Goal: Task Accomplishment & Management: Use online tool/utility

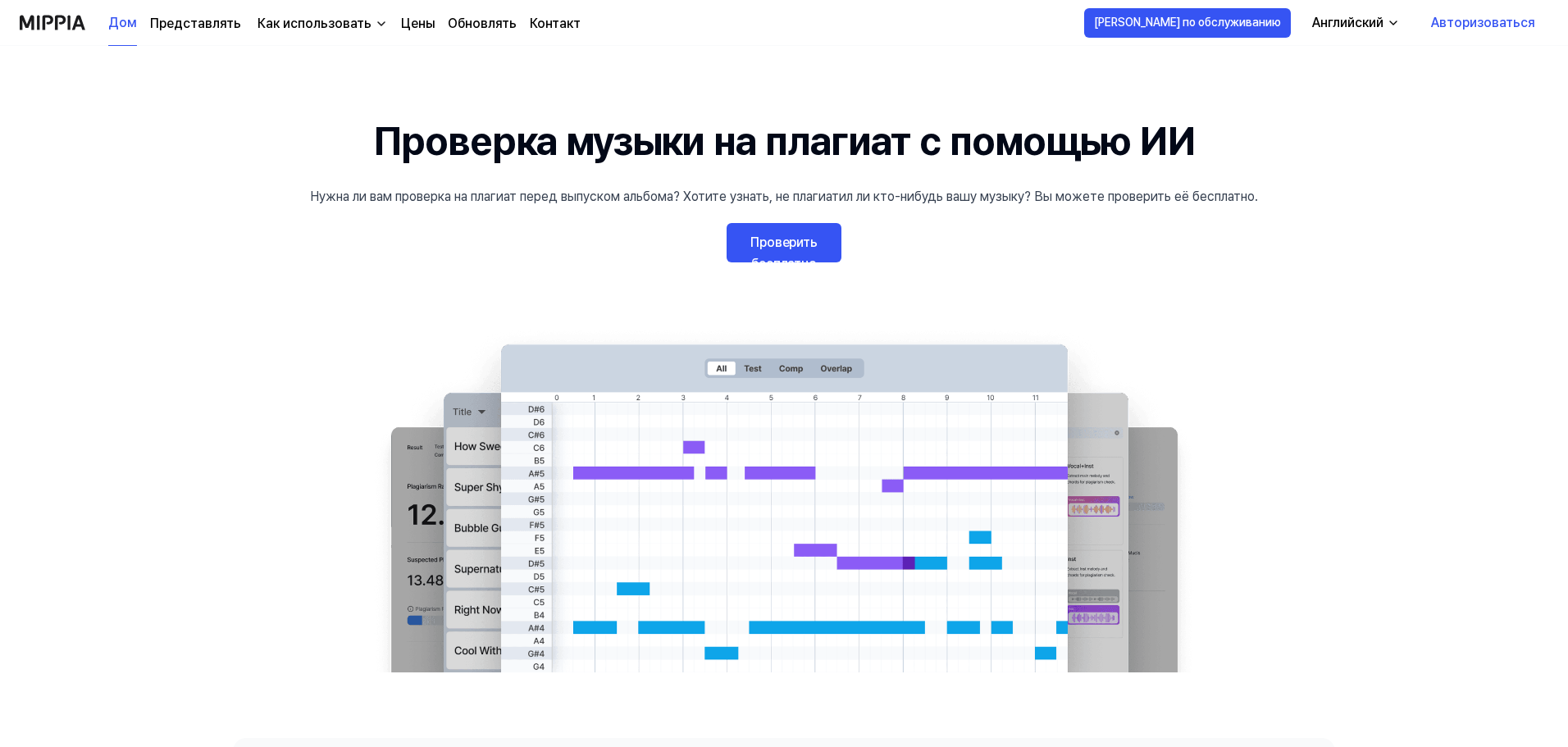
click at [787, 248] on font "Проверить бесплатно" at bounding box center [784, 253] width 67 height 37
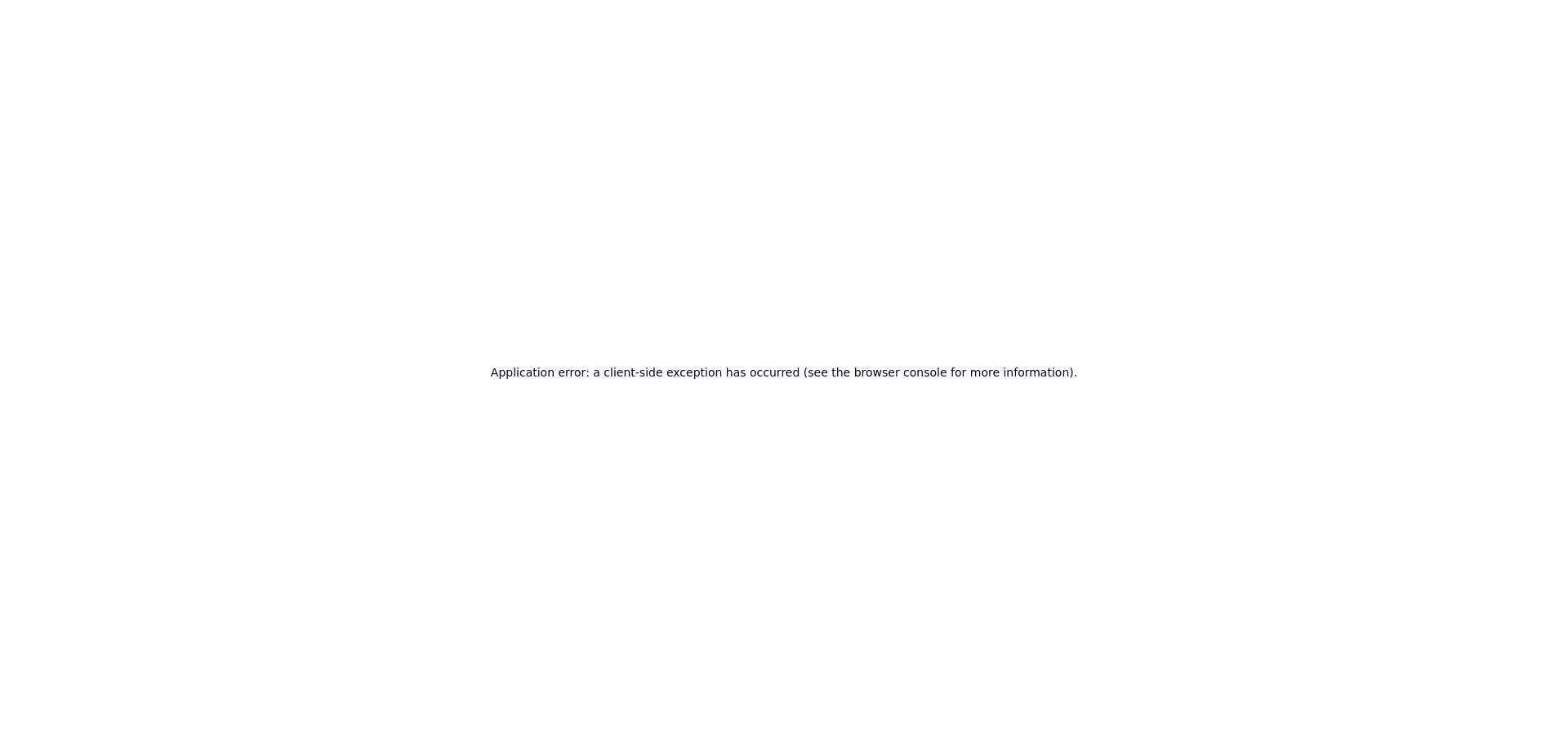
click at [908, 436] on div "Application error: a client-side exception has occurred (see the browser consol…" at bounding box center [784, 372] width 1568 height 744
click at [504, 242] on div "Application error: a client-side exception has occurred (see the browser consol…" at bounding box center [784, 372] width 1568 height 744
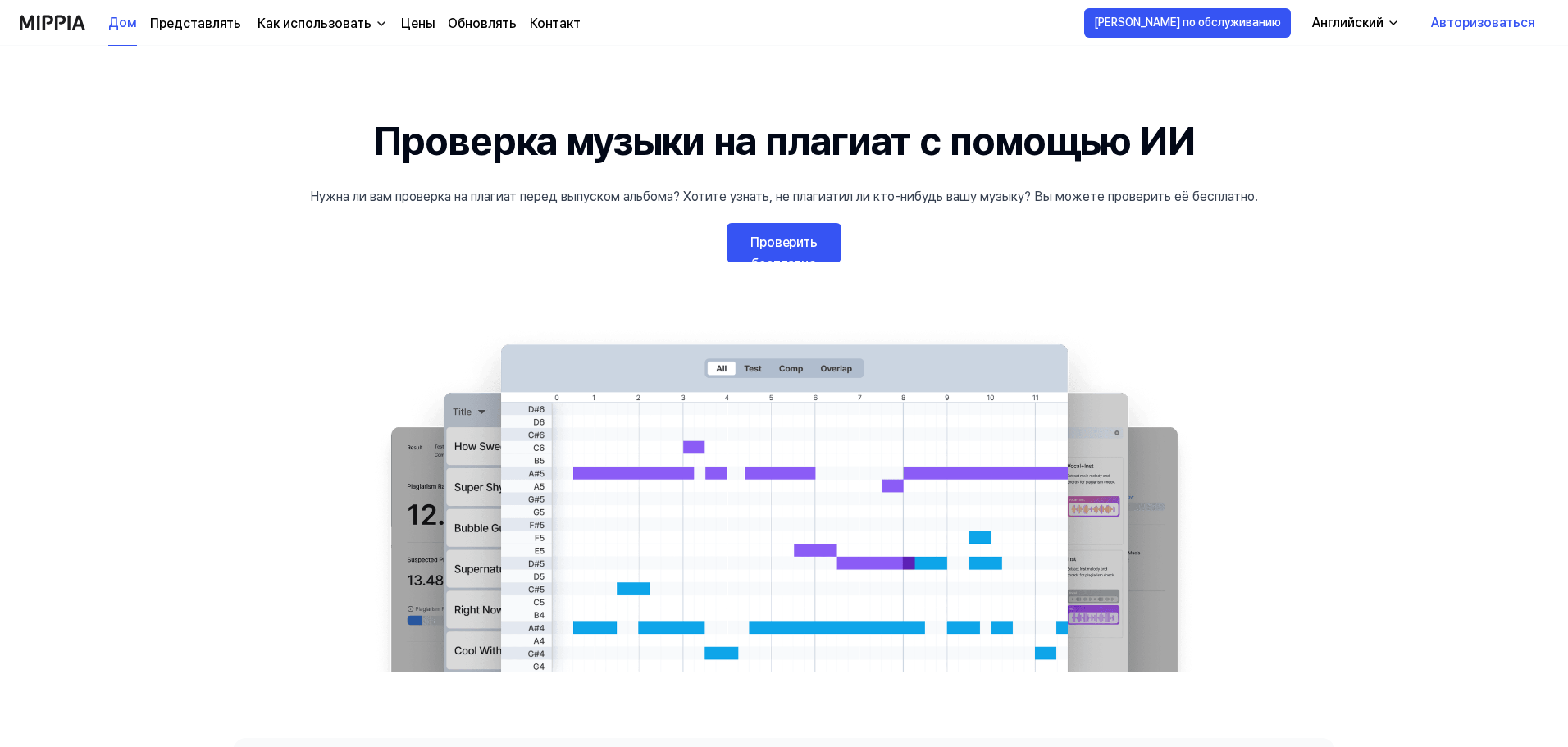
click at [1116, 240] on 배너 "Проверка музыки на плагиат с помощью ИИ Нужна ли вам проверка на плагиат перед …" at bounding box center [784, 392] width 1181 height 561
click at [788, 243] on font "Проверить бесплатно" at bounding box center [784, 253] width 67 height 37
click at [785, 253] on link "Проверить бесплатно" at bounding box center [784, 243] width 115 height 40
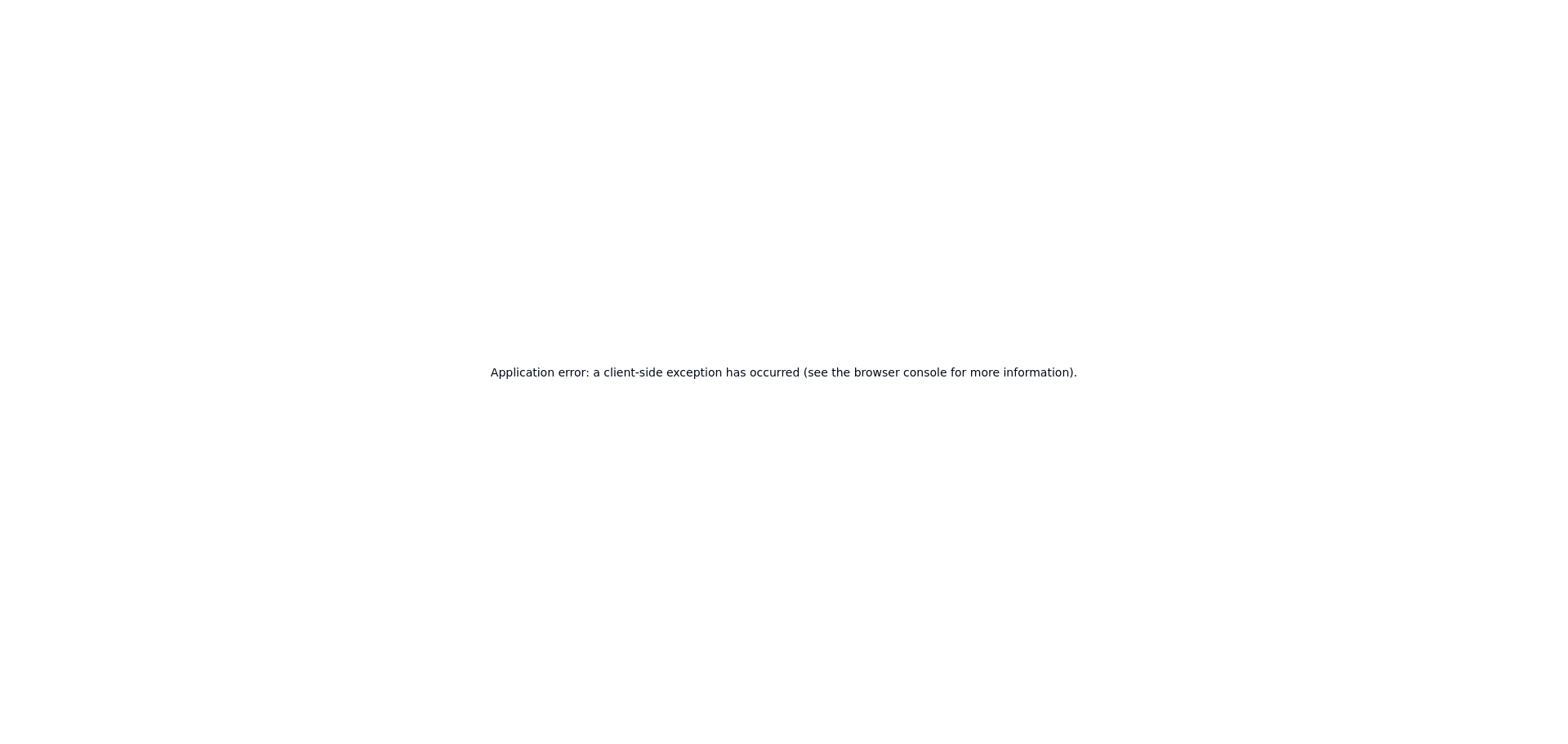
click at [738, 357] on div "Application error: a client-side exception has occurred (see the browser consol…" at bounding box center [784, 372] width 1568 height 744
click at [641, 182] on div "Application error: a client-side exception has occurred (see the browser consol…" at bounding box center [784, 372] width 1568 height 744
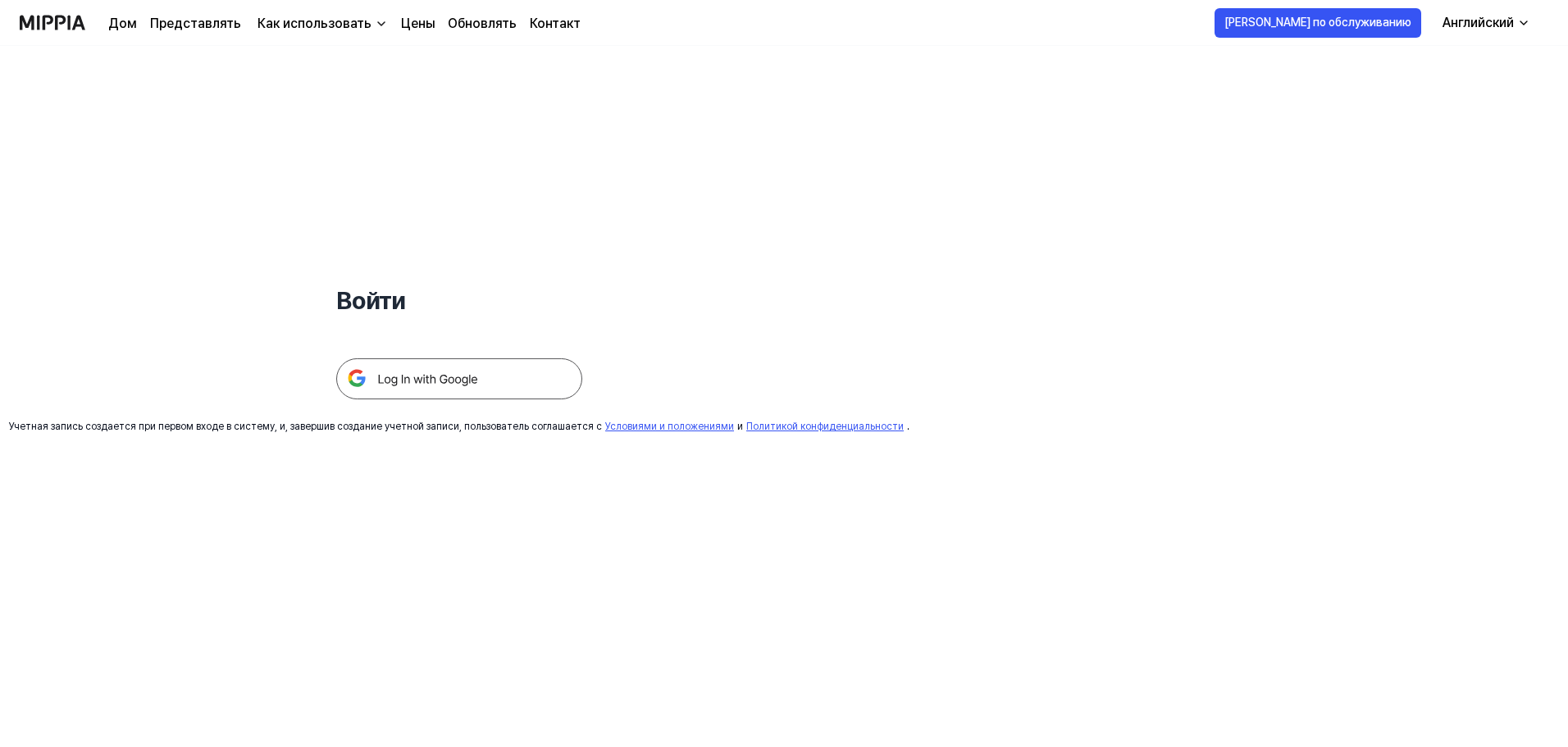
click at [446, 284] on h1 "Войти" at bounding box center [459, 301] width 246 height 37
click at [417, 377] on img at bounding box center [459, 378] width 246 height 41
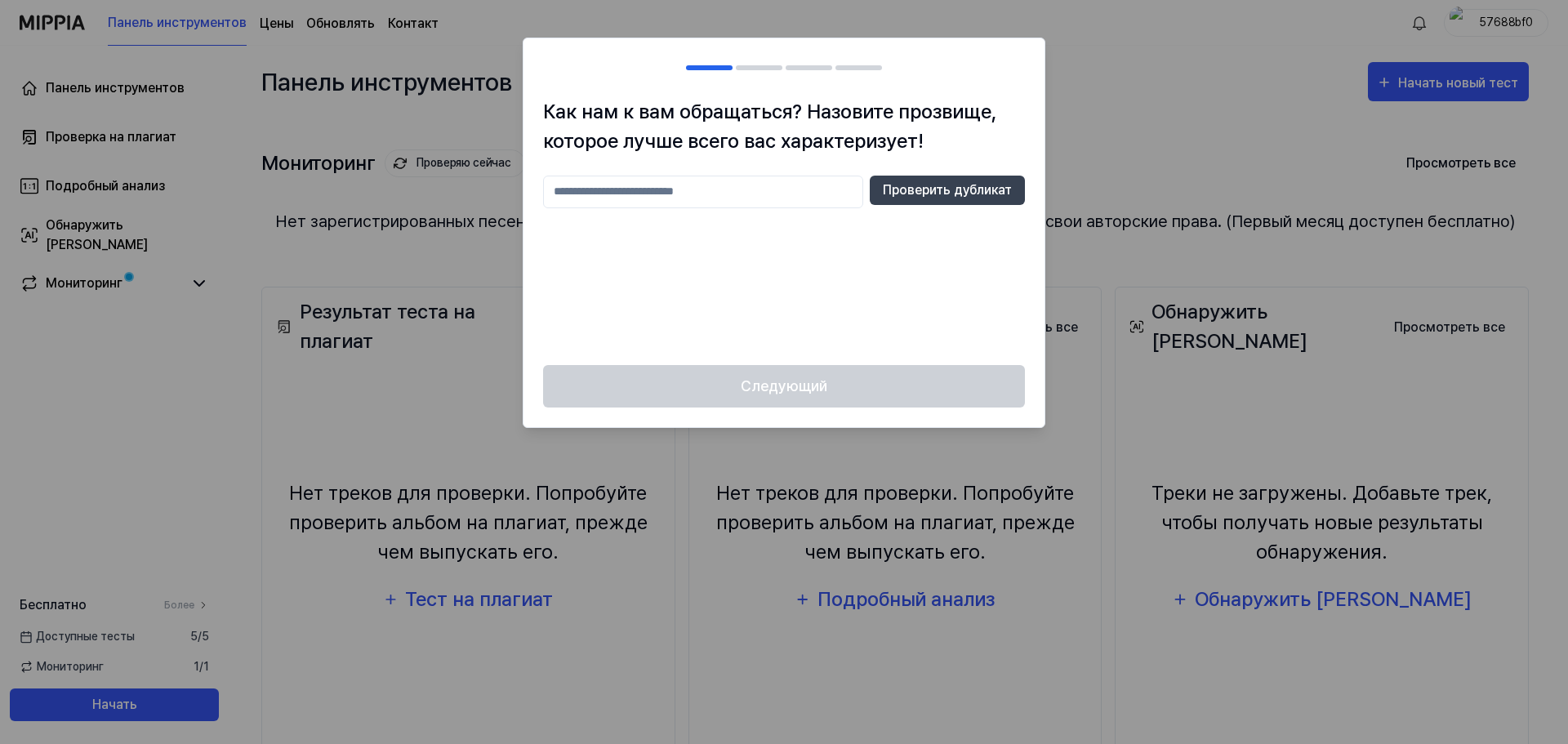
click at [1145, 92] on div at bounding box center [784, 372] width 1568 height 744
click at [866, 393] on div "Следующий" at bounding box center [784, 396] width 521 height 63
click at [1101, 110] on div at bounding box center [784, 372] width 1568 height 744
click at [676, 387] on div "Следующий" at bounding box center [784, 396] width 521 height 63
click at [692, 216] on div "Проверить дубликат" at bounding box center [784, 260] width 482 height 170
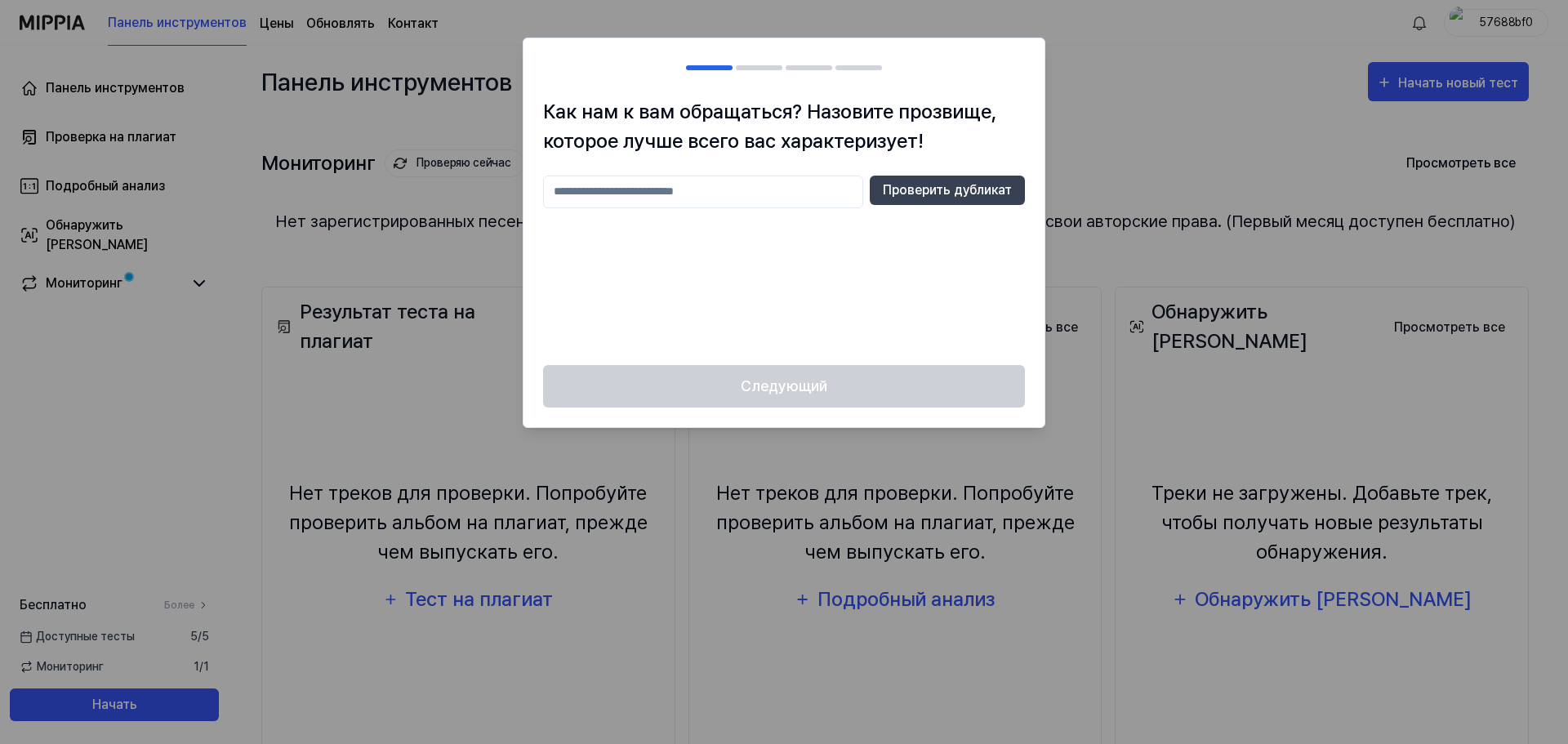
click at [680, 188] on input "text" at bounding box center [703, 191] width 320 height 33
click at [922, 171] on div "Как нам к вам обращаться? Назовите прозвище, которое лучше всего вас характериз…" at bounding box center [784, 231] width 521 height 268
click at [932, 191] on font "Проверить дубликат" at bounding box center [947, 190] width 129 height 16
click at [747, 217] on p "Введите от 2 до 20 символов." at bounding box center [784, 220] width 482 height 18
click at [708, 197] on input "*" at bounding box center [703, 191] width 320 height 33
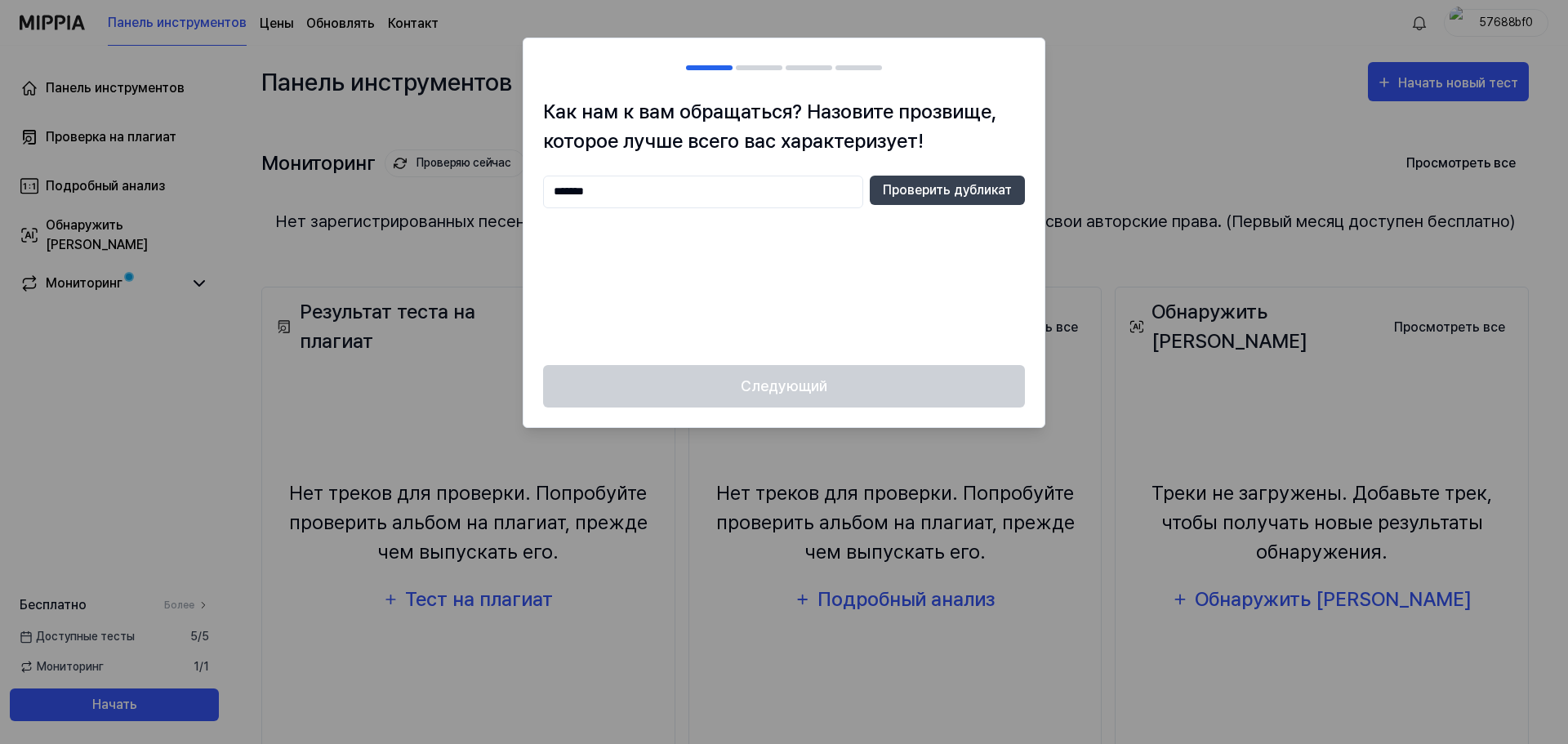
type input "*******"
click at [934, 214] on div "******* Проверить дубликат" at bounding box center [784, 260] width 482 height 170
click at [937, 196] on font "Проверить дубликат" at bounding box center [947, 190] width 129 height 16
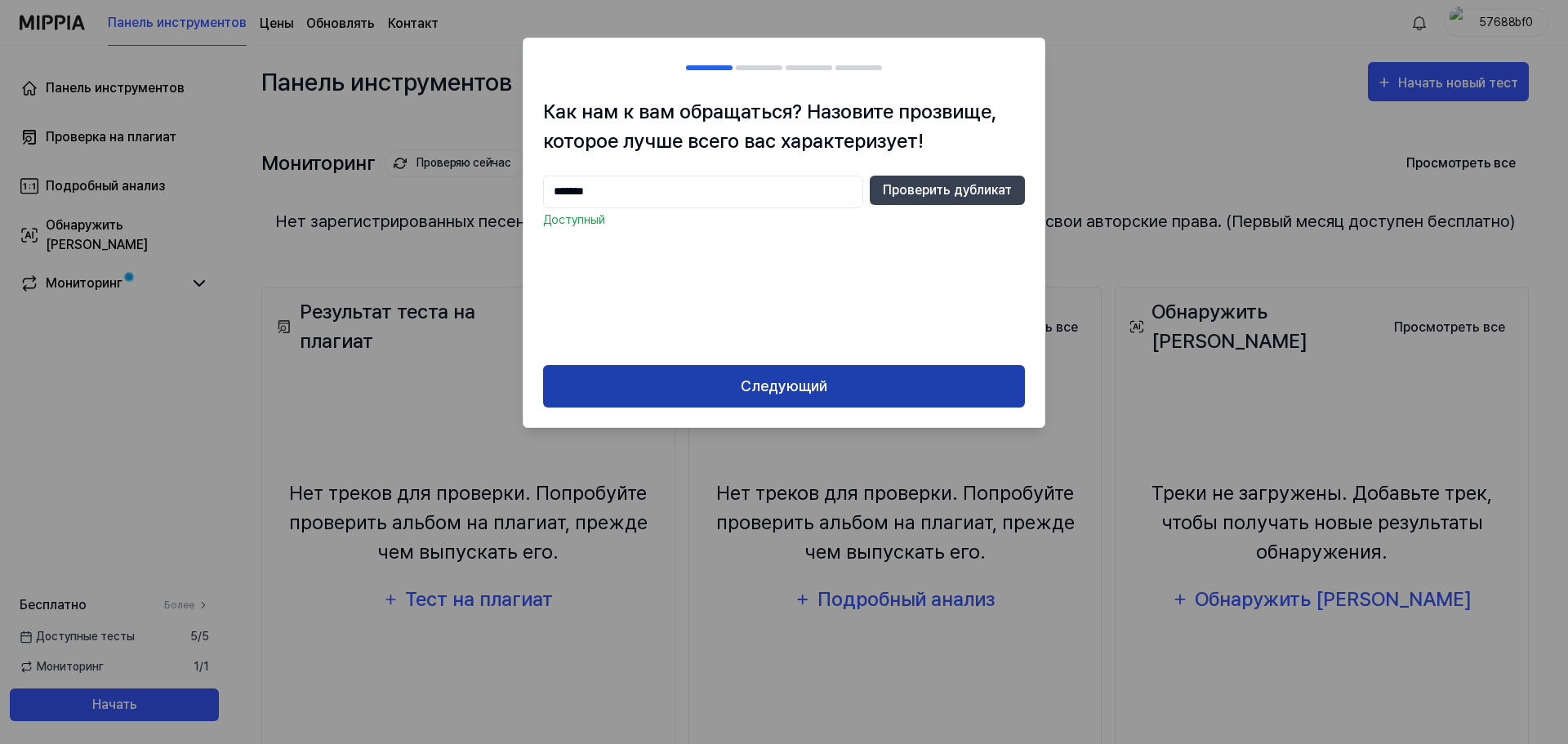
click at [833, 365] on button "Следующий" at bounding box center [784, 386] width 482 height 43
click at [830, 380] on button "Следующий" at bounding box center [784, 386] width 482 height 43
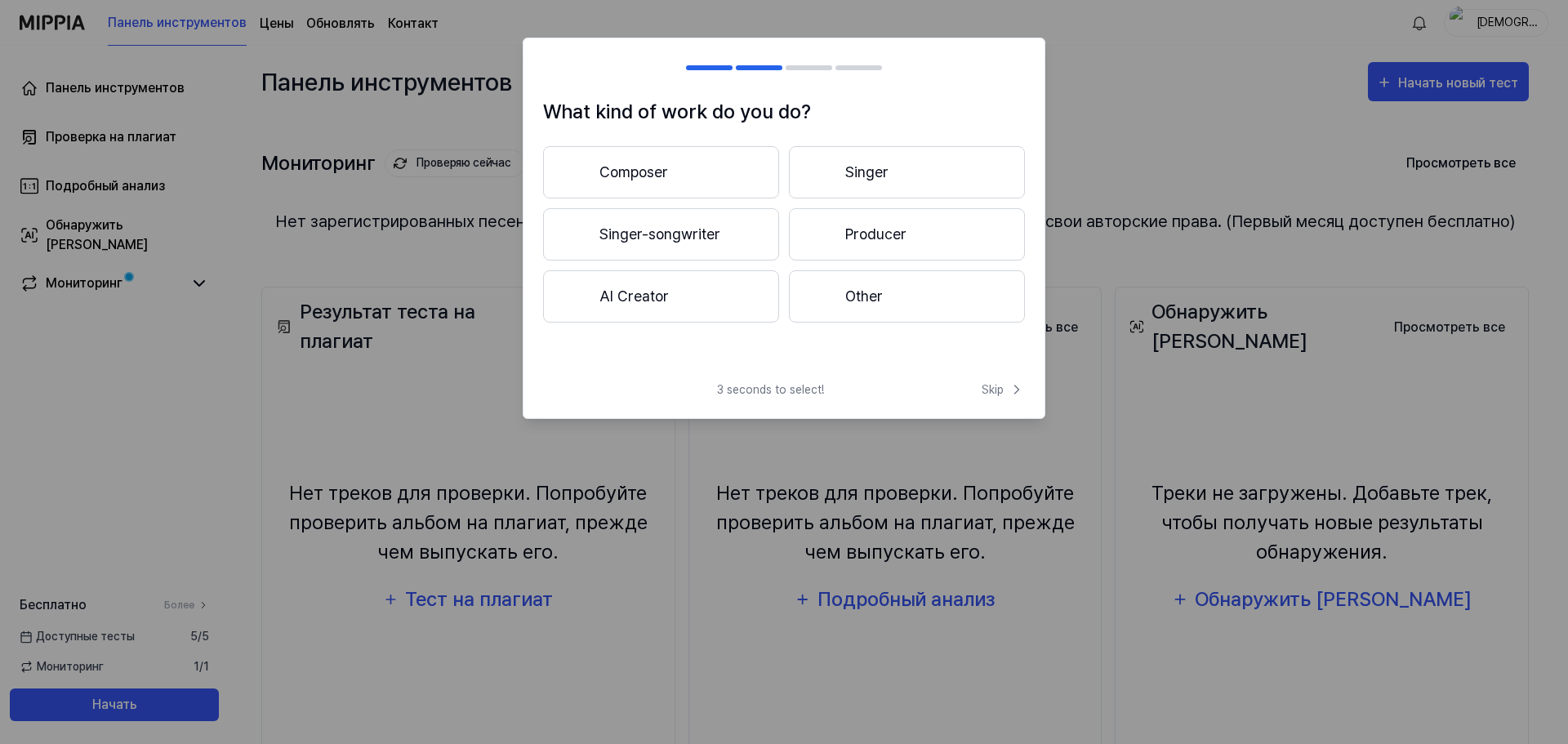
click at [891, 186] on button "Singer" at bounding box center [907, 171] width 236 height 52
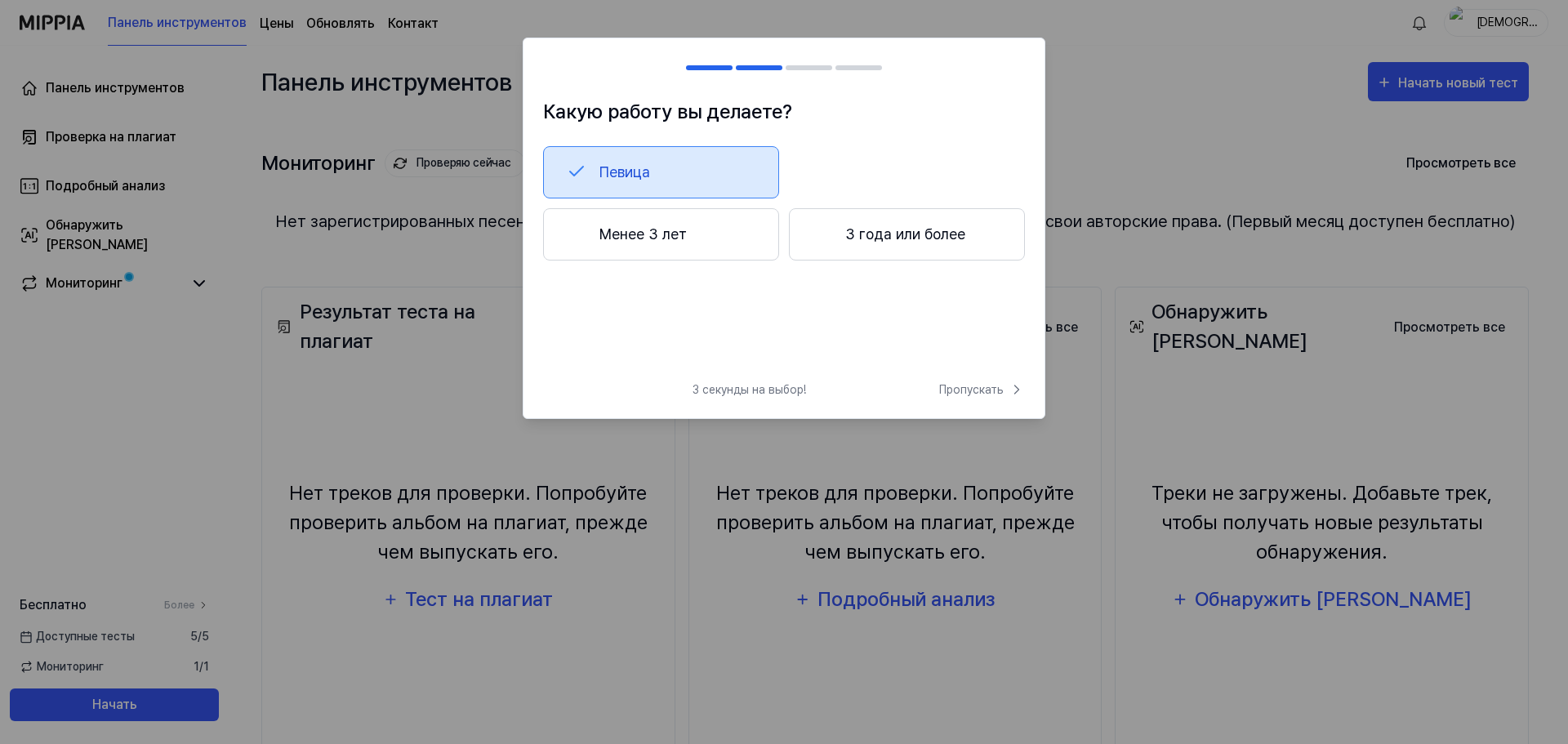
click at [715, 242] on button "Менее 3 лет" at bounding box center [661, 234] width 236 height 52
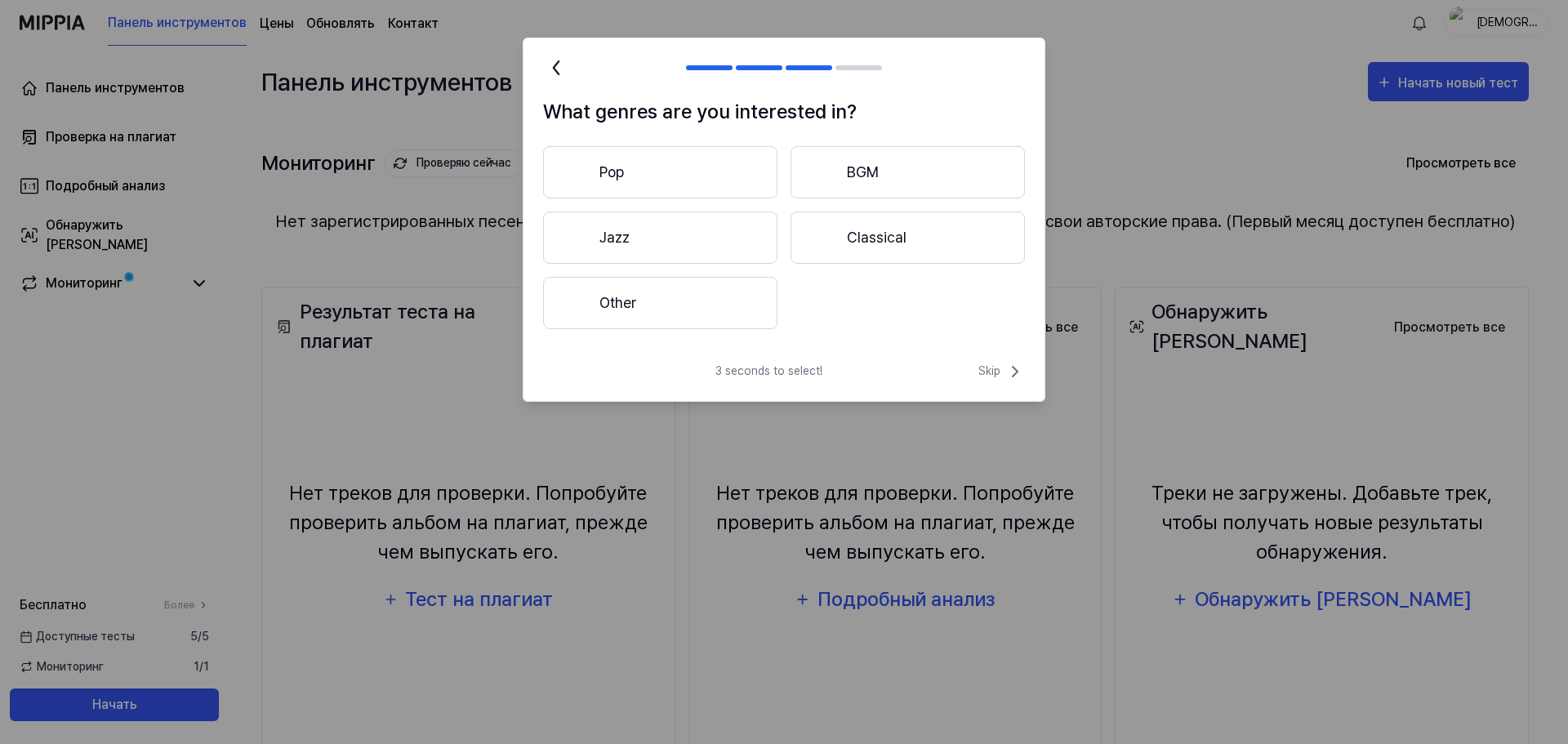
click at [706, 195] on button "Pop" at bounding box center [660, 171] width 235 height 52
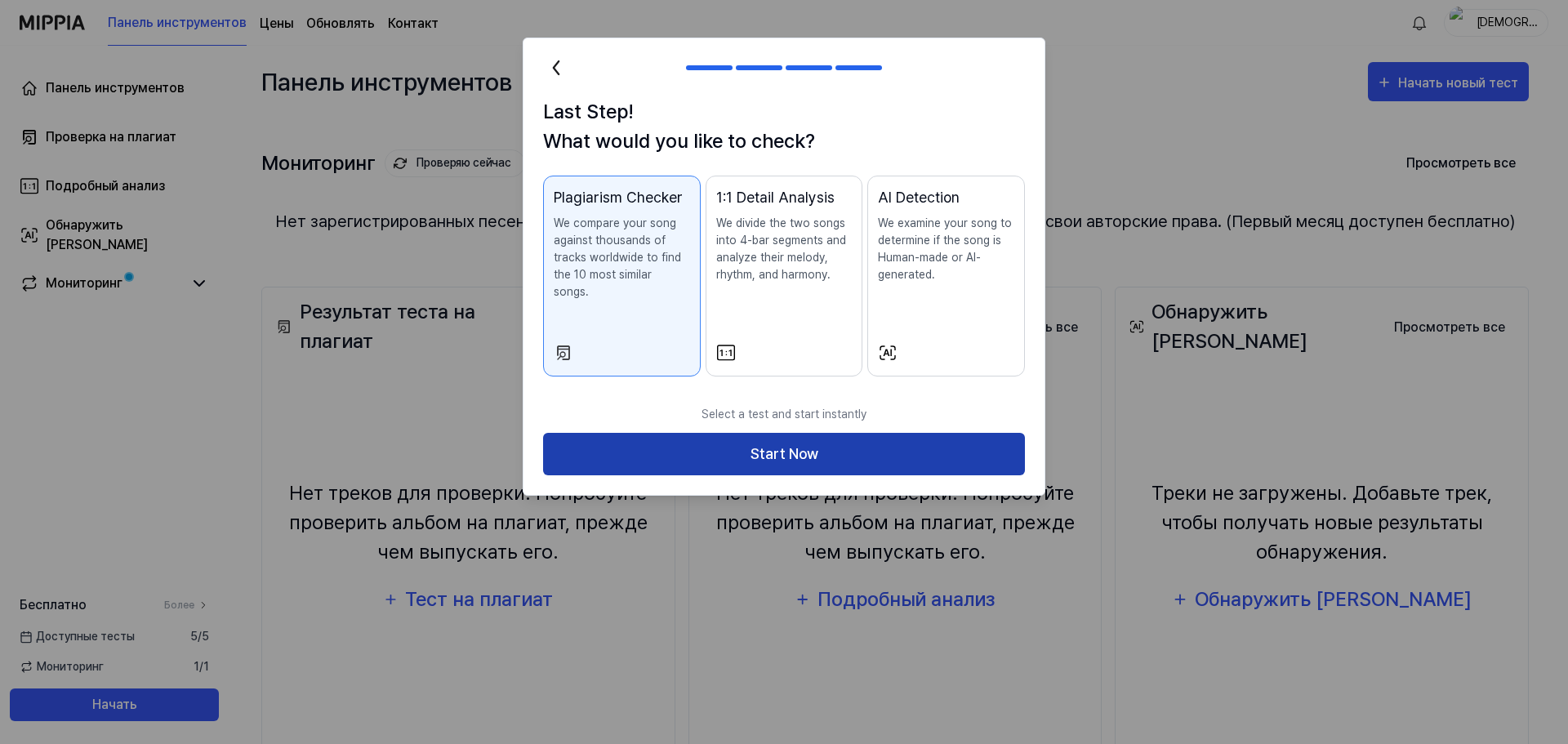
click at [797, 433] on button "Start Now" at bounding box center [784, 454] width 482 height 43
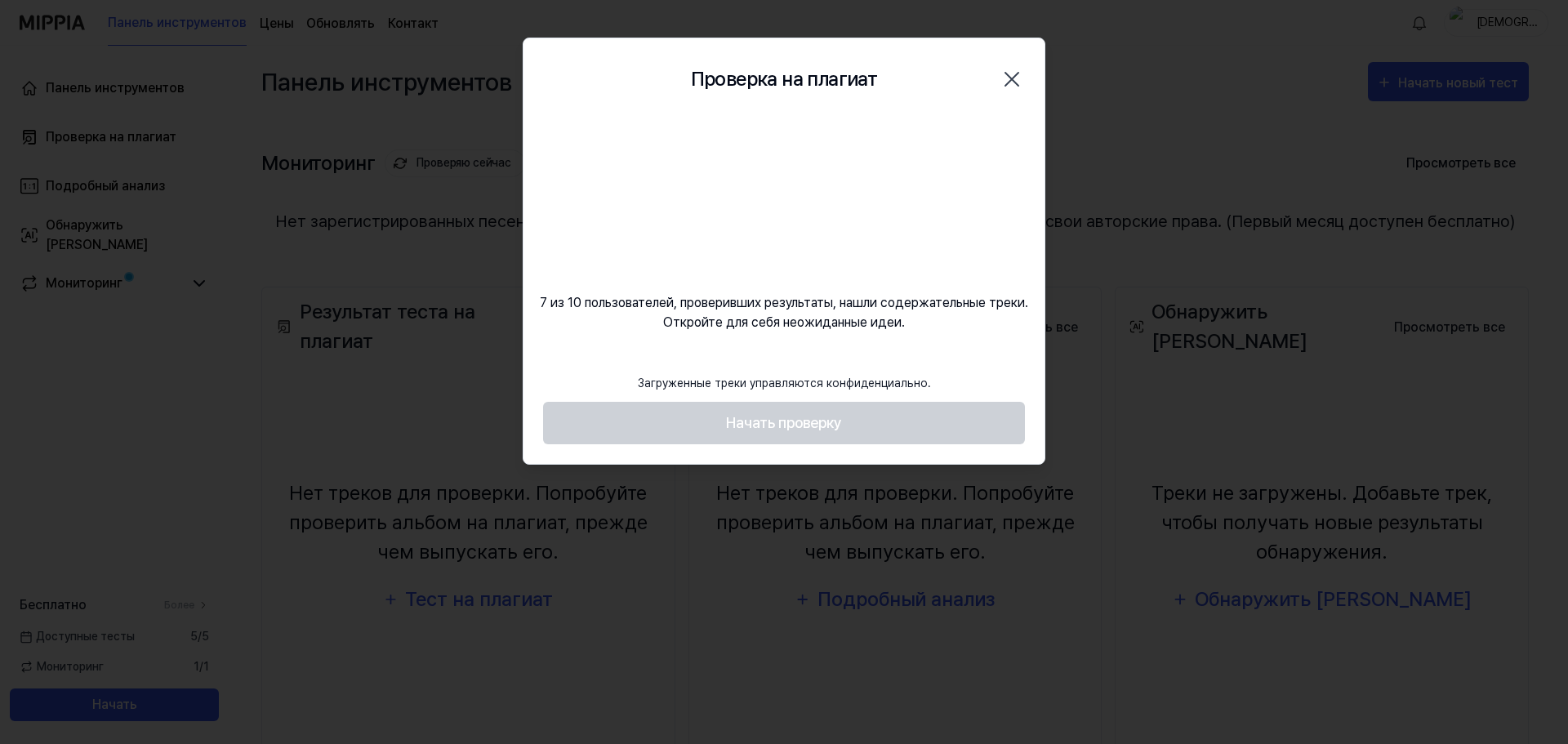
click at [792, 424] on footer "Загруженные треки управляются конфиденциально. Начать проверку" at bounding box center [784, 404] width 482 height 80
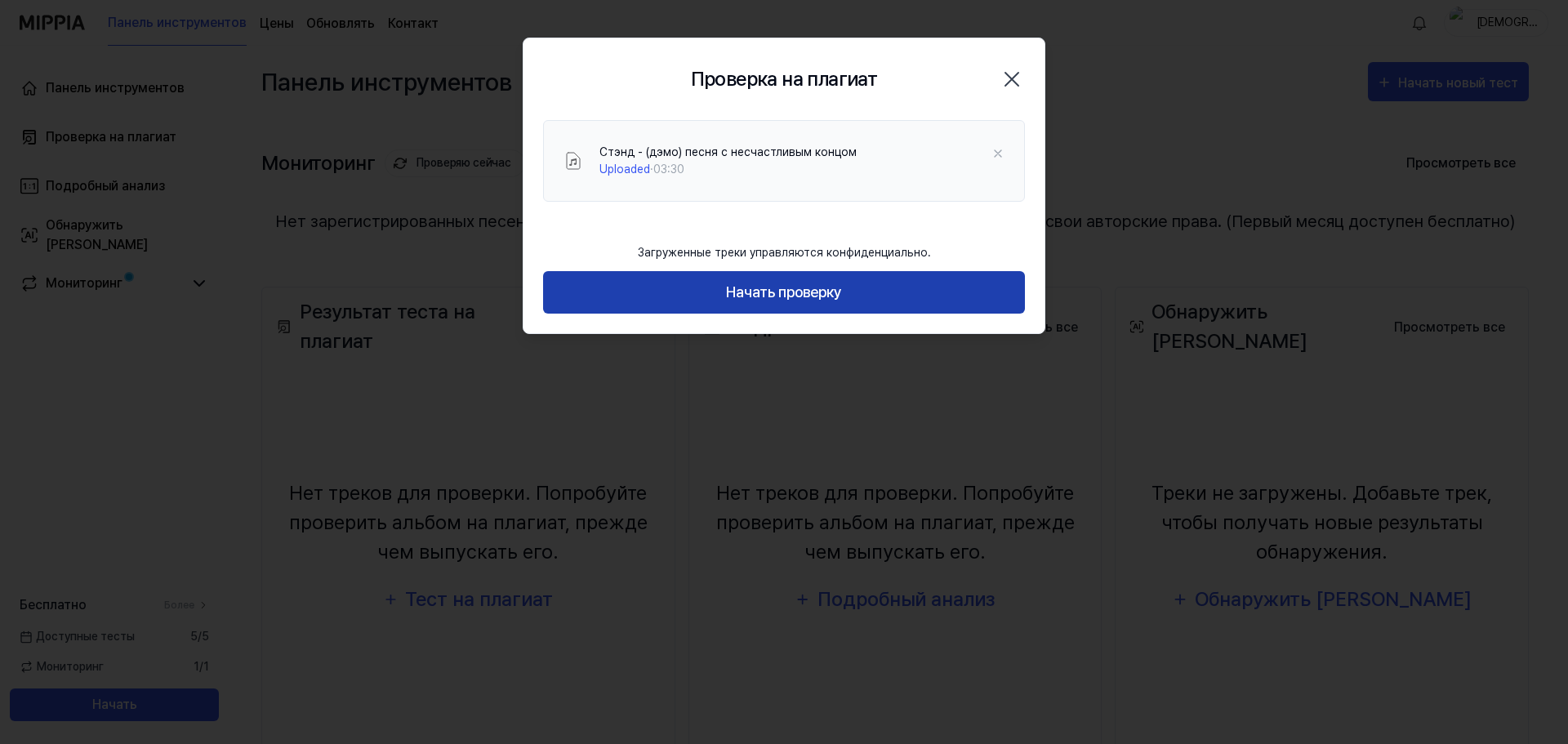
click at [771, 294] on font "Начать проверку" at bounding box center [784, 292] width 116 height 18
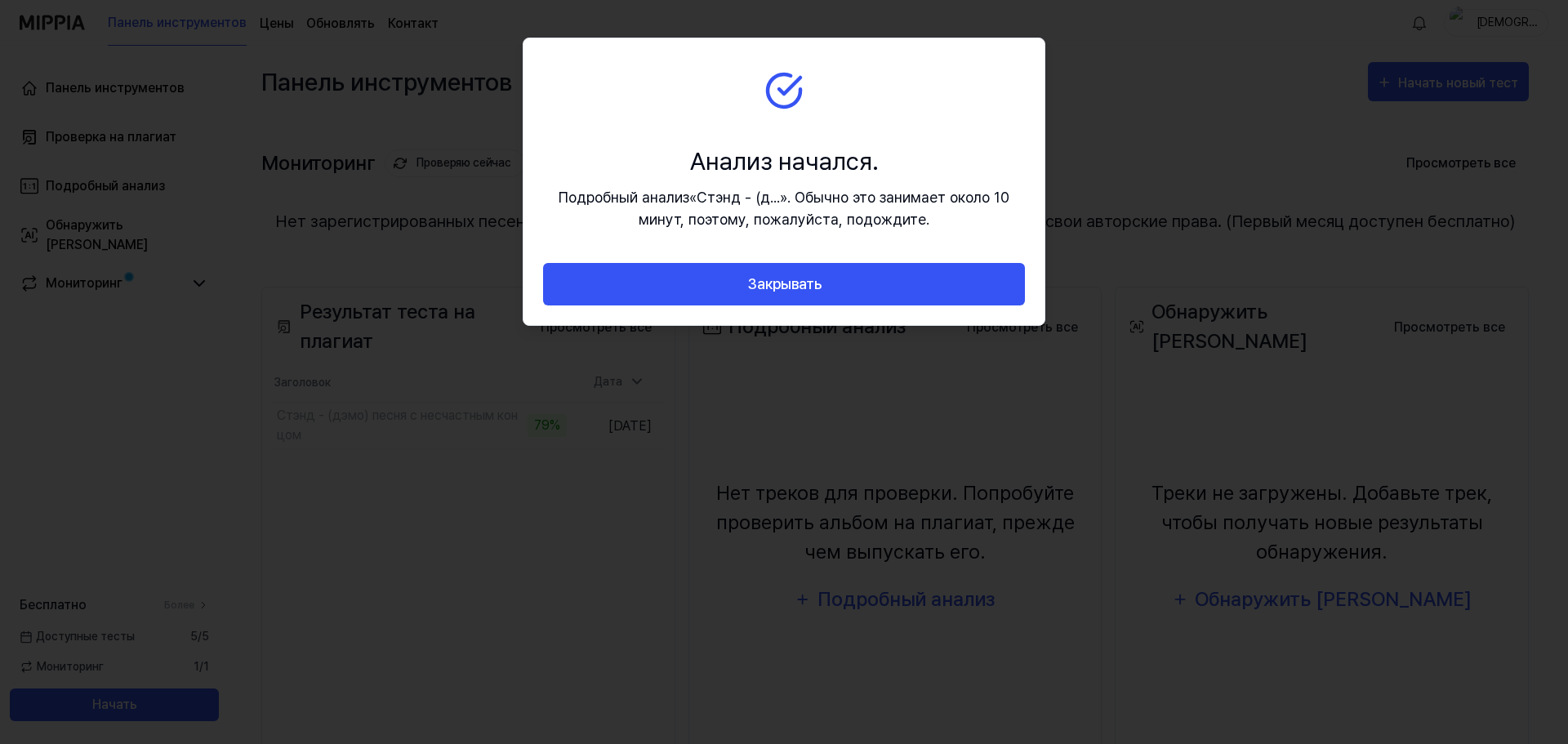
click at [770, 133] on section "Анализ начался. Подробный анализ « Стэнд - (д... » . Обычно это занимает около …" at bounding box center [784, 151] width 521 height 225
click at [912, 194] on font ". Обычно это занимает около 10 минут, поэтому, пожалуйста, подождите." at bounding box center [824, 208] width 371 height 40
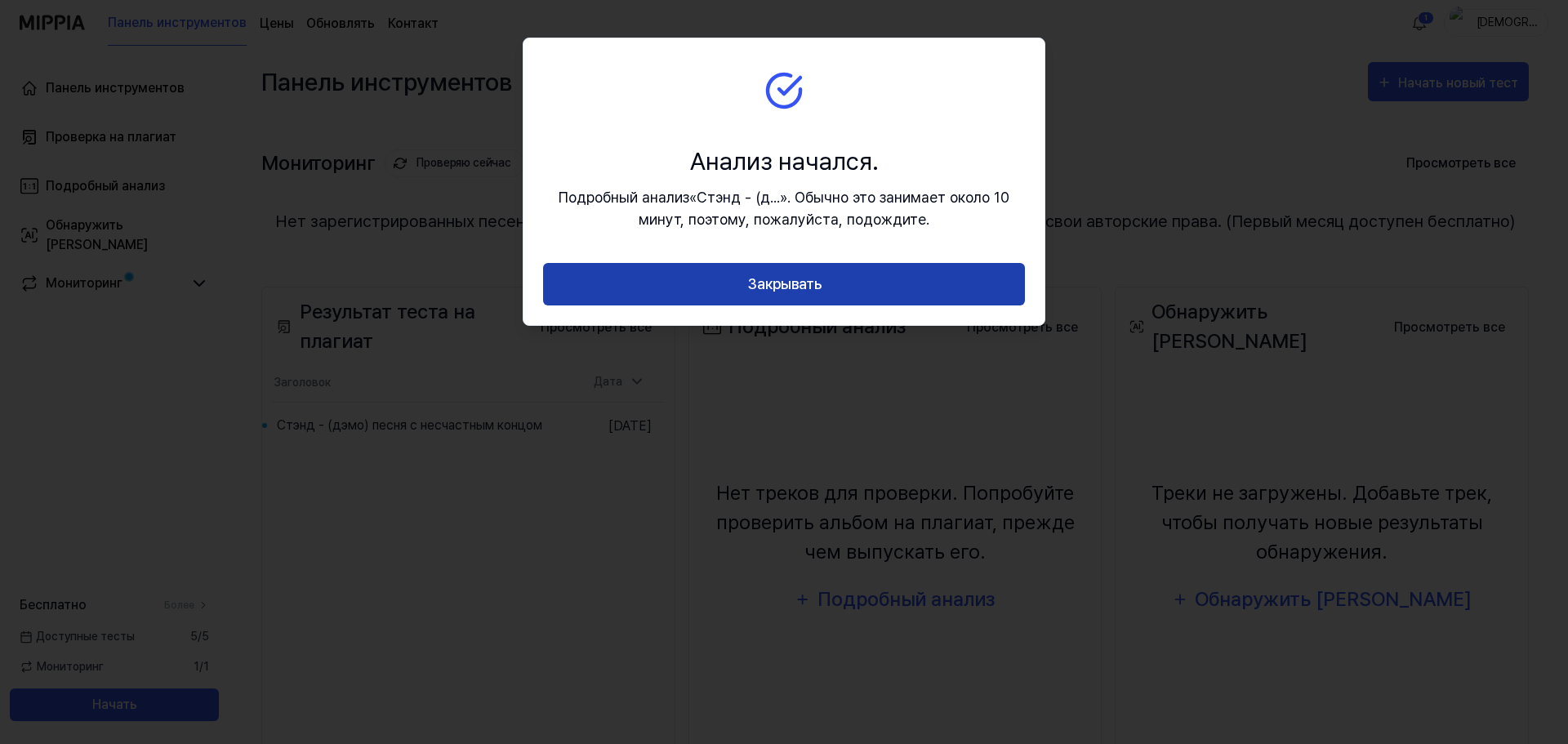
click at [687, 276] on button "Закрывать" at bounding box center [784, 284] width 482 height 43
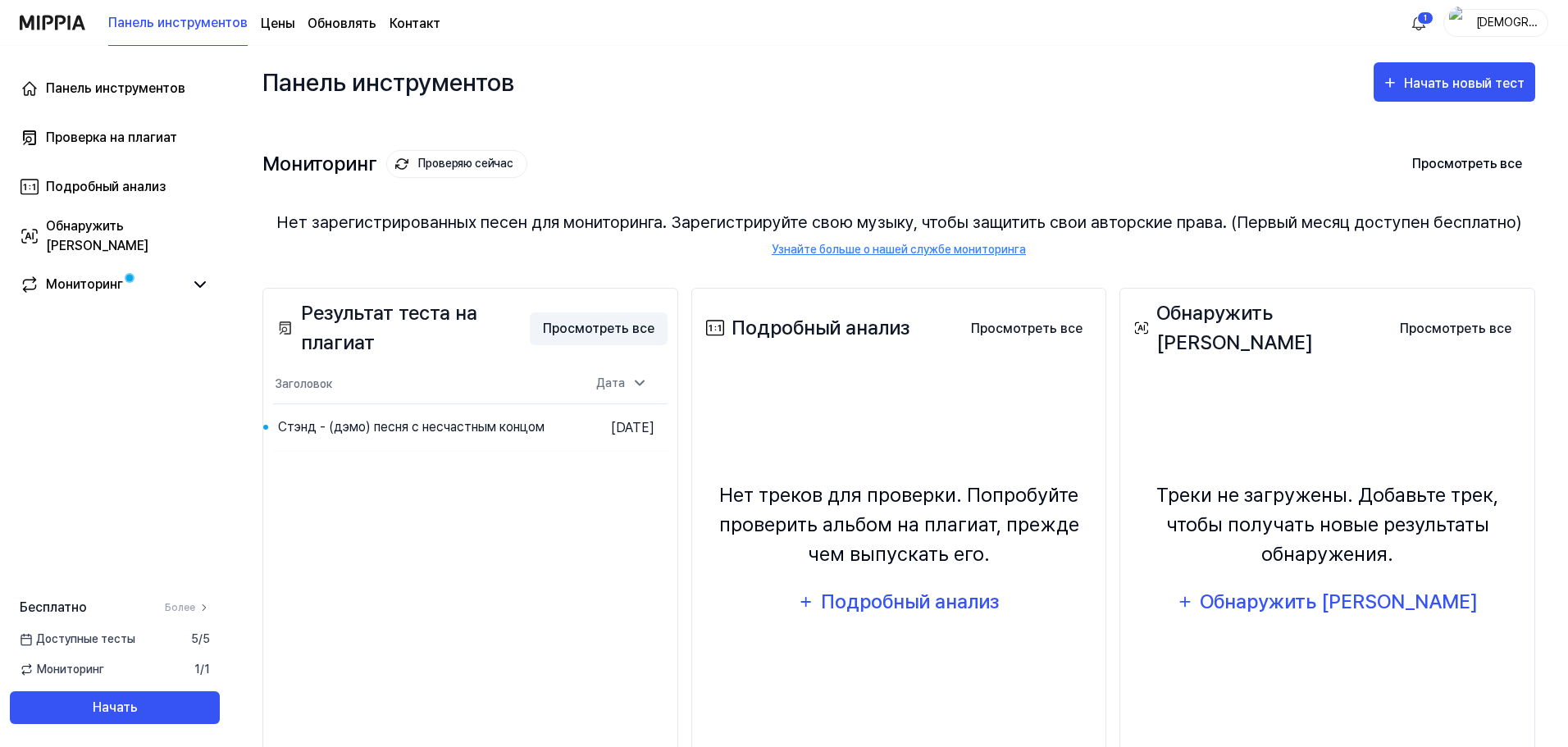
click at [574, 336] on font "Просмотреть все" at bounding box center [598, 328] width 111 height 19
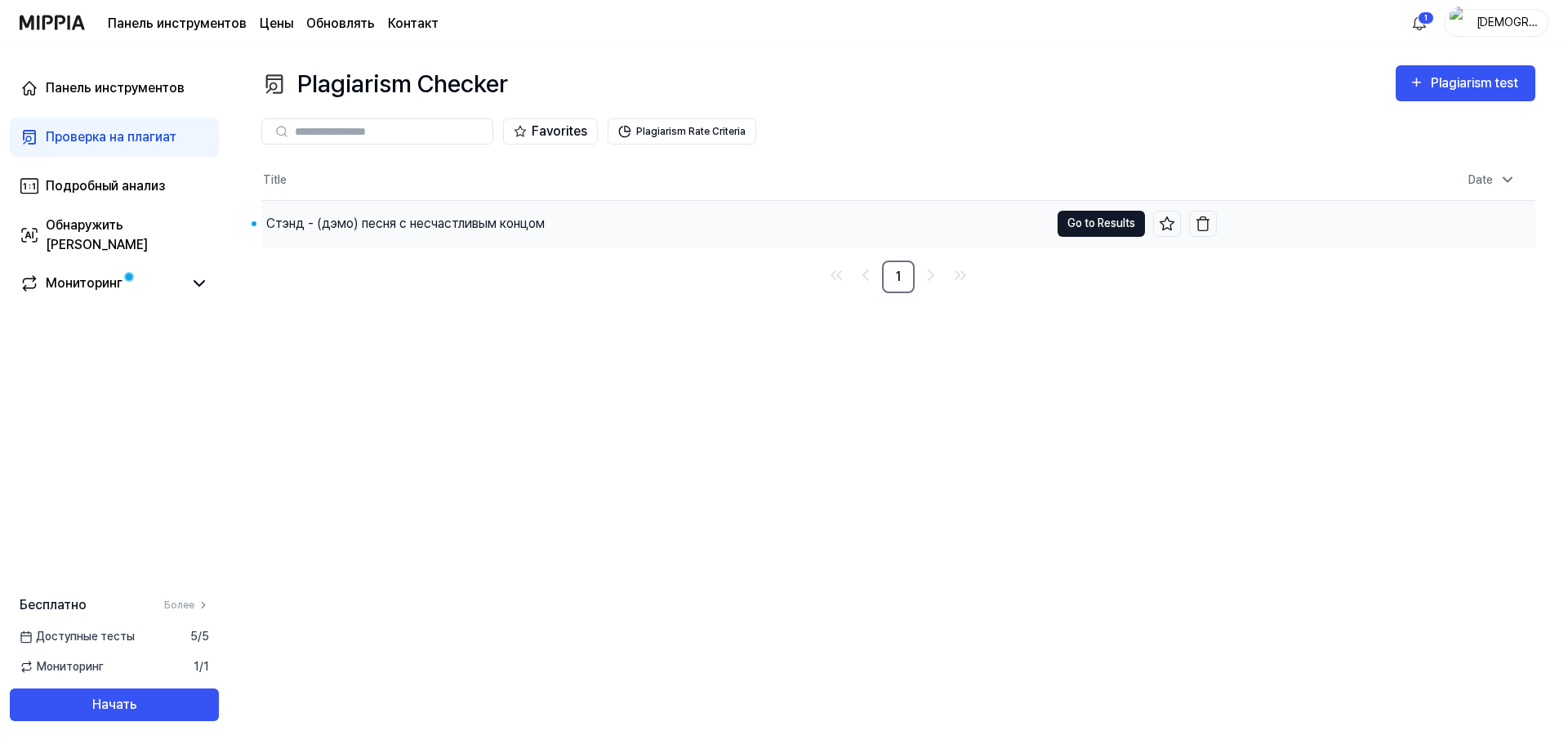
click at [1080, 230] on button "Go to Results" at bounding box center [1100, 224] width 87 height 26
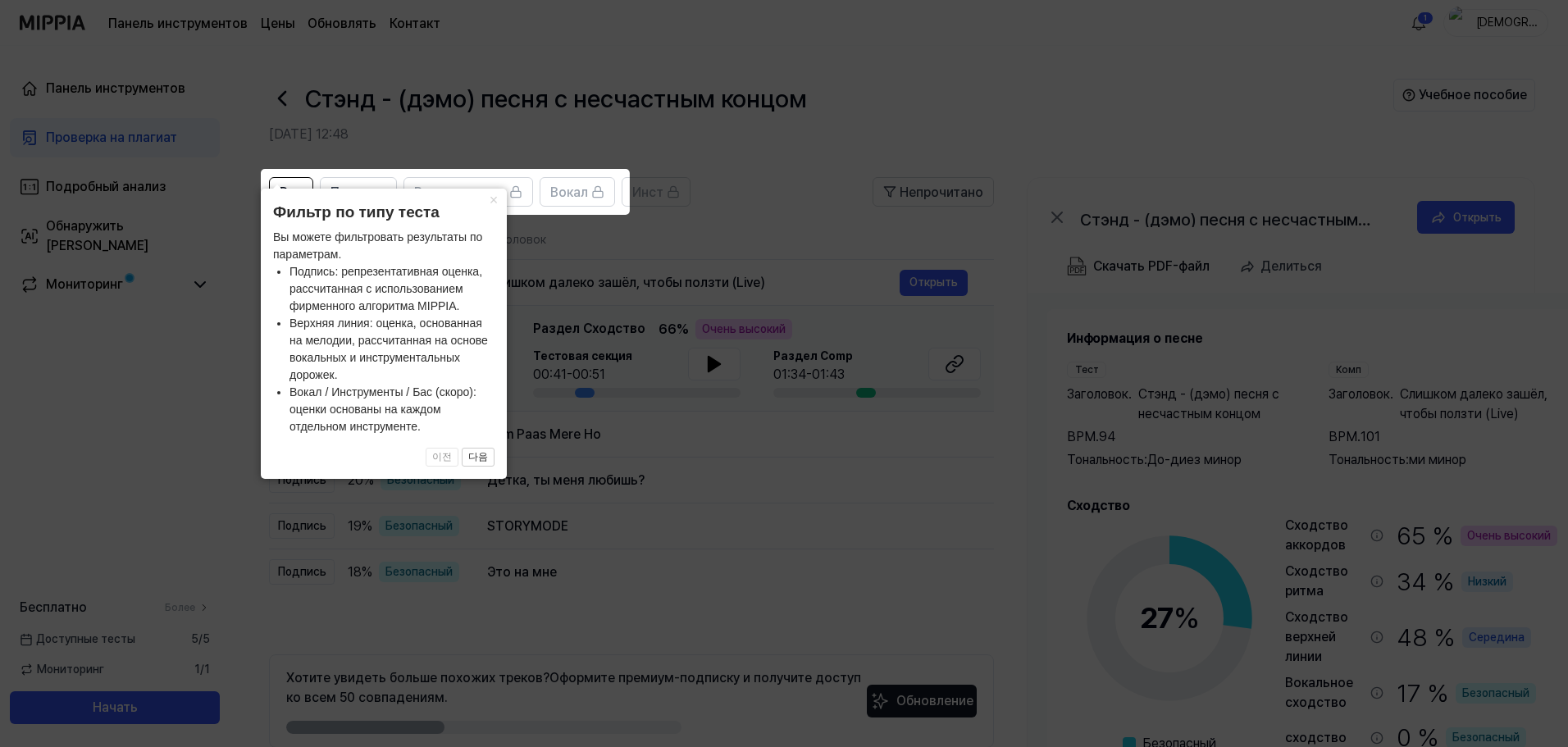
click at [611, 287] on icon at bounding box center [787, 373] width 1574 height 747
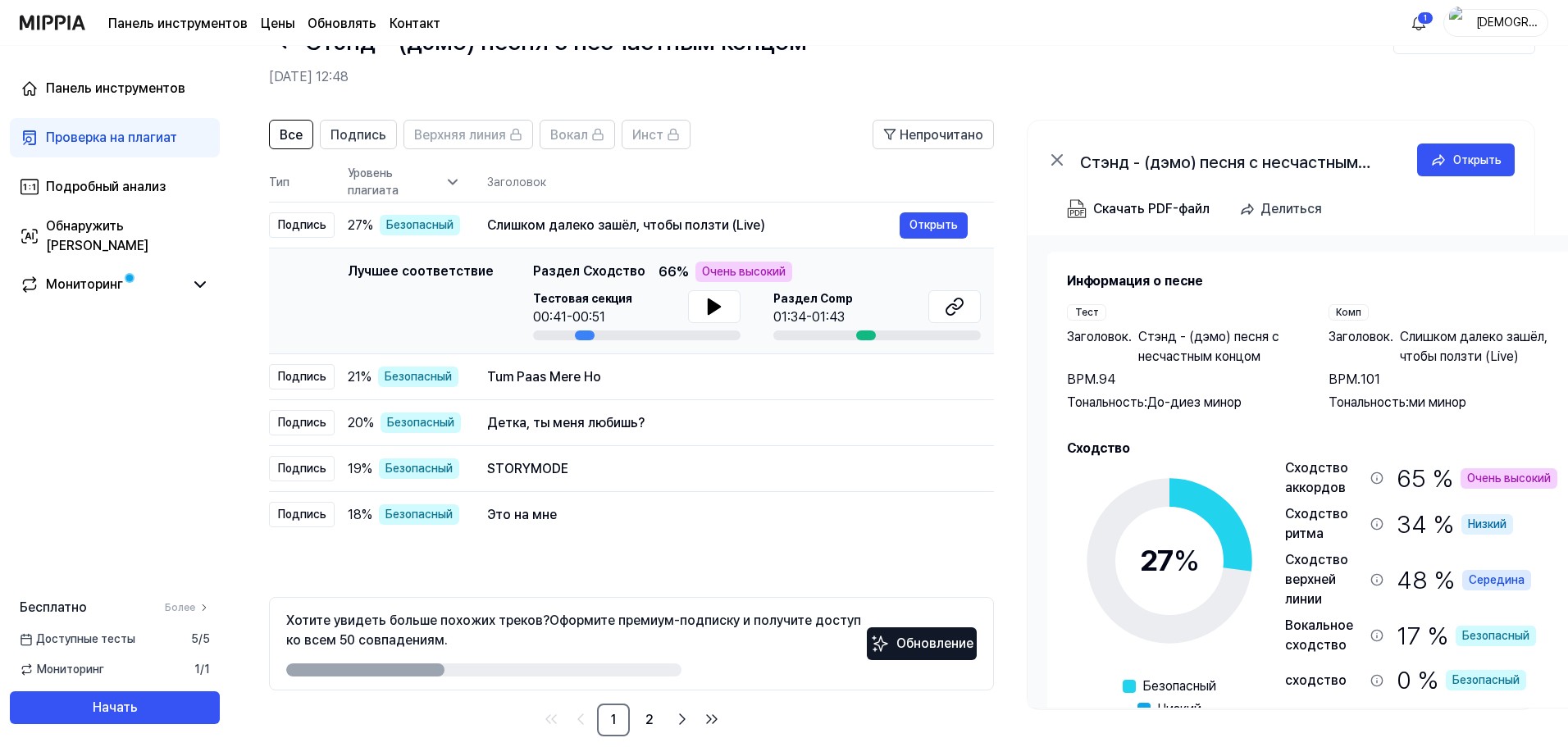
scroll to position [79, 0]
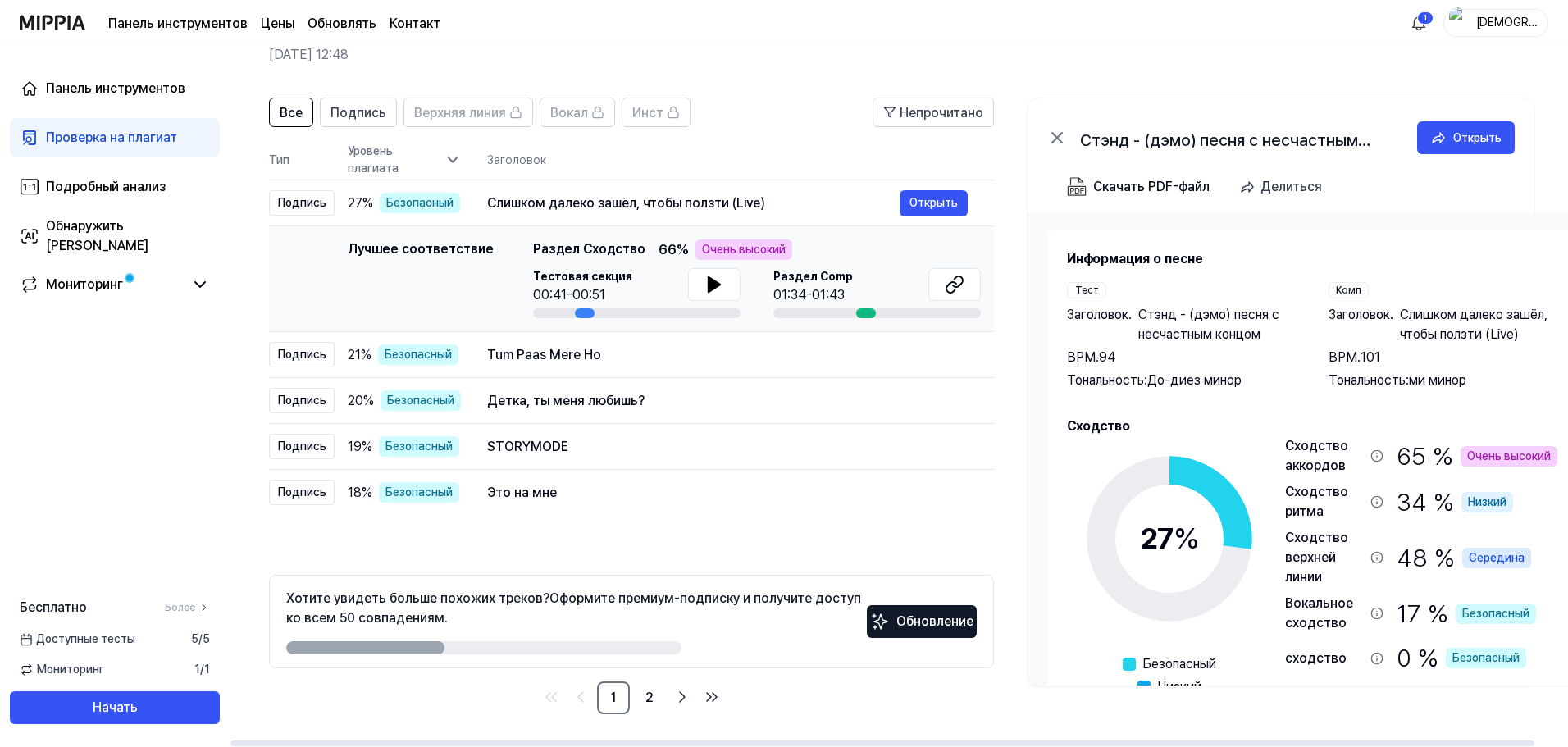
drag, startPoint x: 388, startPoint y: 647, endPoint x: 503, endPoint y: 638, distance: 115.4
click at [503, 638] on div "Хотите увидеть больше похожих треков? Оформите премиум-подписку и получите дост…" at bounding box center [576, 621] width 581 height 65
drag, startPoint x: 400, startPoint y: 649, endPoint x: 508, endPoint y: 631, distance: 109.5
click at [478, 641] on div at bounding box center [484, 647] width 395 height 13
click at [714, 278] on icon at bounding box center [714, 284] width 19 height 19
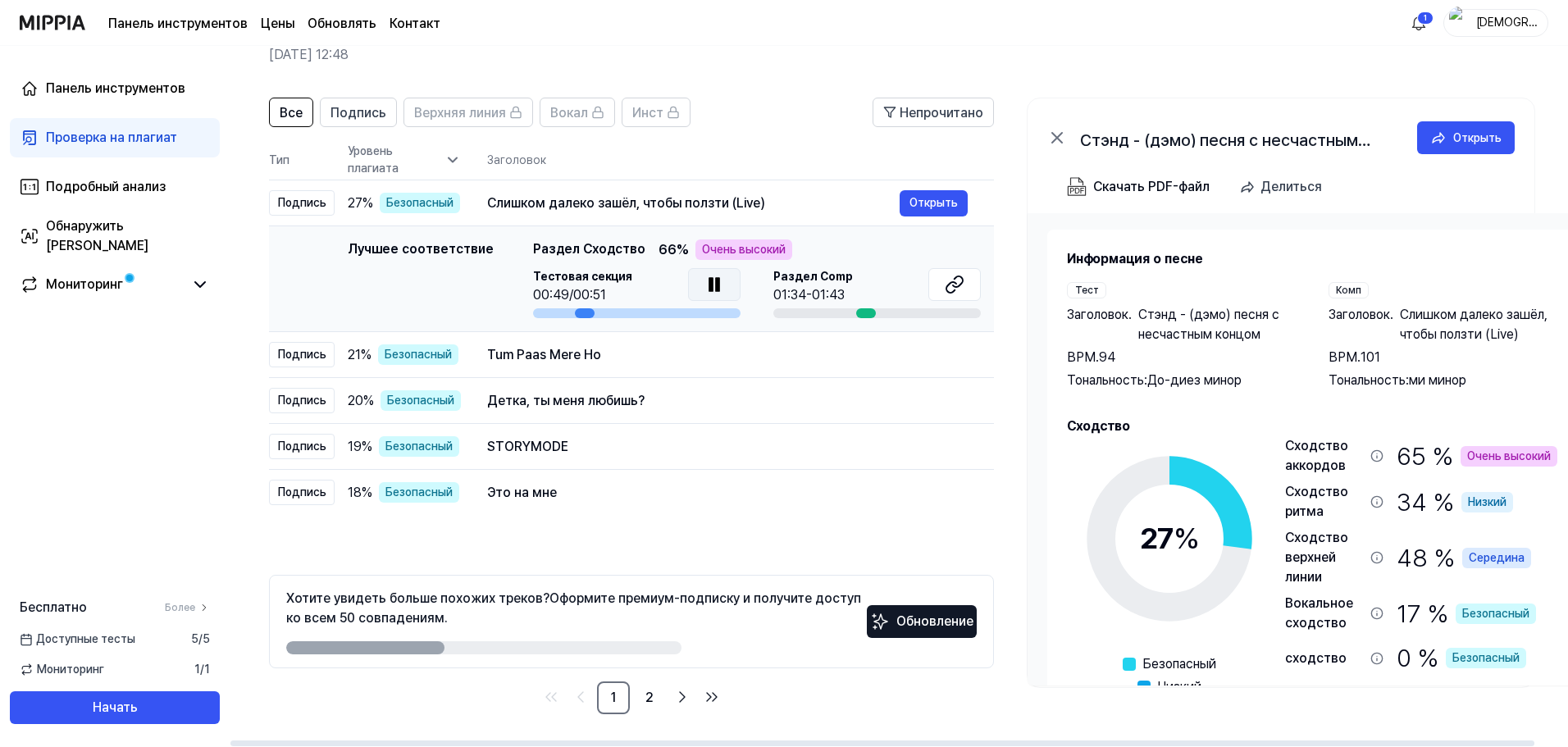
click at [748, 243] on font "Очень высокий" at bounding box center [743, 249] width 84 height 13
click at [859, 309] on div at bounding box center [866, 312] width 19 height 10
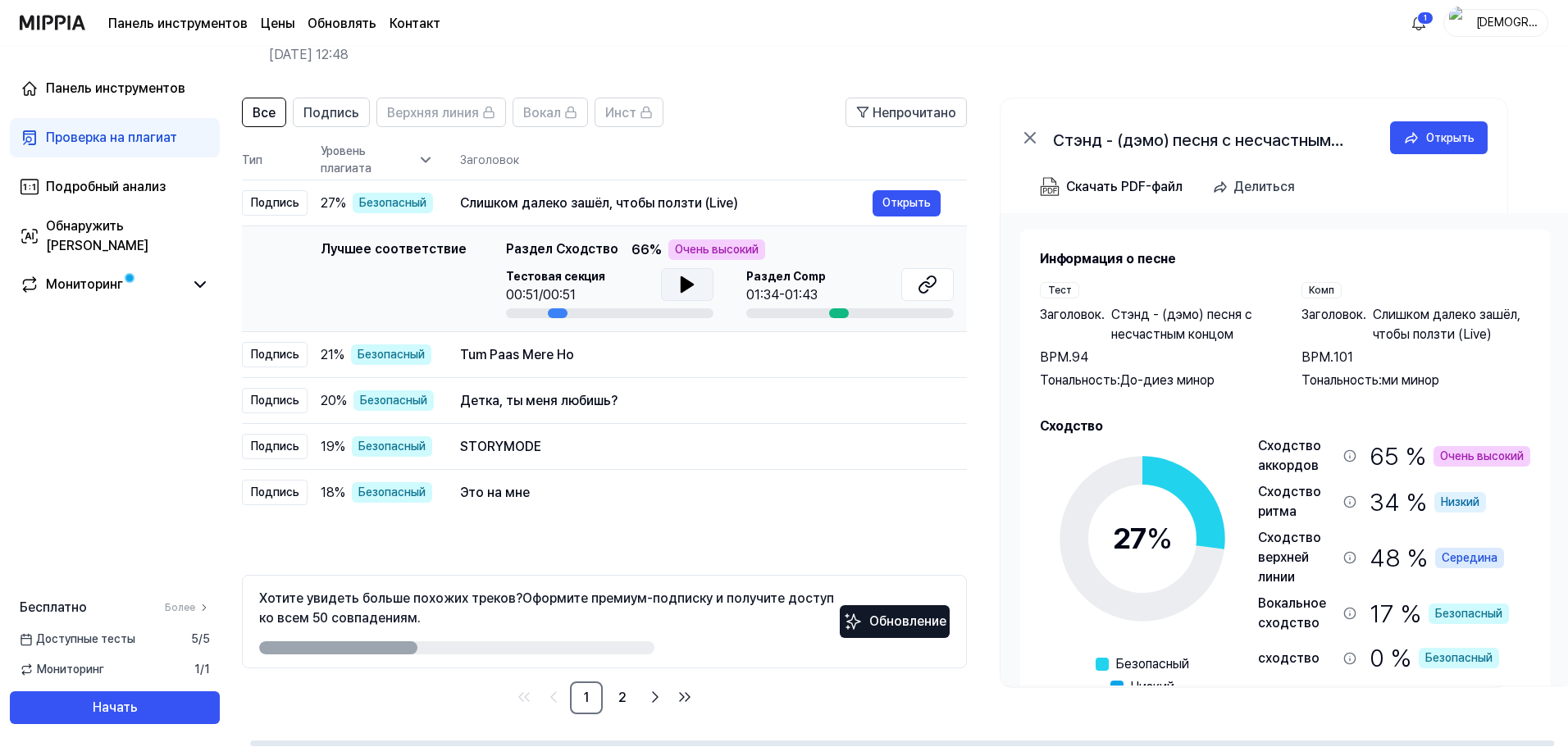
scroll to position [0, 0]
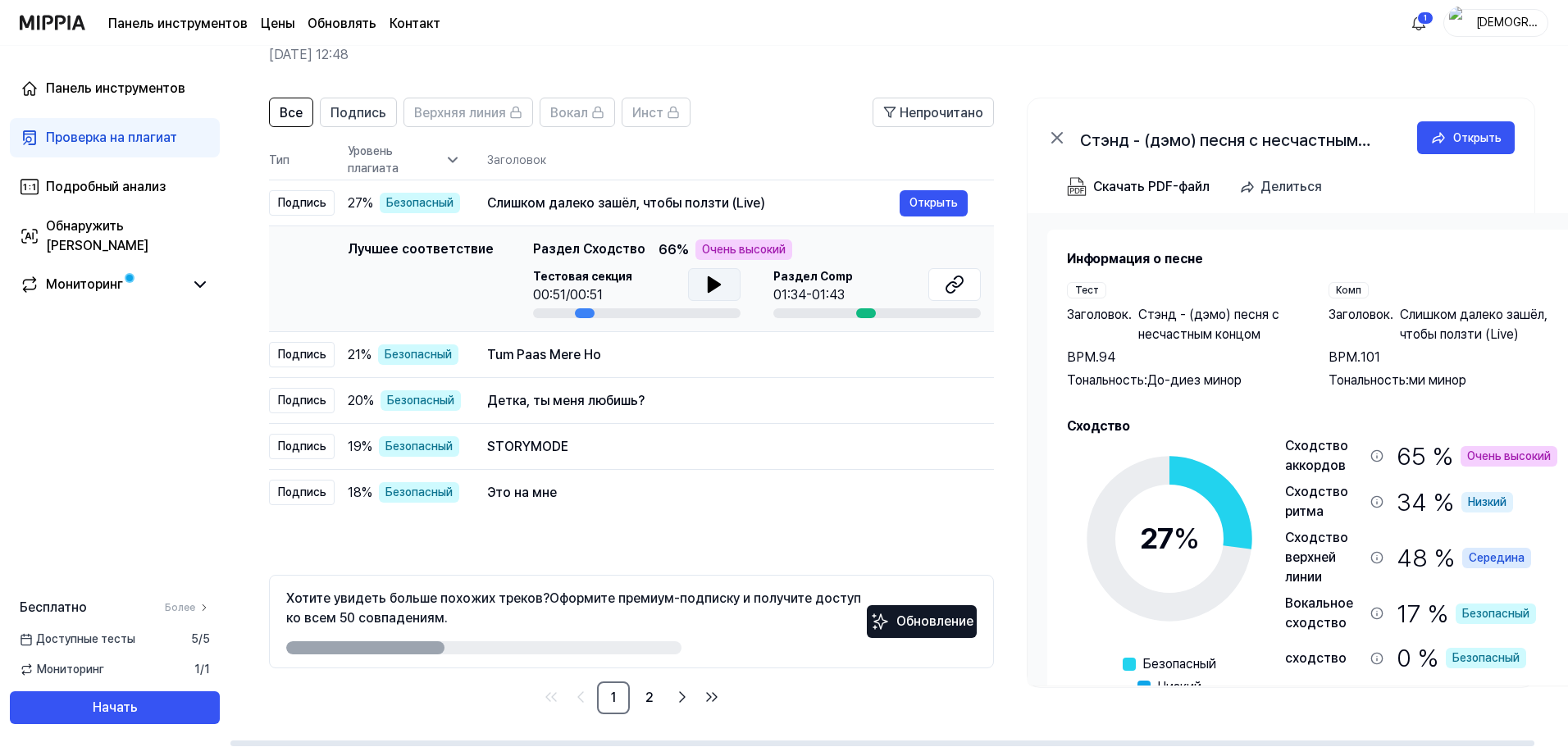
drag, startPoint x: 864, startPoint y: 310, endPoint x: 882, endPoint y: 298, distance: 21.6
click at [882, 298] on div "Раздел Comp 01:34-01:43" at bounding box center [876, 293] width 207 height 50
click at [722, 289] on button at bounding box center [714, 284] width 52 height 33
click at [935, 208] on font "Открыть" at bounding box center [934, 202] width 49 height 13
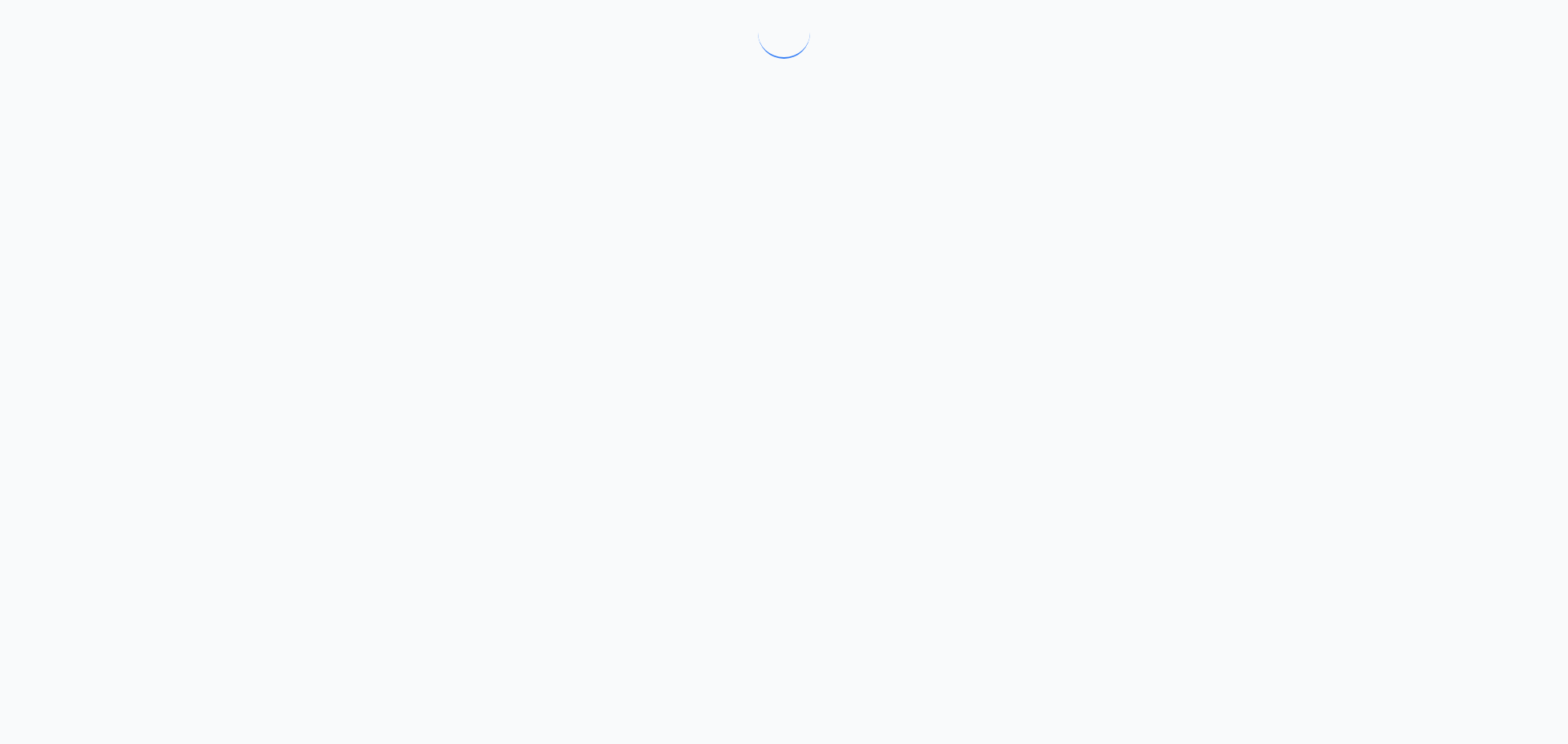
click at [701, 273] on div at bounding box center [784, 372] width 1568 height 744
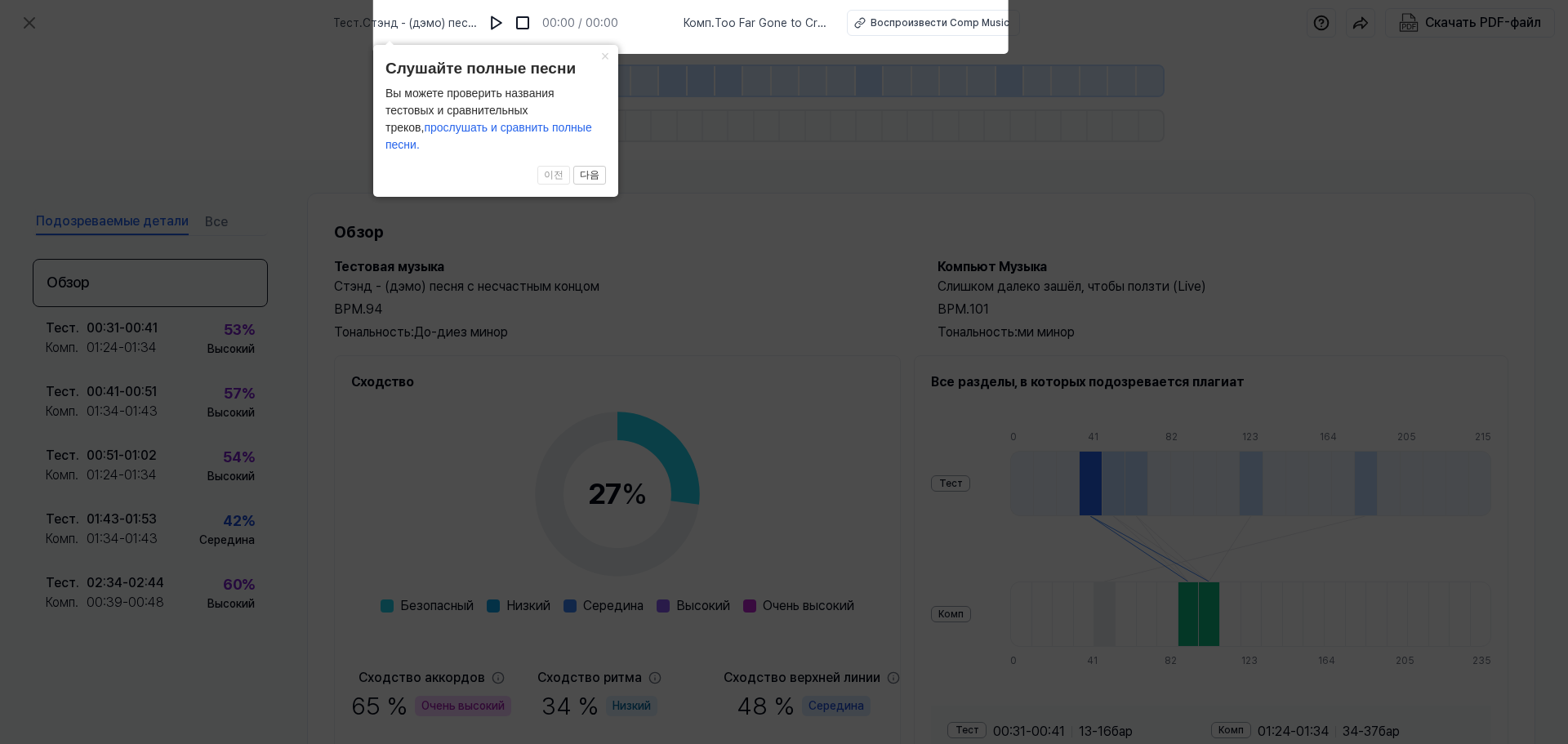
click at [779, 264] on icon at bounding box center [784, 368] width 1568 height 752
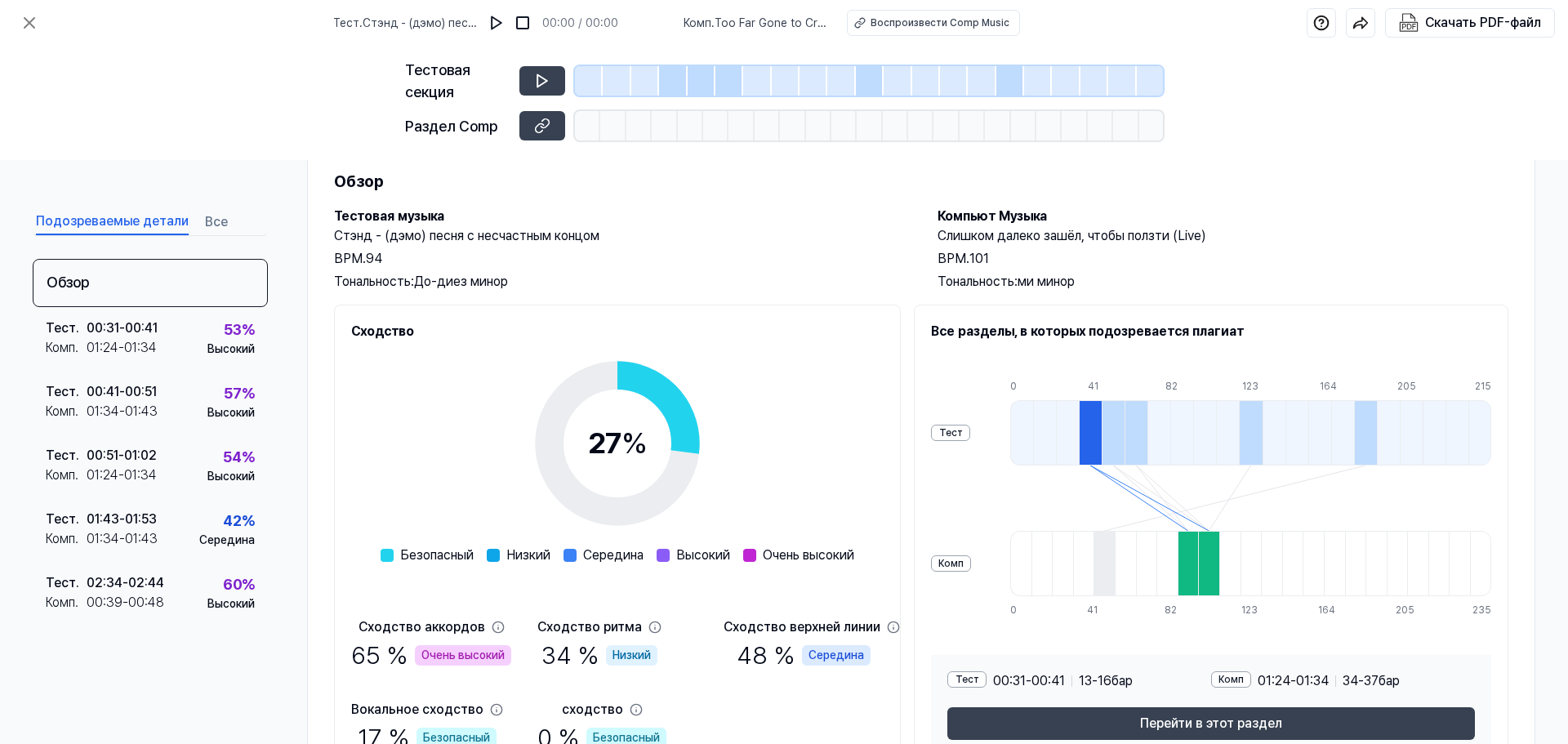
scroll to position [140, 0]
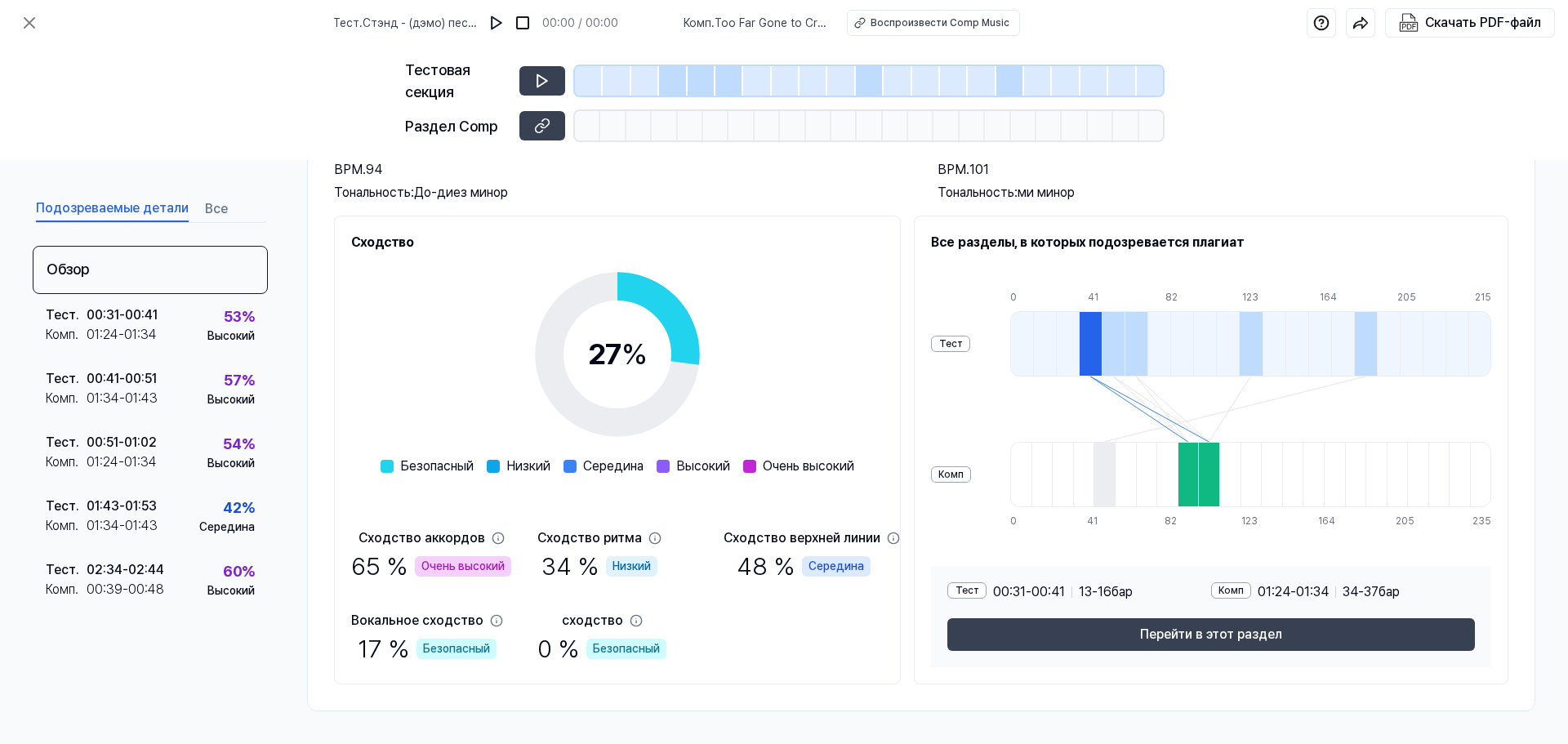
click at [456, 562] on font "Очень высокий" at bounding box center [463, 566] width 83 height 13
click at [500, 538] on icon at bounding box center [497, 538] width 11 height 11
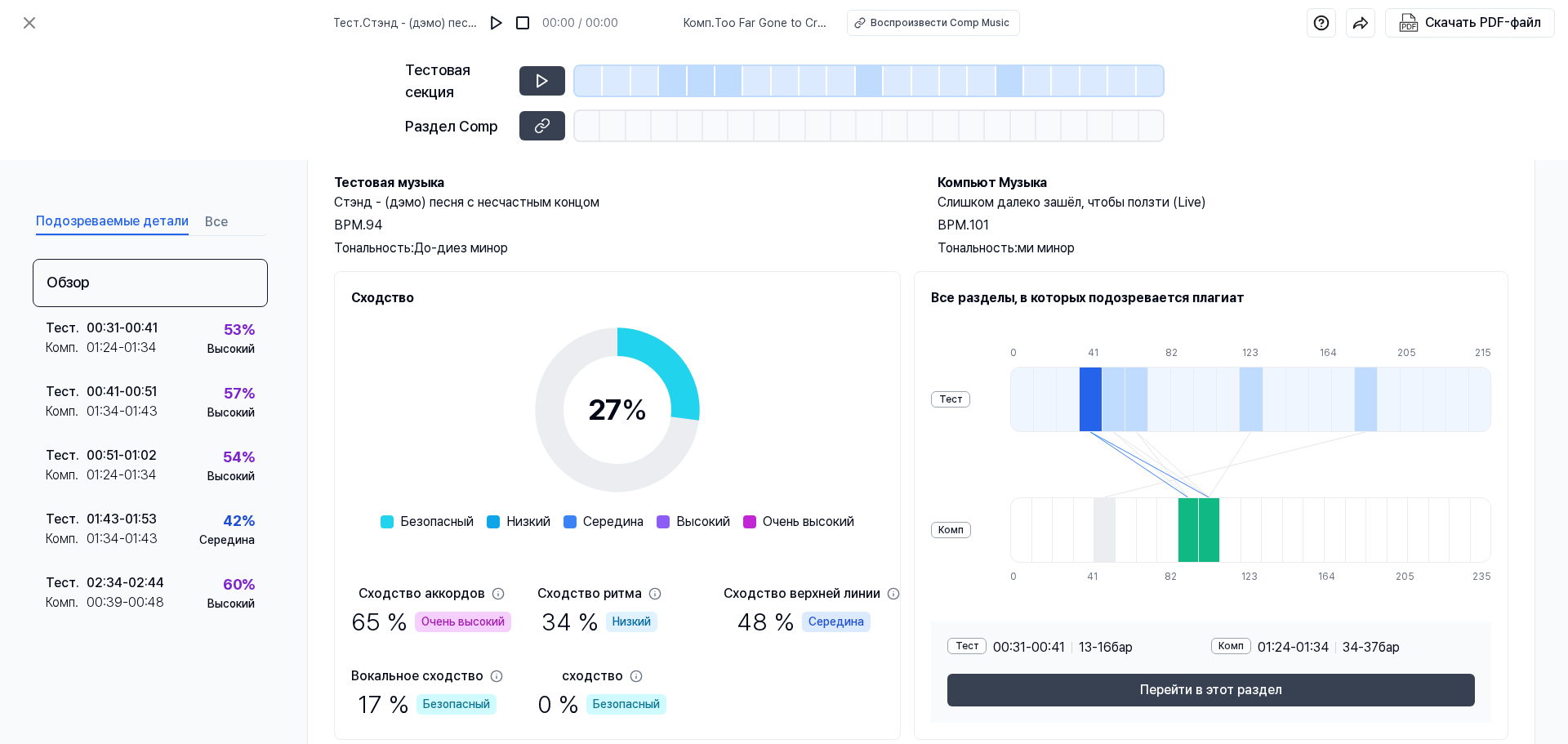
scroll to position [0, 0]
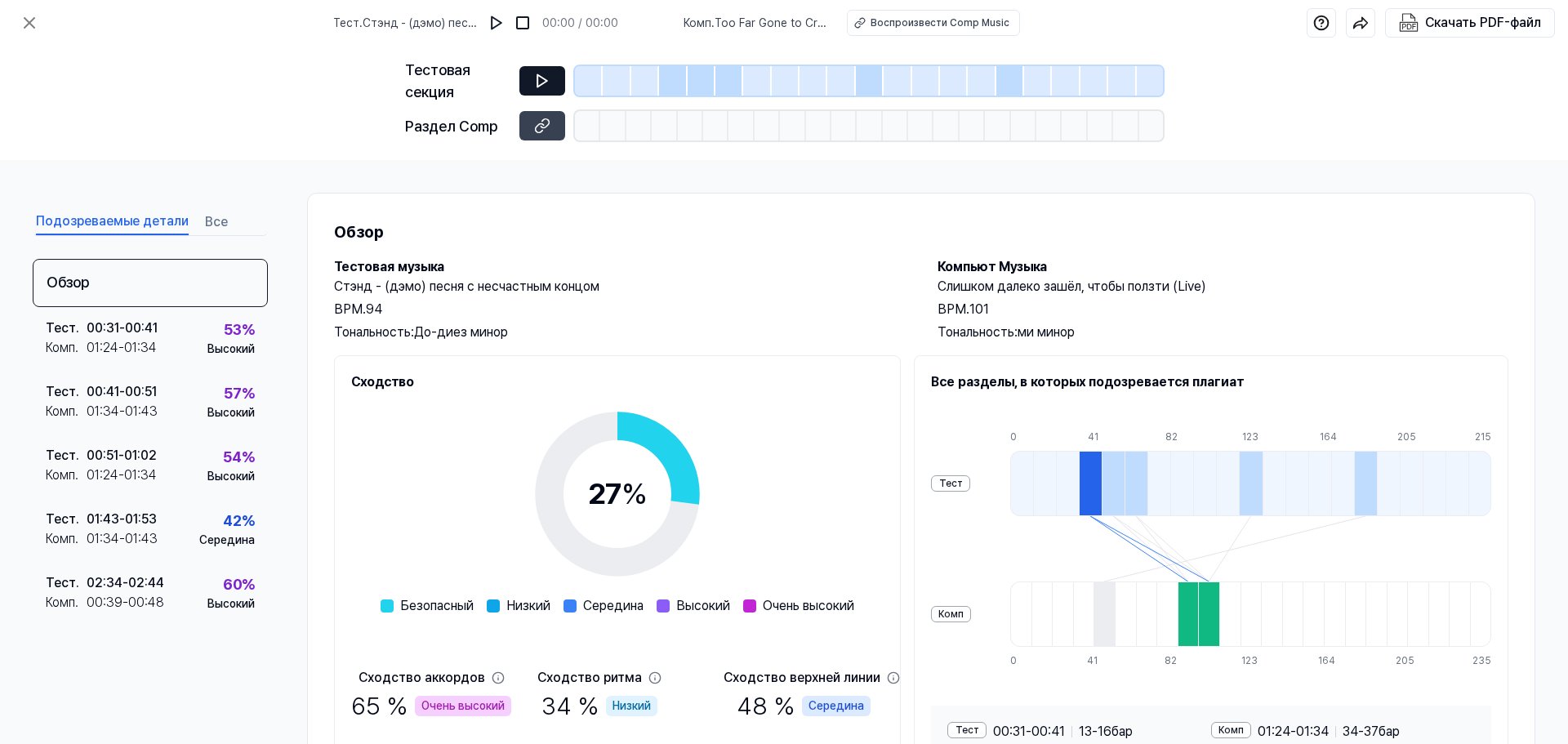
click at [540, 72] on button at bounding box center [542, 80] width 46 height 29
click at [537, 80] on icon at bounding box center [541, 81] width 10 height 12
click at [183, 341] on div "Тест . 00:31 - 00:41 Комп . 01:24 - 01:34 53 % Высокий" at bounding box center [150, 338] width 236 height 63
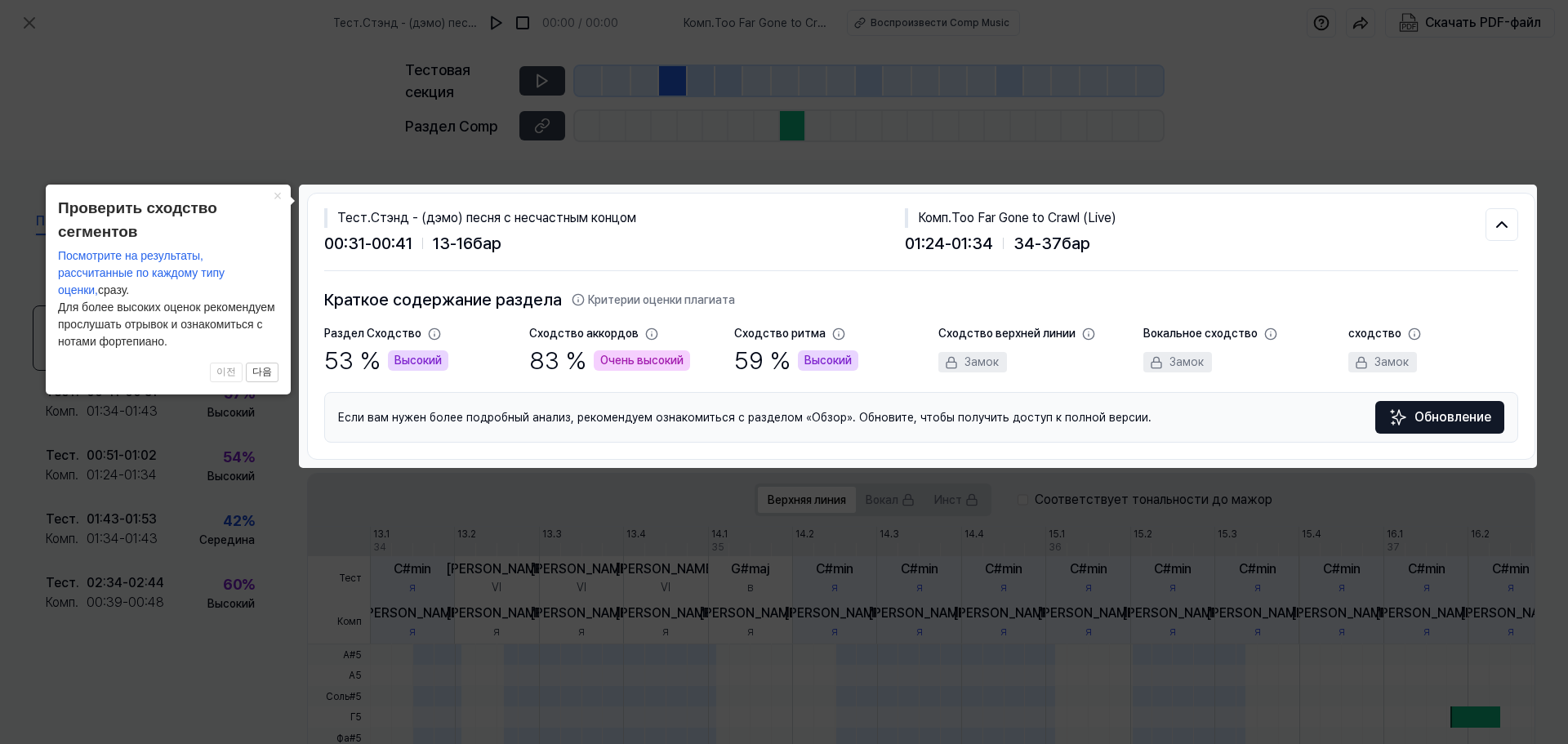
click at [1052, 218] on font "Too Far Gone to Crawl (Live)" at bounding box center [1034, 218] width 165 height 16
click at [1496, 220] on icon at bounding box center [1502, 224] width 19 height 19
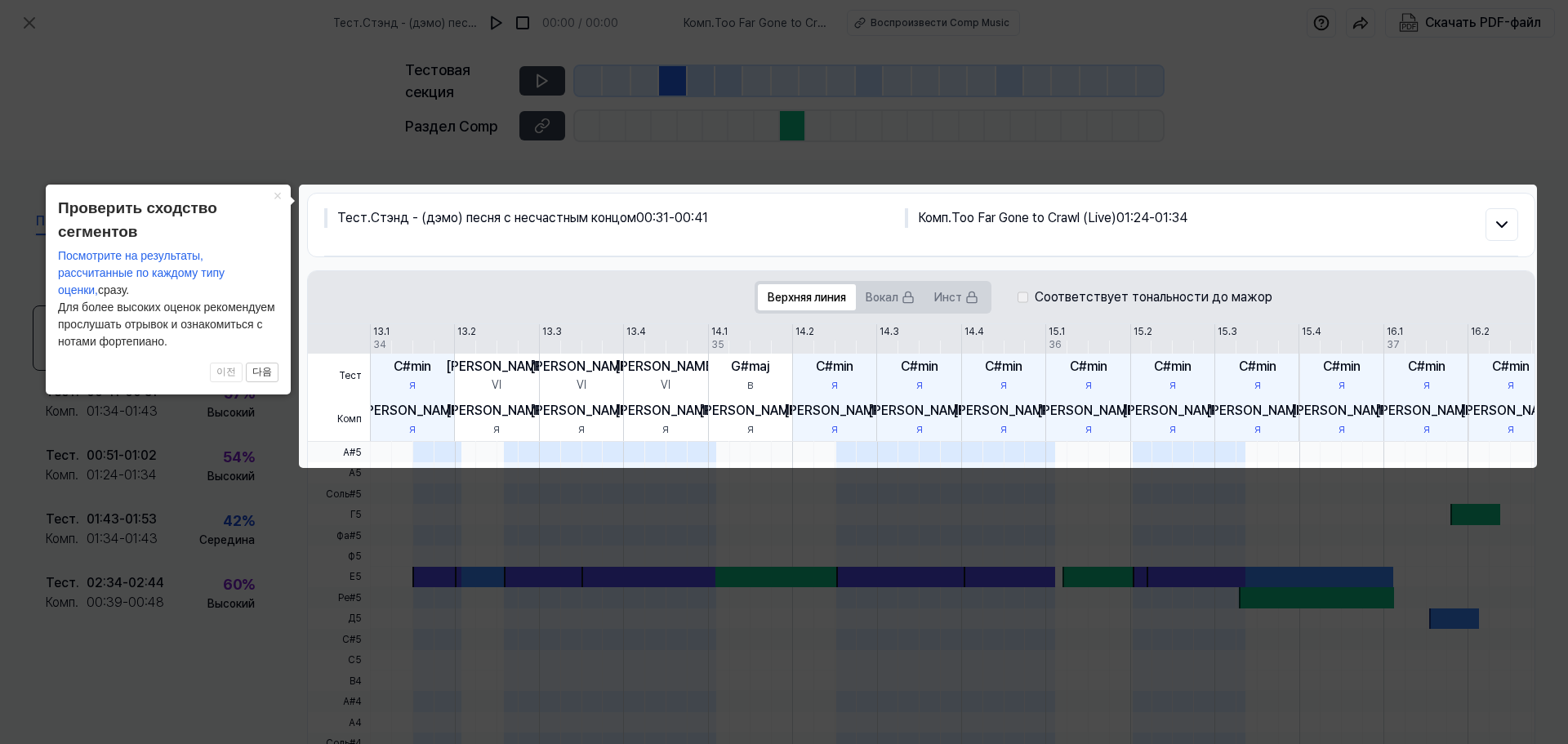
click at [1202, 139] on icon at bounding box center [784, 372] width 1568 height 744
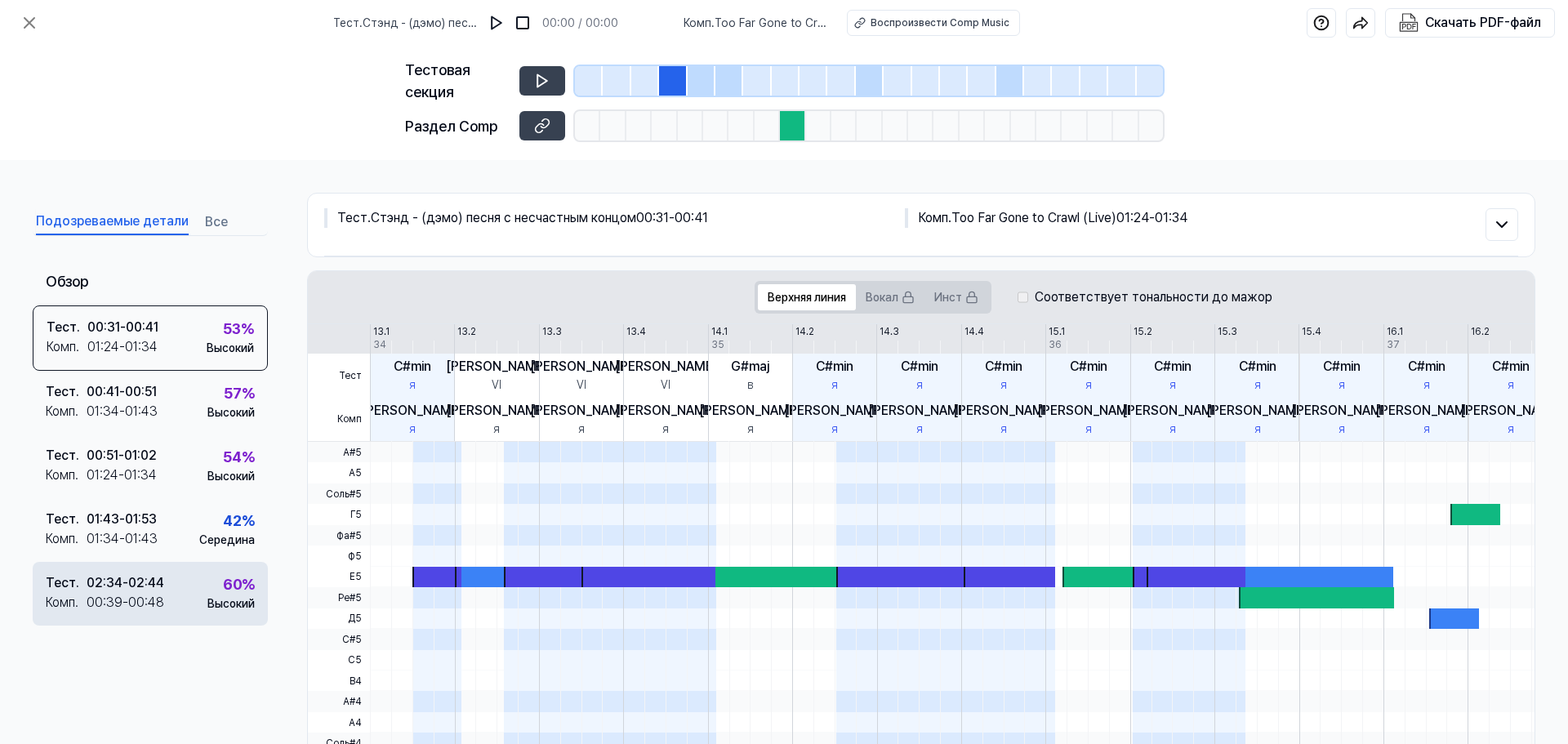
click at [179, 585] on div "Тест . 02:34 - 02:44 Комп . 00:39 - 00:48 60 % Высокий" at bounding box center [150, 593] width 236 height 63
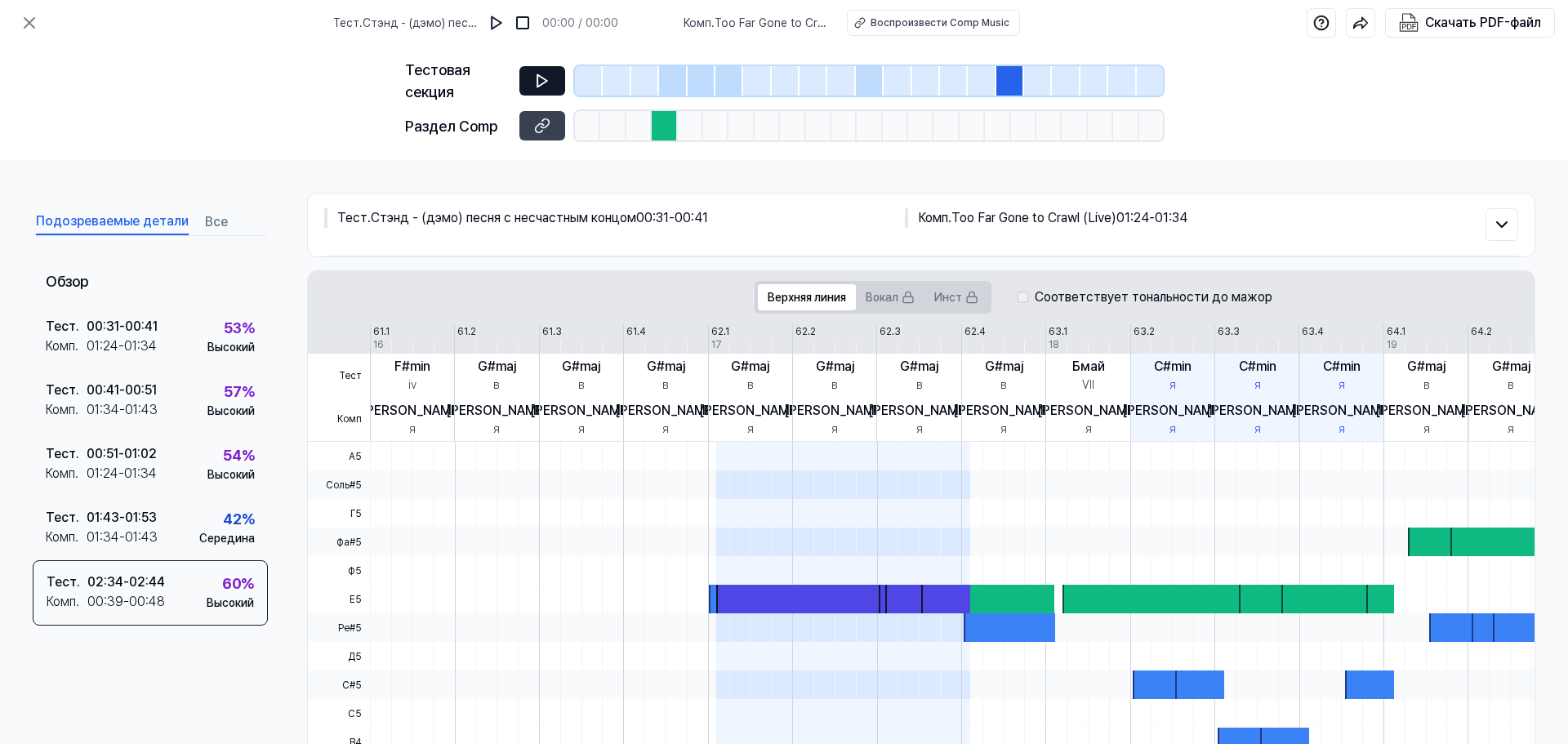
click at [533, 73] on button at bounding box center [542, 80] width 46 height 29
click at [745, 407] on font "[PERSON_NAME]" at bounding box center [750, 410] width 102 height 16
click at [744, 444] on span at bounding box center [801, 456] width 170 height 29
click at [1004, 76] on div at bounding box center [1011, 80] width 28 height 29
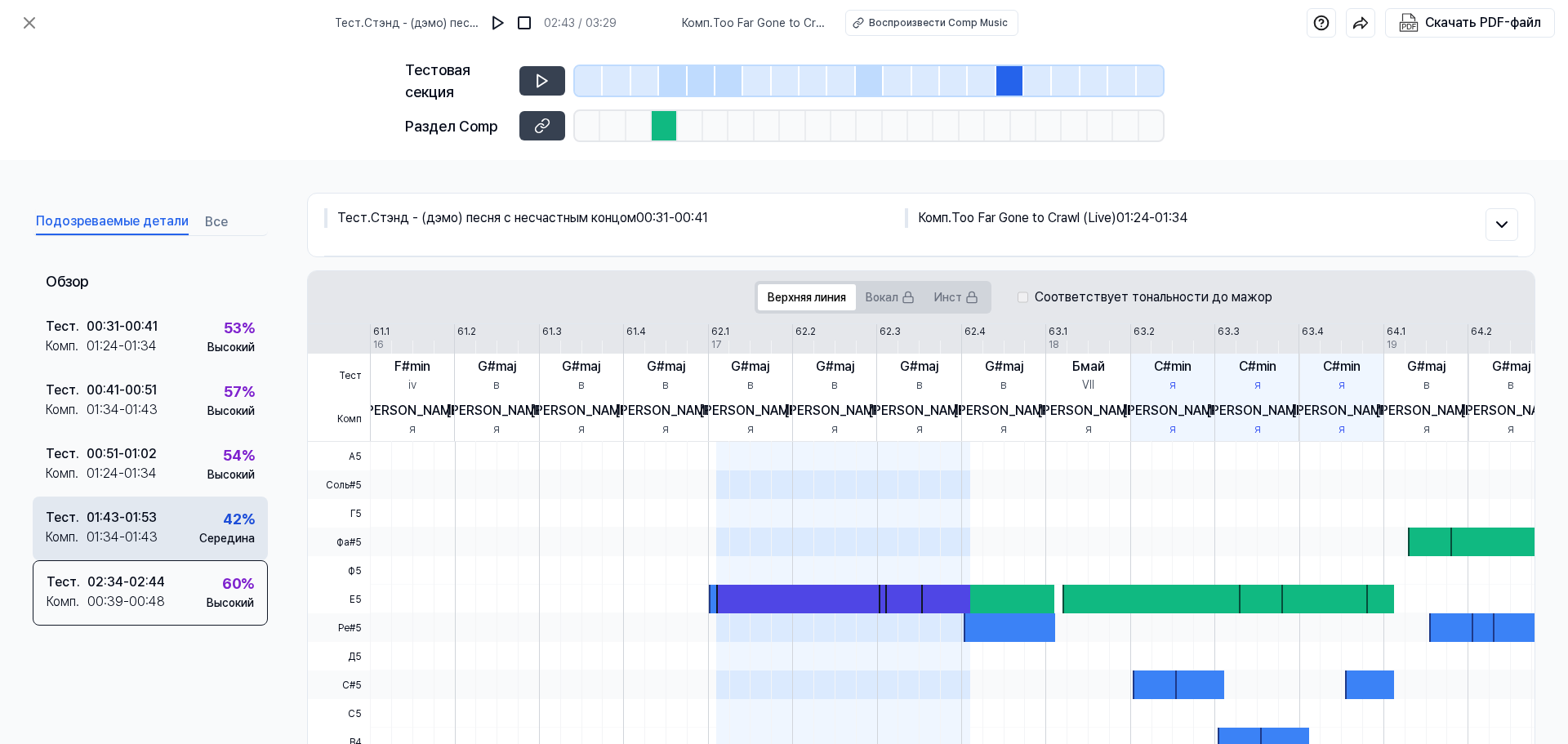
click at [182, 524] on div "Тест . 01:43 - 01:53 Комп . 01:34 - 01:43 42 % Середина" at bounding box center [150, 528] width 236 height 63
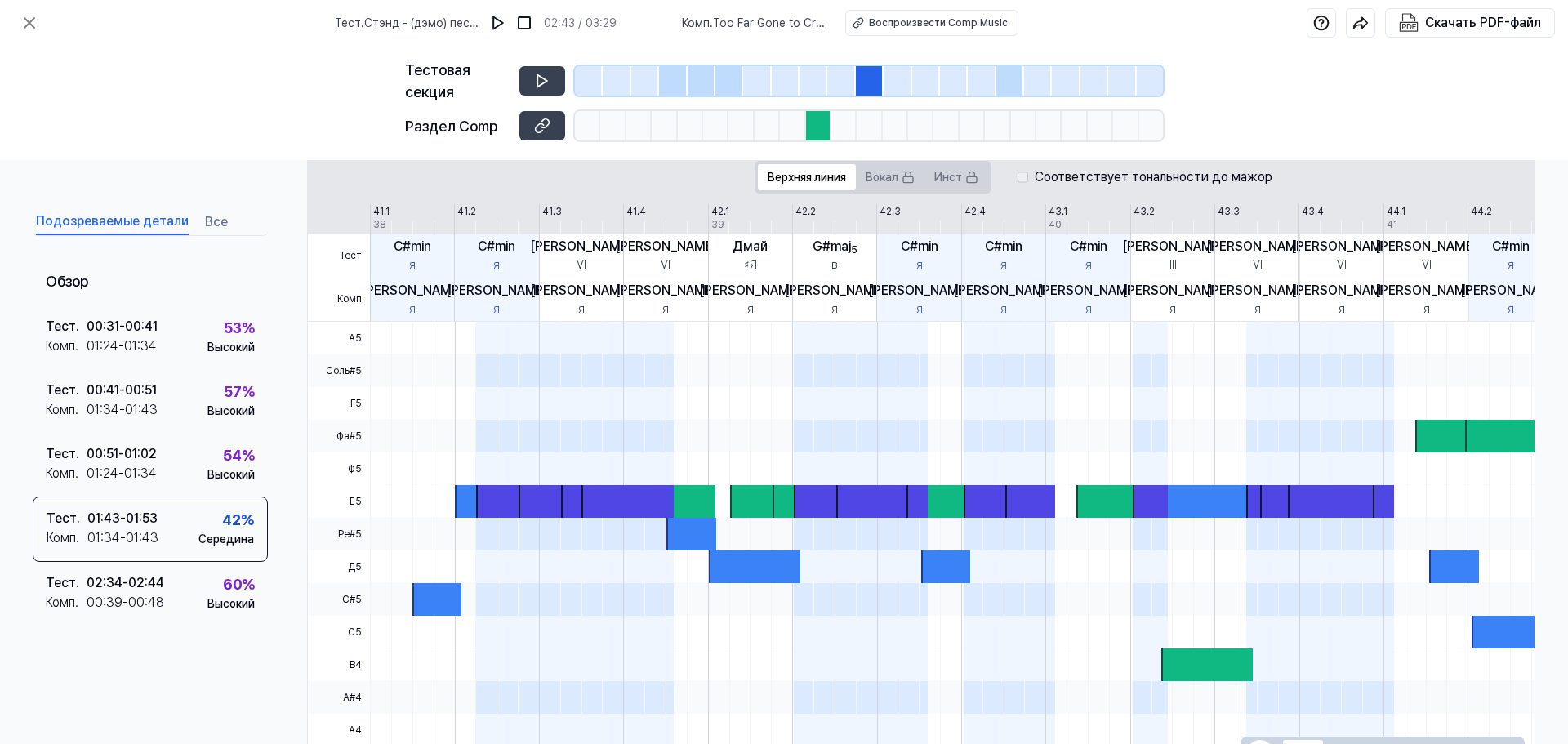
scroll to position [25, 0]
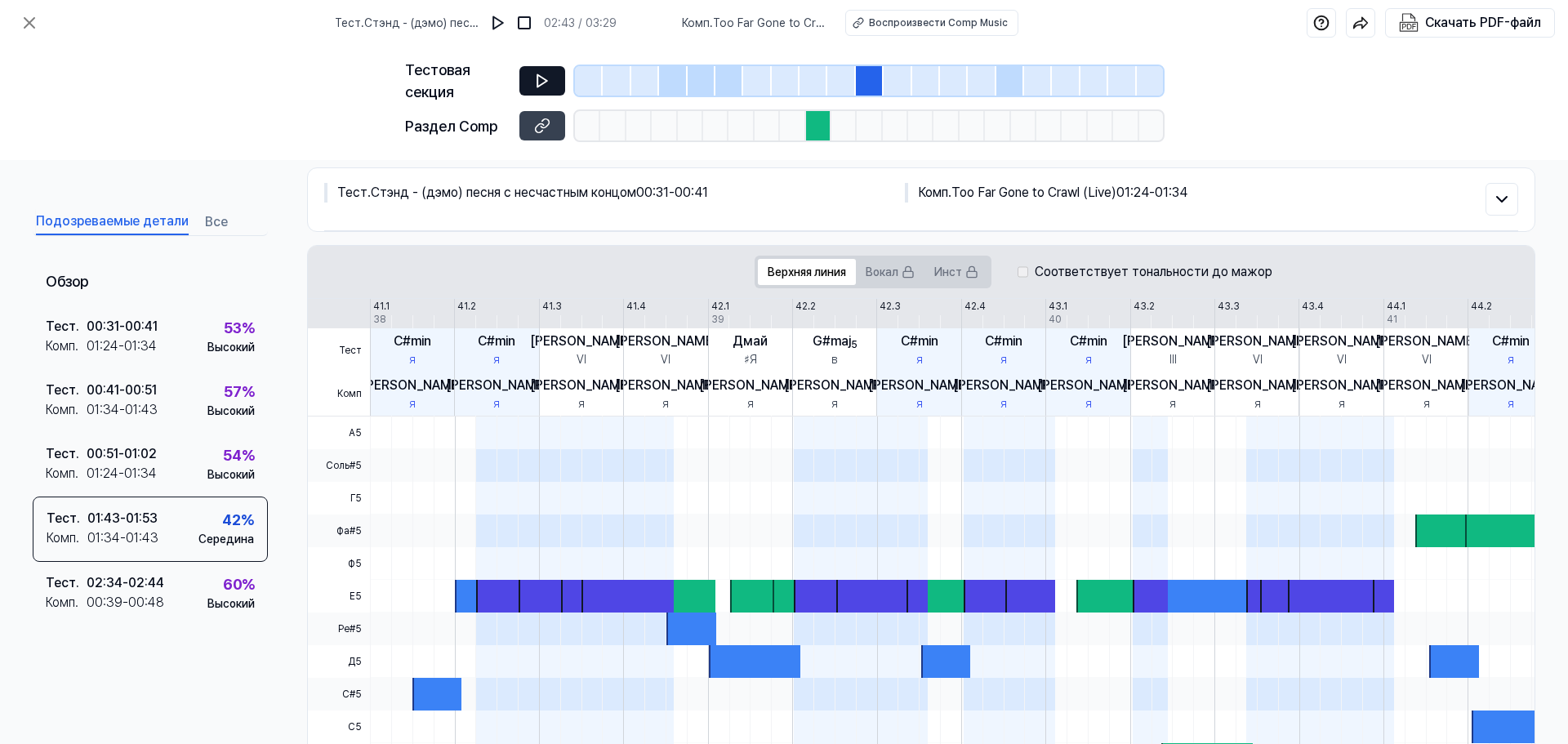
click at [560, 84] on button at bounding box center [542, 80] width 46 height 29
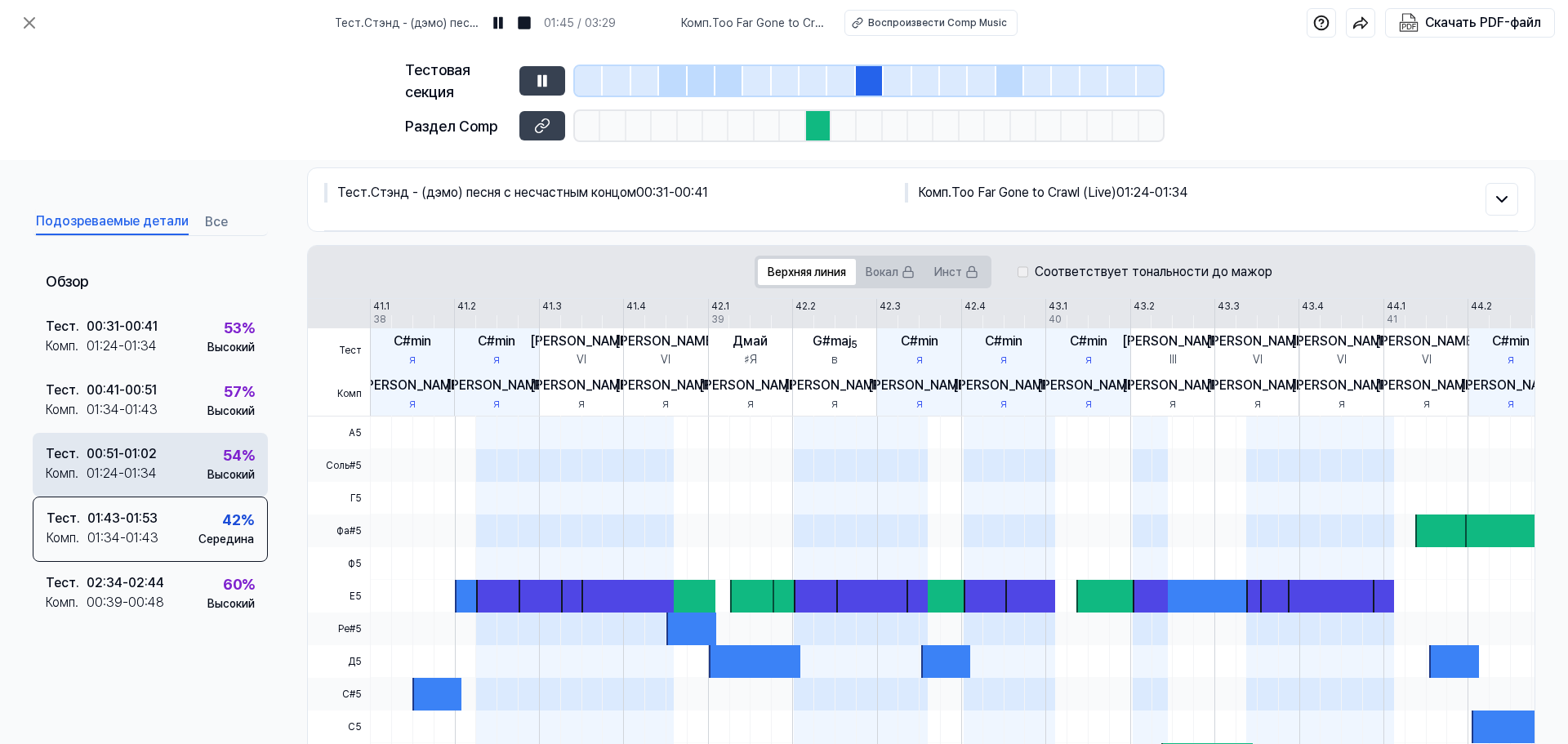
click at [133, 462] on div "00:51 - 01:02" at bounding box center [122, 454] width 70 height 19
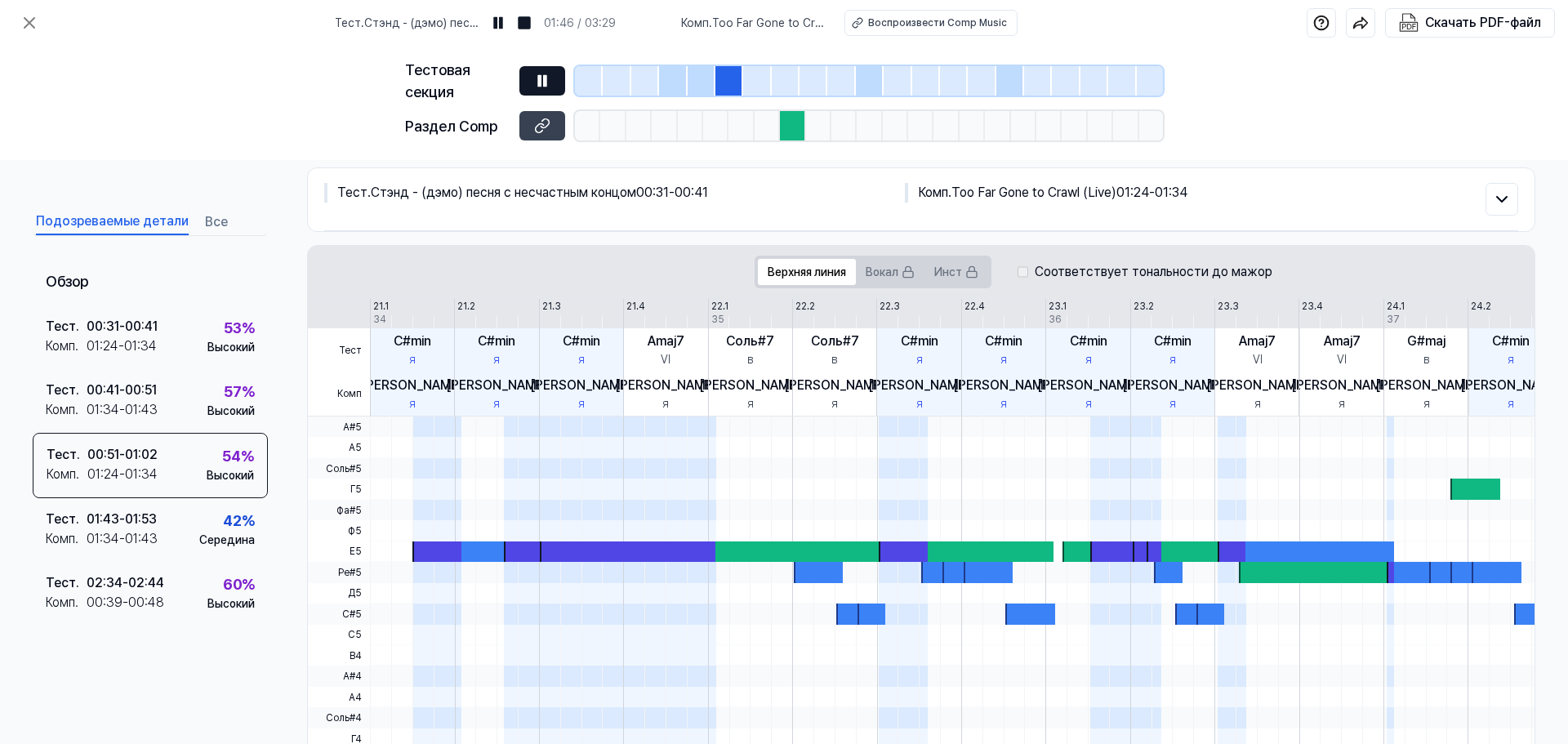
click at [541, 71] on button at bounding box center [542, 80] width 46 height 29
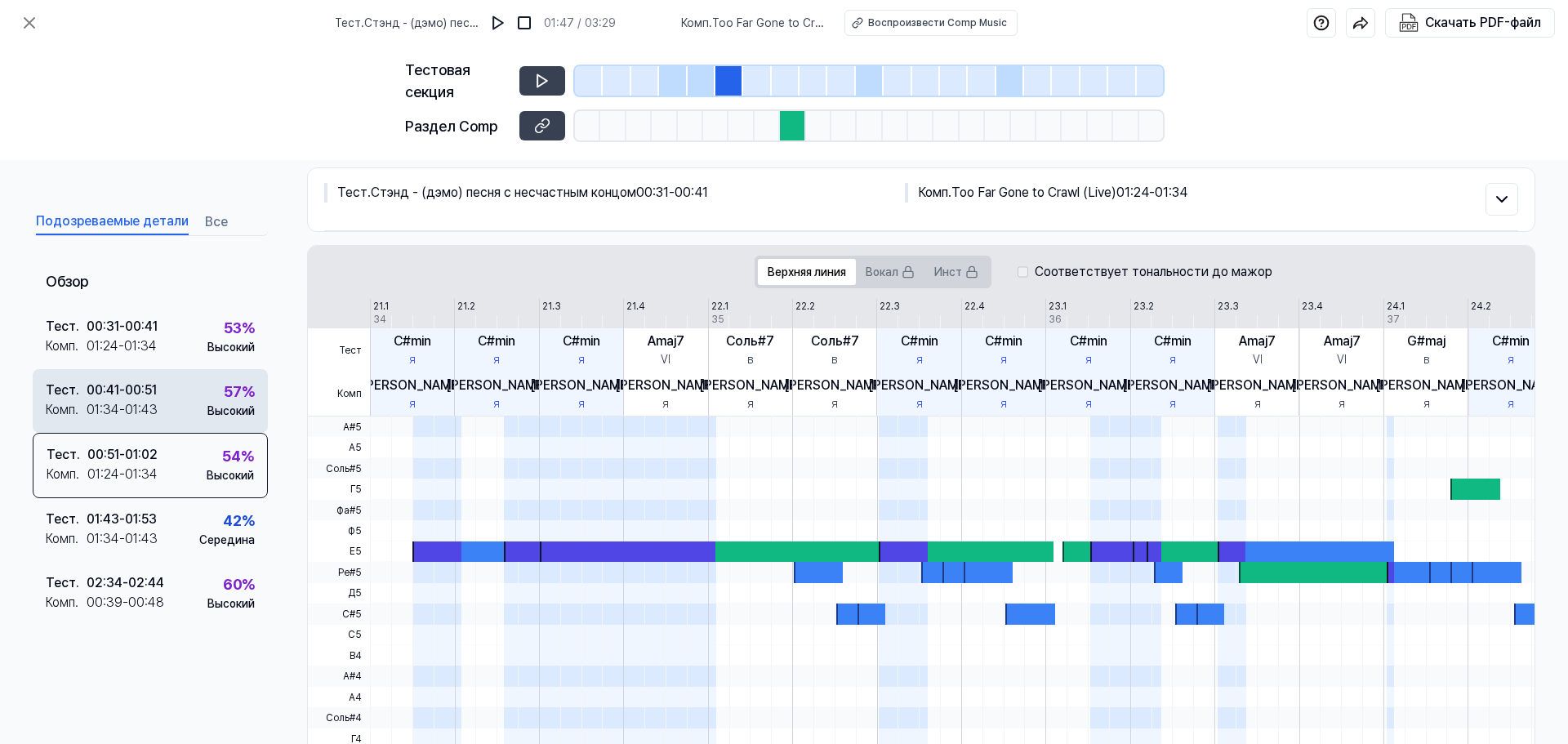
click at [173, 394] on div "Тест . 00:41 - 00:51 Комп . 01:34 - 01:43 57 % Высокий" at bounding box center [150, 401] width 236 height 63
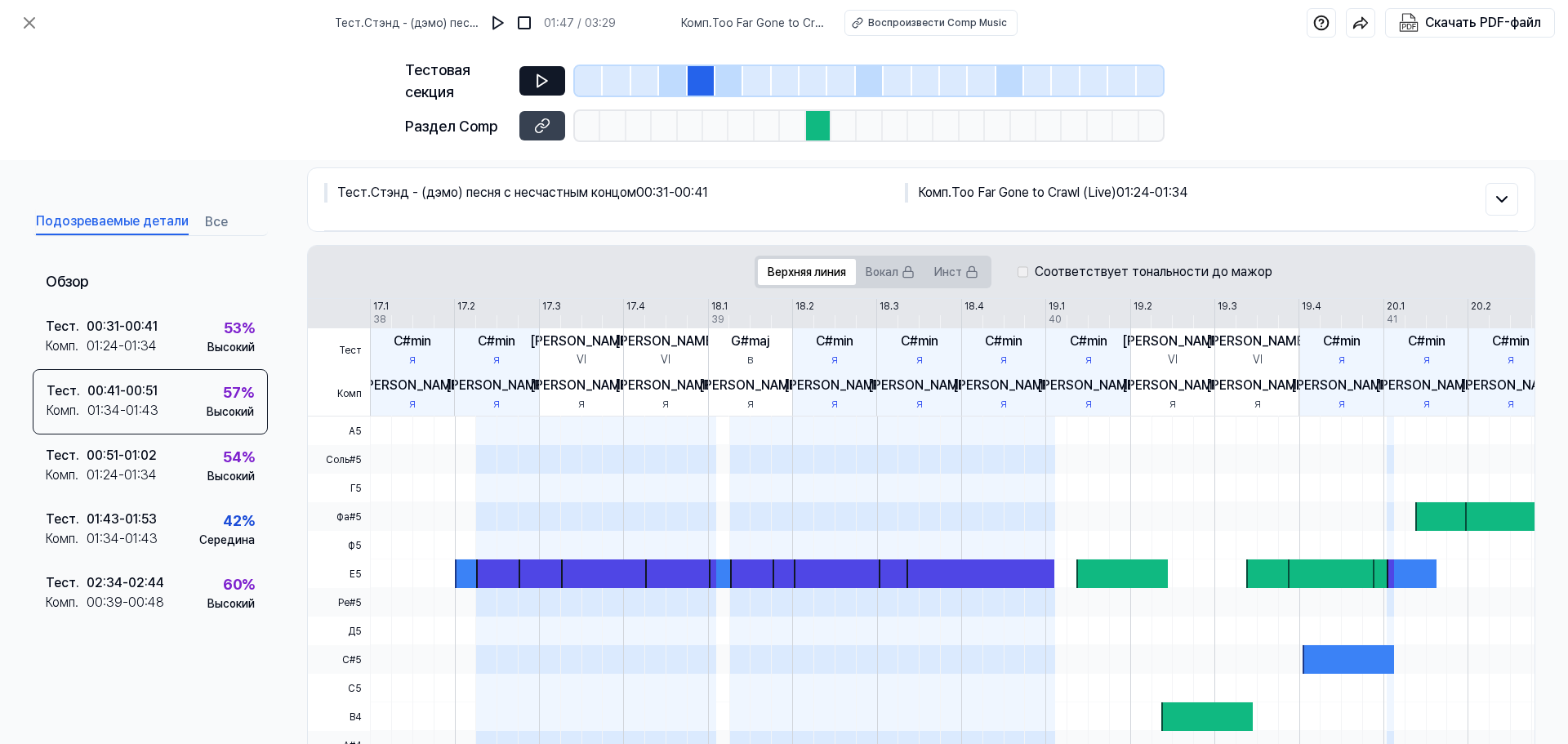
click at [544, 84] on icon at bounding box center [542, 81] width 17 height 17
click at [152, 336] on div "00:31 - 00:41" at bounding box center [122, 327] width 71 height 19
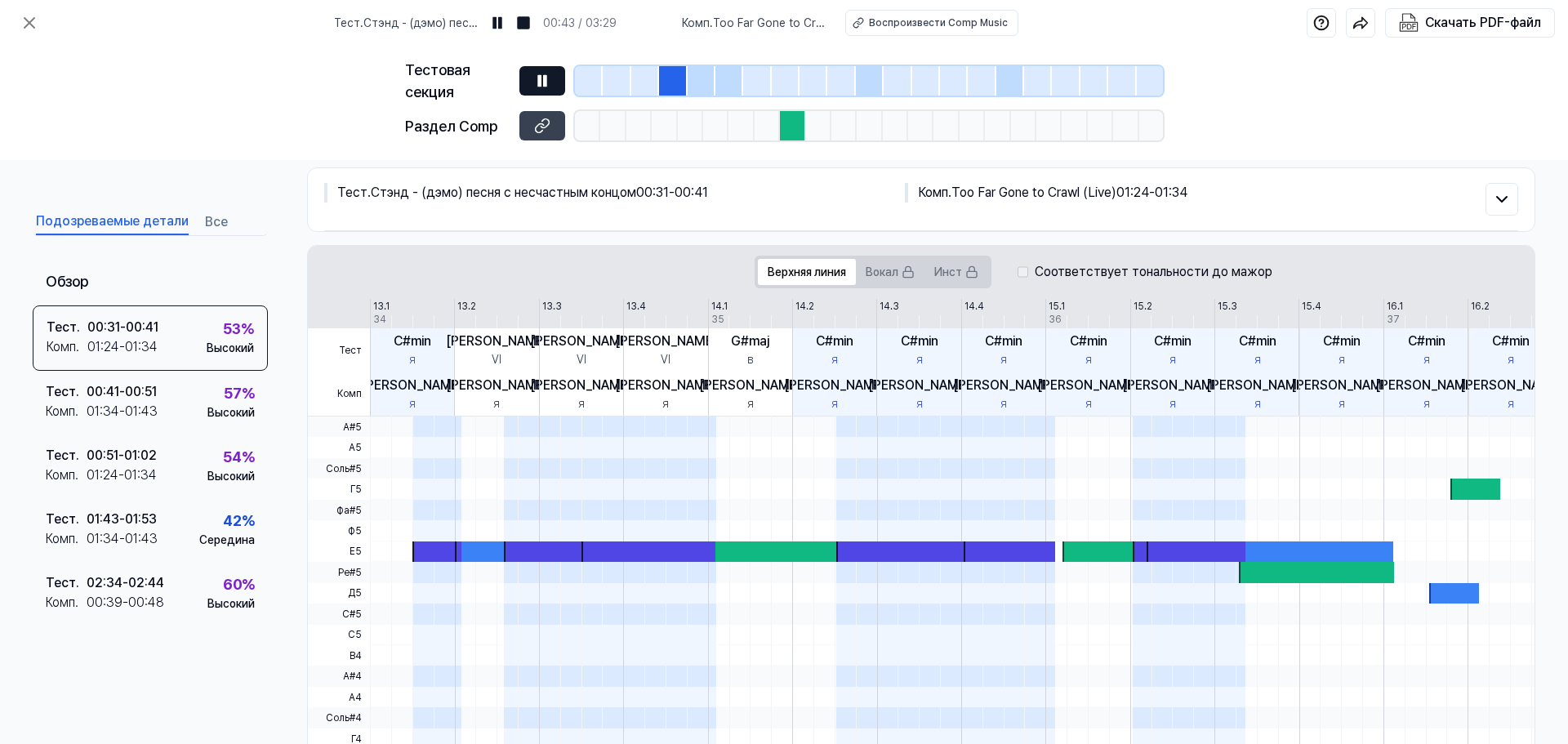
click at [553, 86] on button at bounding box center [542, 80] width 46 height 29
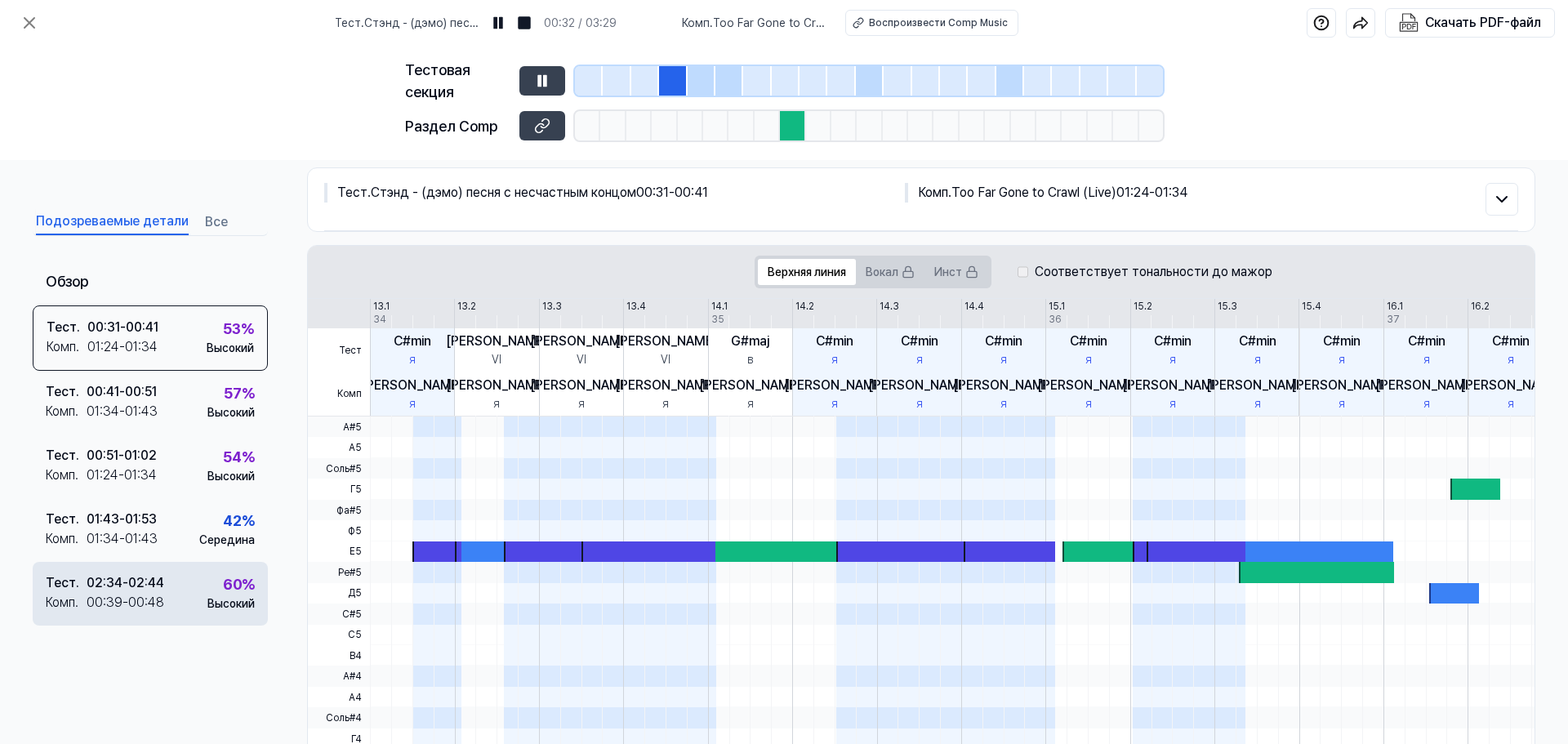
click at [151, 593] on div "00:39 - 00:48" at bounding box center [126, 603] width 77 height 19
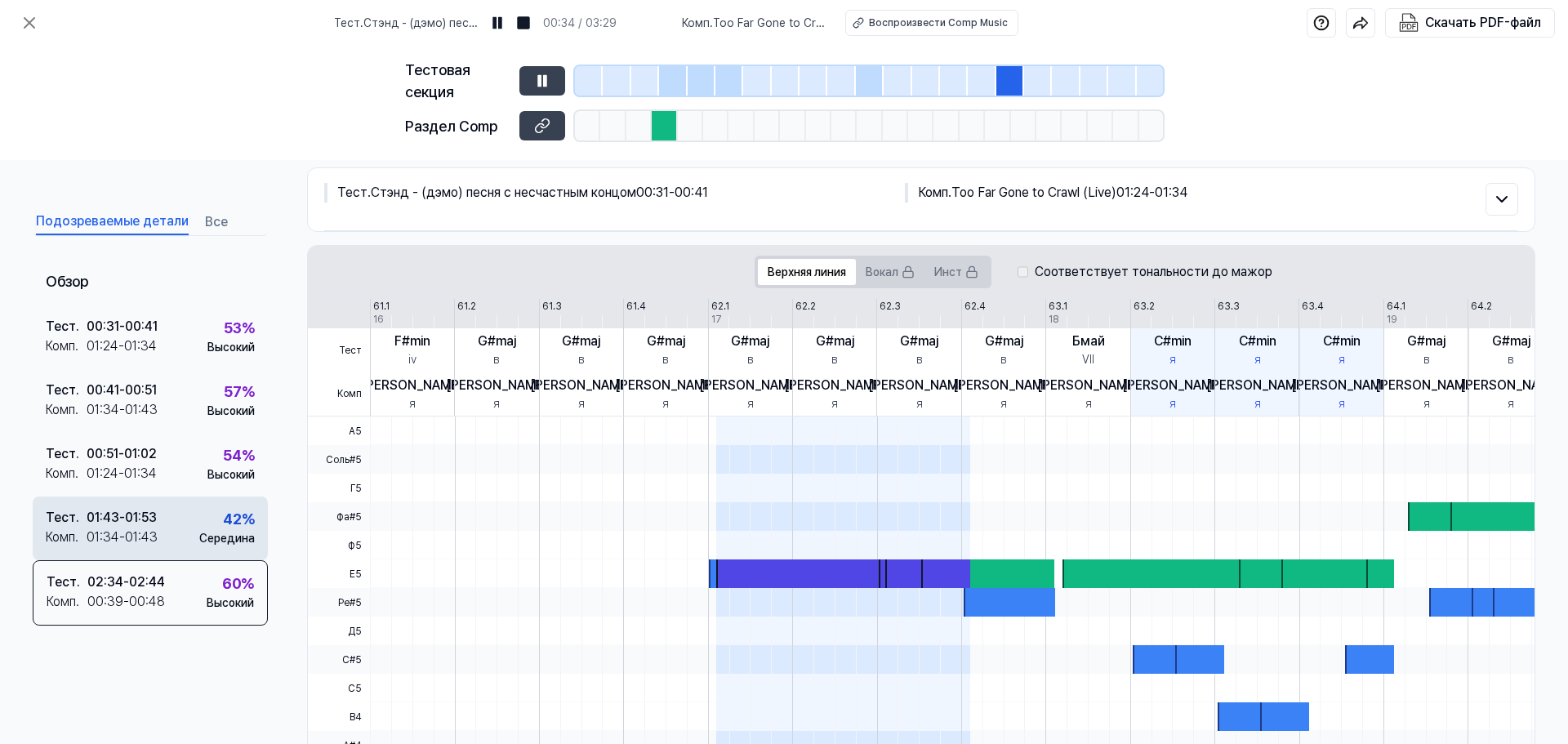
click at [125, 523] on font "-" at bounding box center [122, 517] width 6 height 16
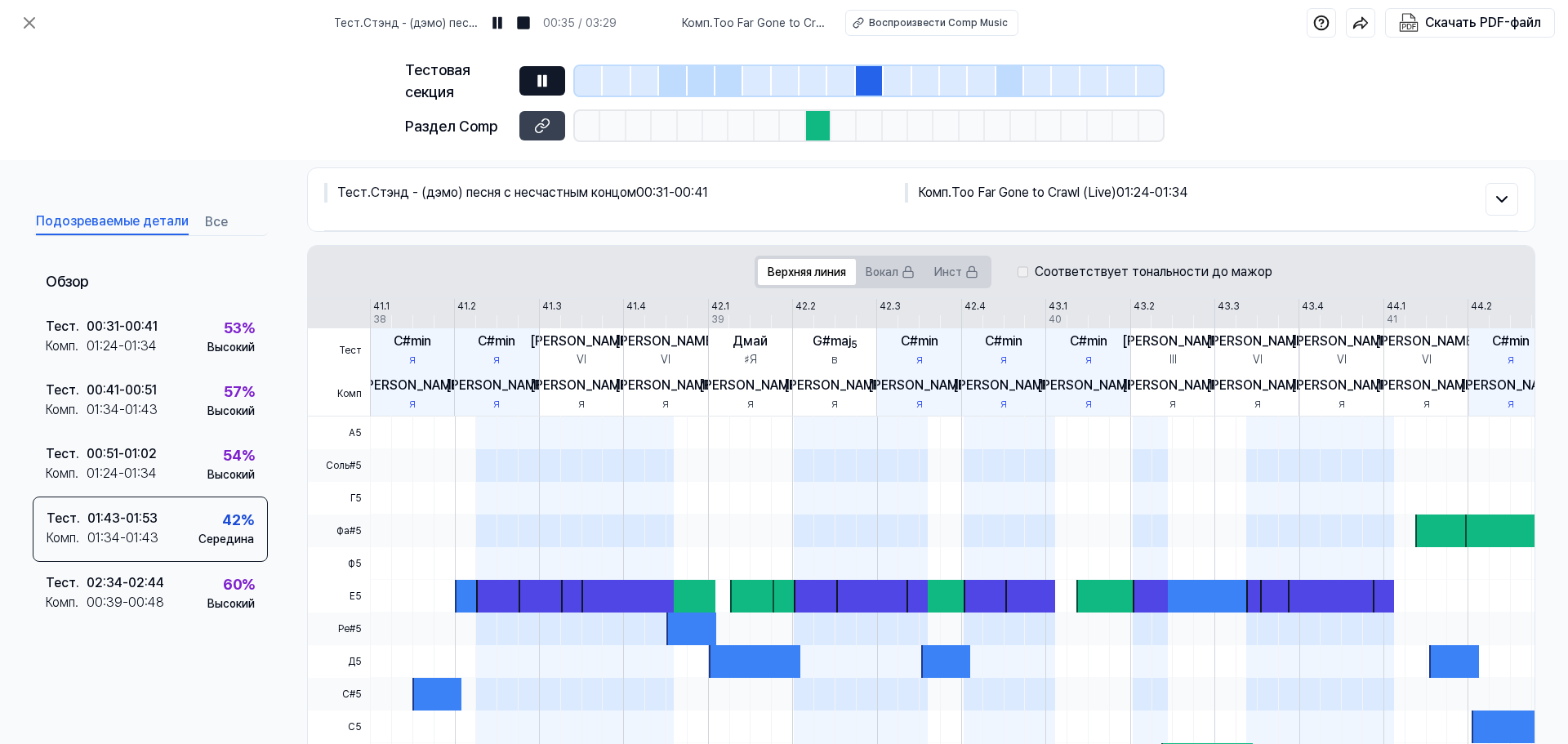
click at [549, 94] on button at bounding box center [542, 80] width 46 height 29
click at [546, 77] on icon at bounding box center [542, 81] width 17 height 17
click at [534, 83] on button at bounding box center [542, 80] width 46 height 29
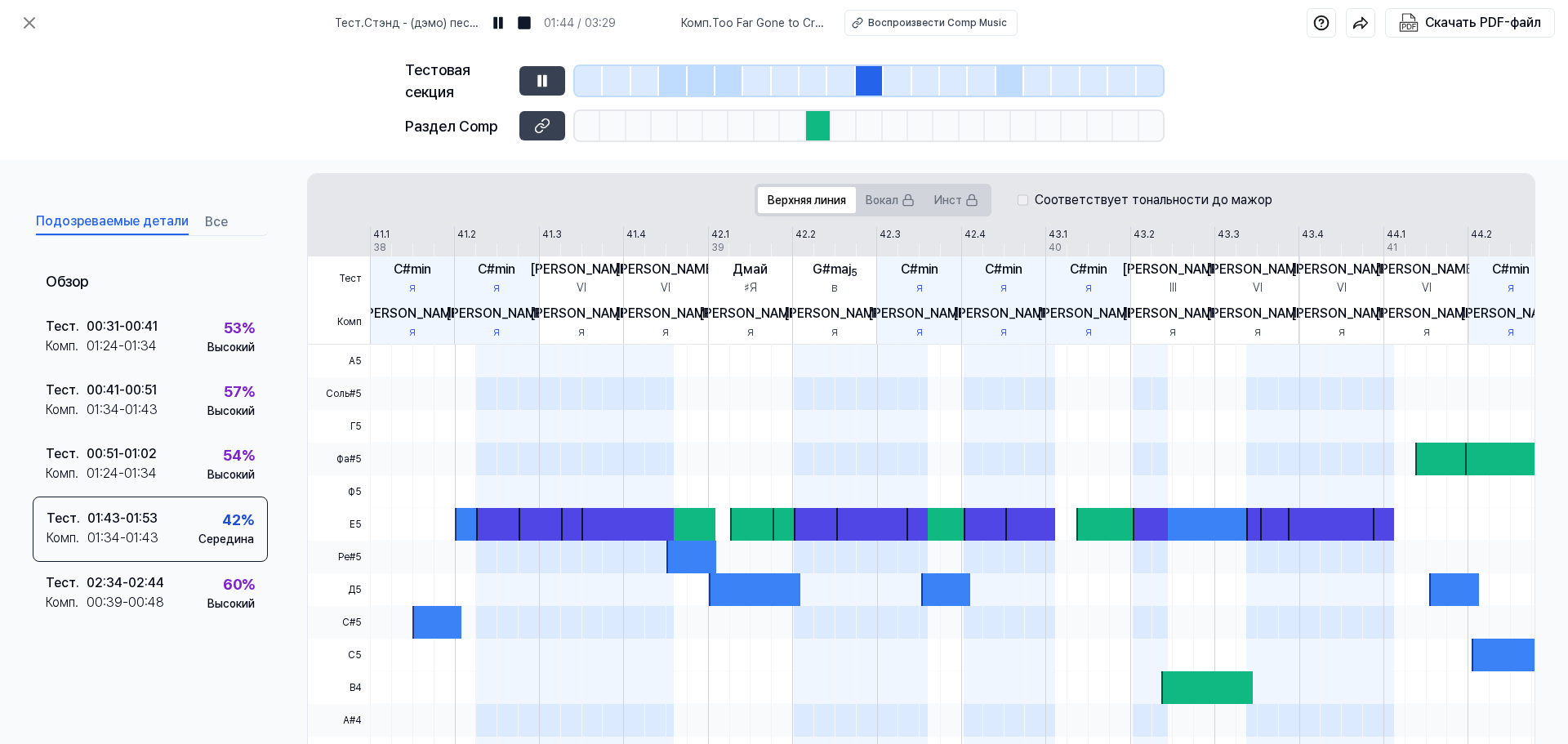
scroll to position [0, 0]
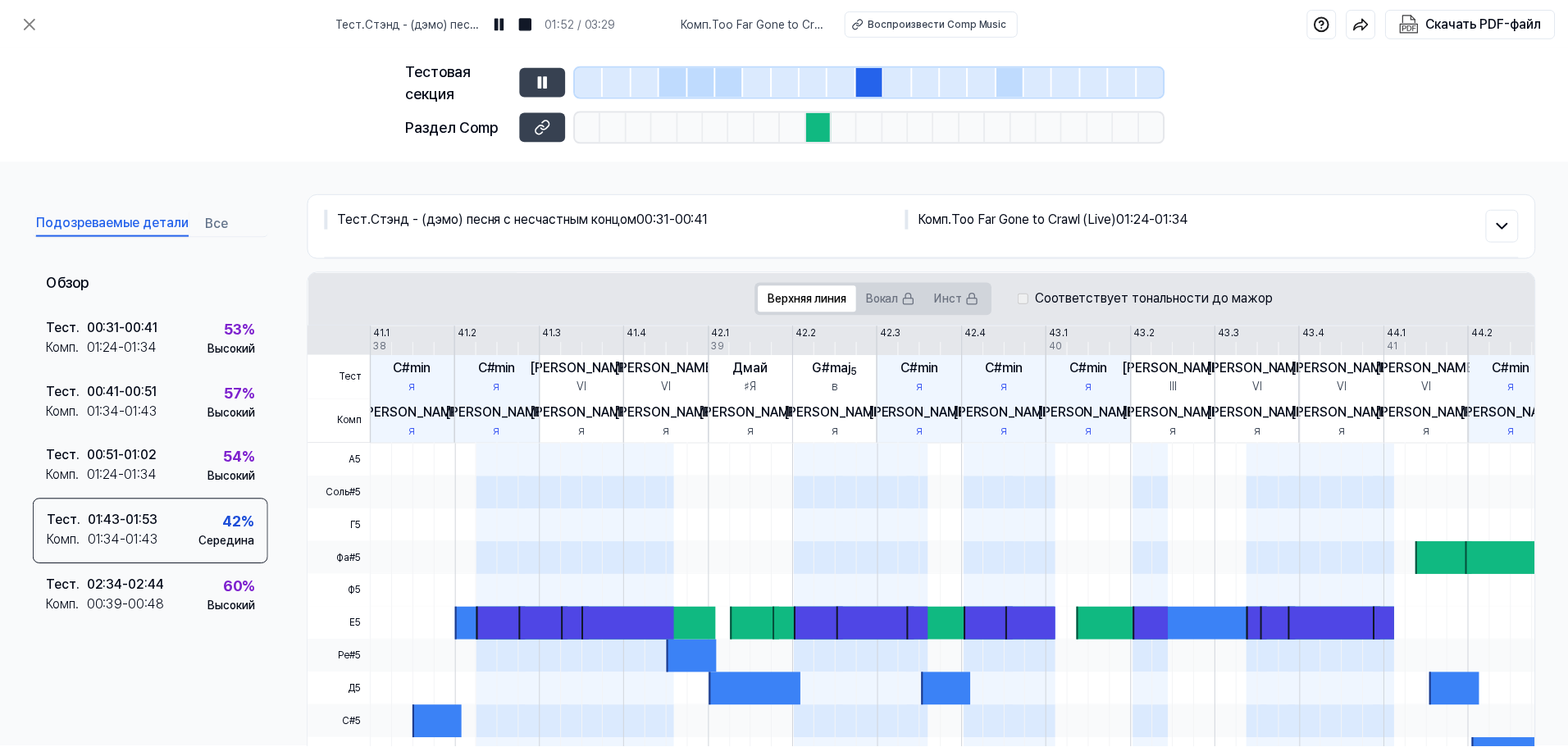
scroll to position [79, 0]
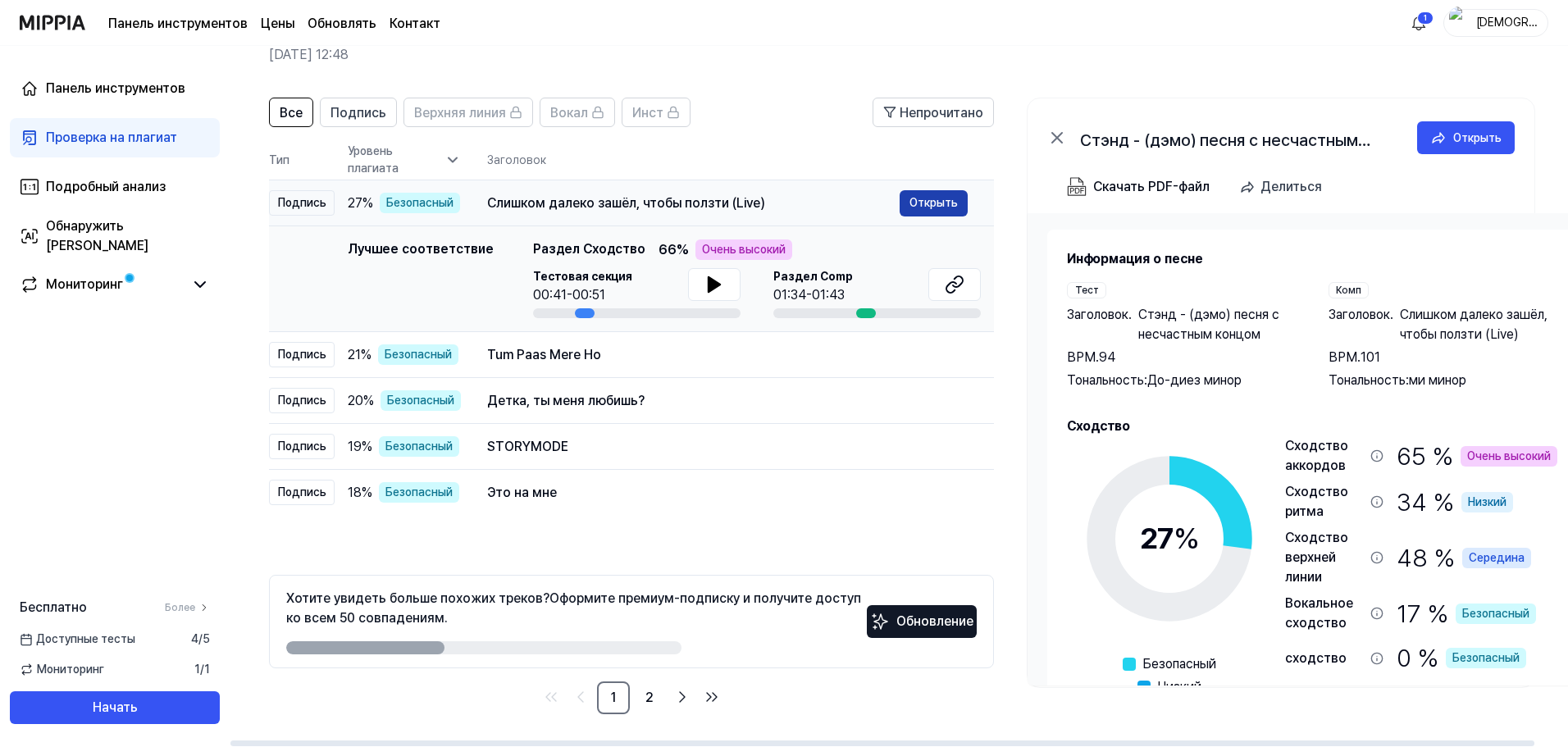
click at [916, 200] on font "Открыть" at bounding box center [934, 202] width 49 height 13
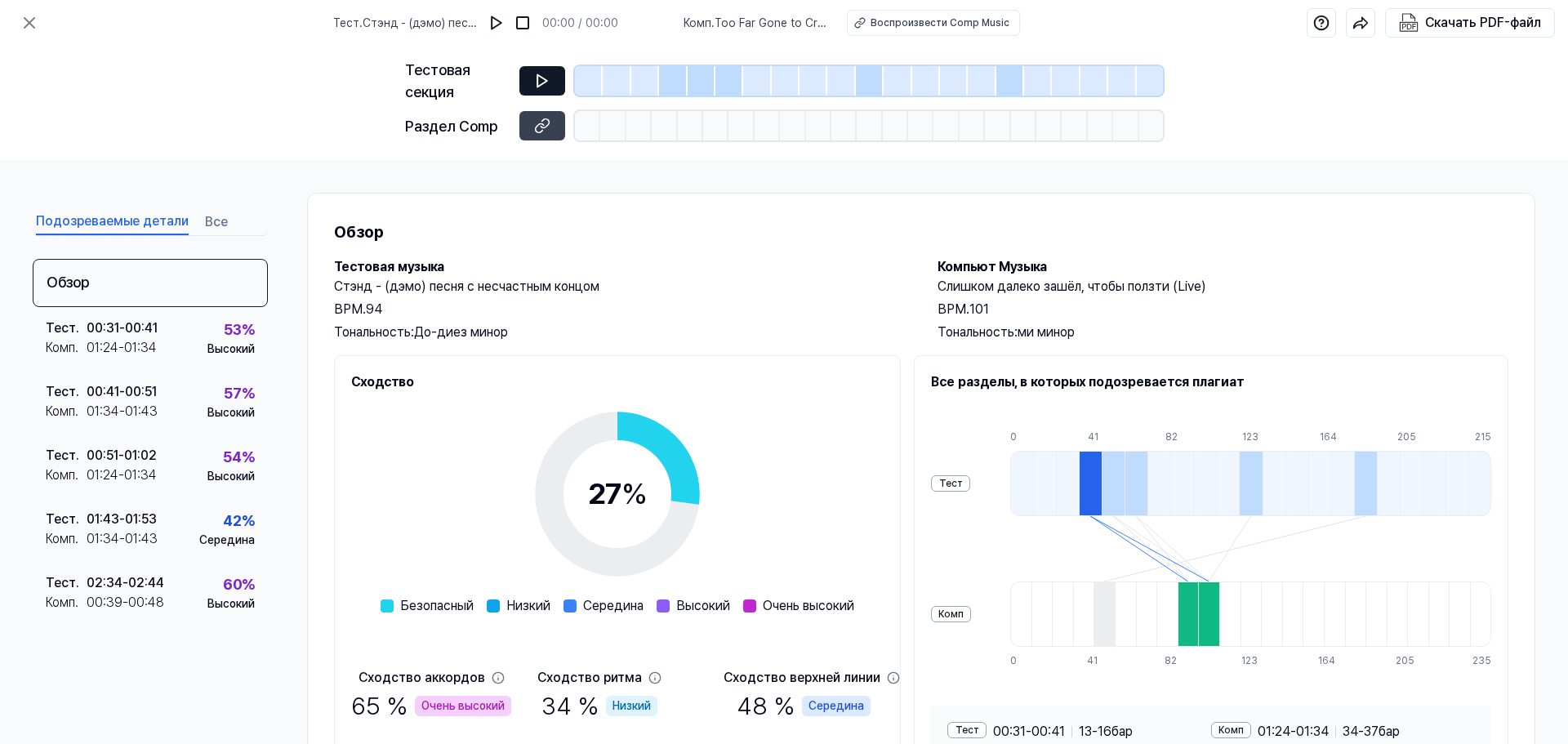
click at [542, 83] on icon at bounding box center [541, 81] width 10 height 12
click at [542, 72] on button at bounding box center [542, 80] width 46 height 29
click at [553, 86] on button at bounding box center [542, 80] width 46 height 29
click at [541, 86] on icon at bounding box center [542, 81] width 17 height 17
click at [535, 80] on icon at bounding box center [542, 81] width 17 height 17
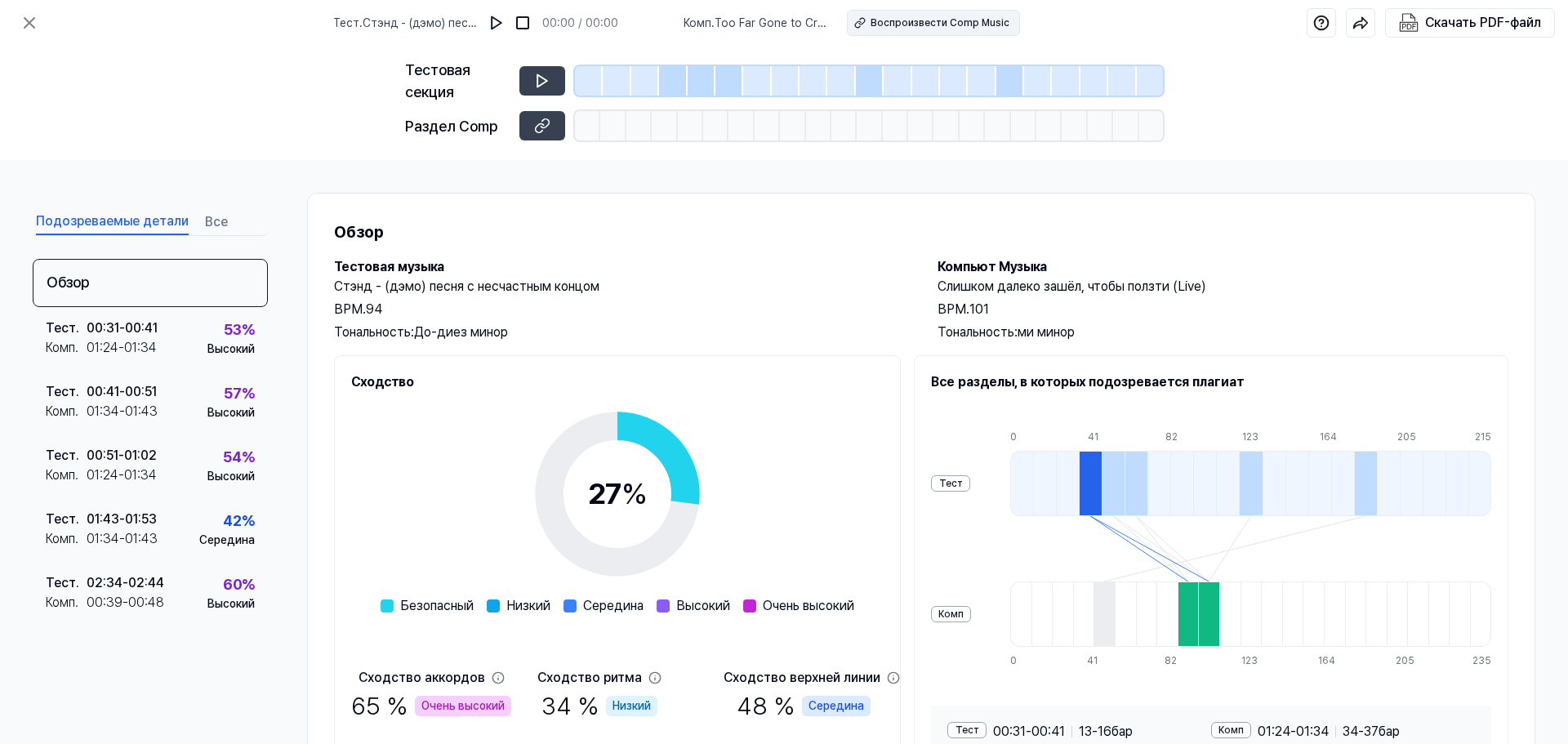
click at [899, 25] on font "Воспроизвести Comp Music" at bounding box center [940, 23] width 139 height 11
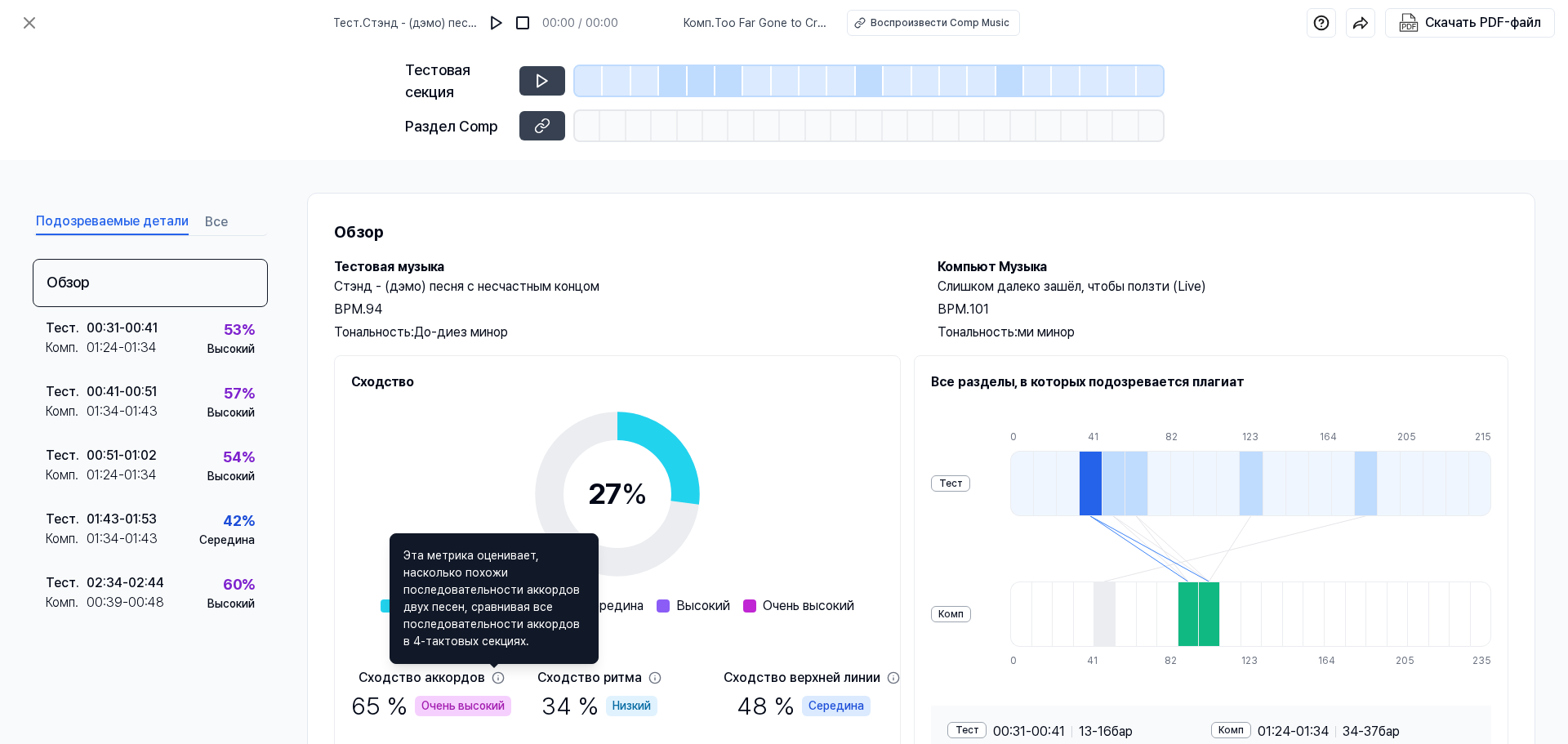
click at [745, 26] on font "Too Far Gone to Crawl (Live)" at bounding box center [755, 32] width 143 height 30
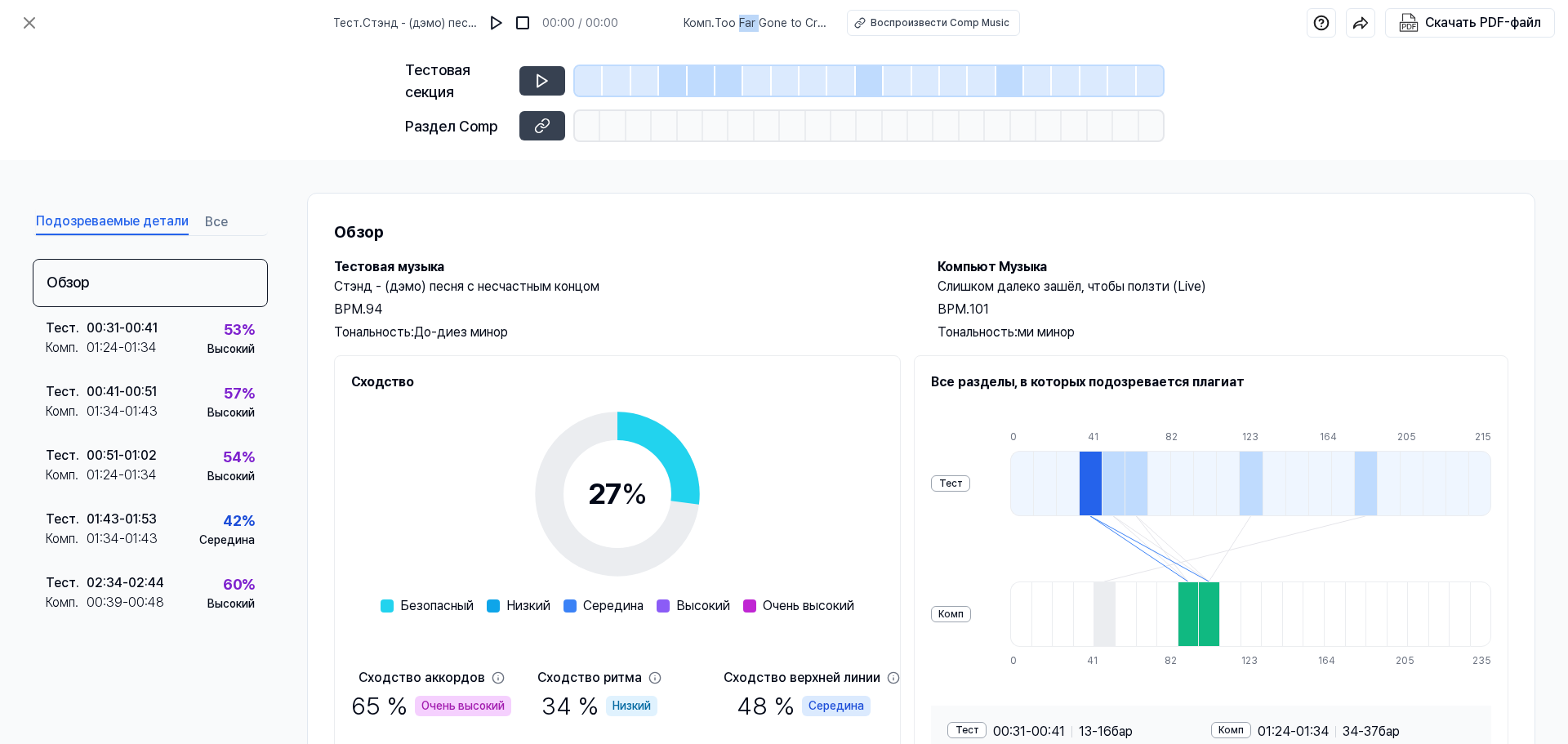
click at [745, 26] on font "Too Far Gone to Crawl (Live)" at bounding box center [755, 32] width 143 height 30
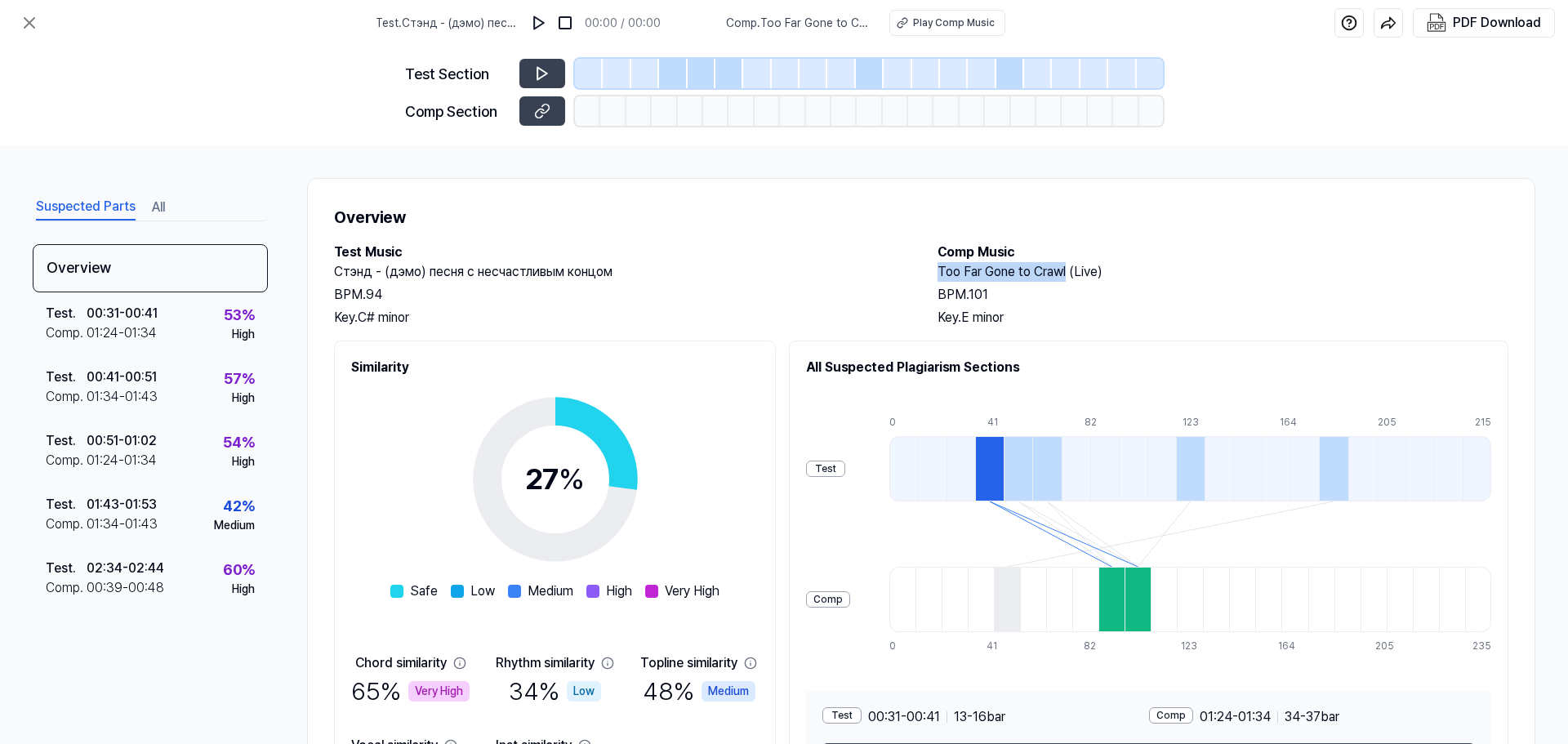
drag, startPoint x: 937, startPoint y: 273, endPoint x: 1065, endPoint y: 270, distance: 128.0
click at [1065, 270] on h2 "Too Far Gone to Crawl (Live)" at bounding box center [1223, 271] width 571 height 19
copy h2 "Too Far Gone to Crawl"
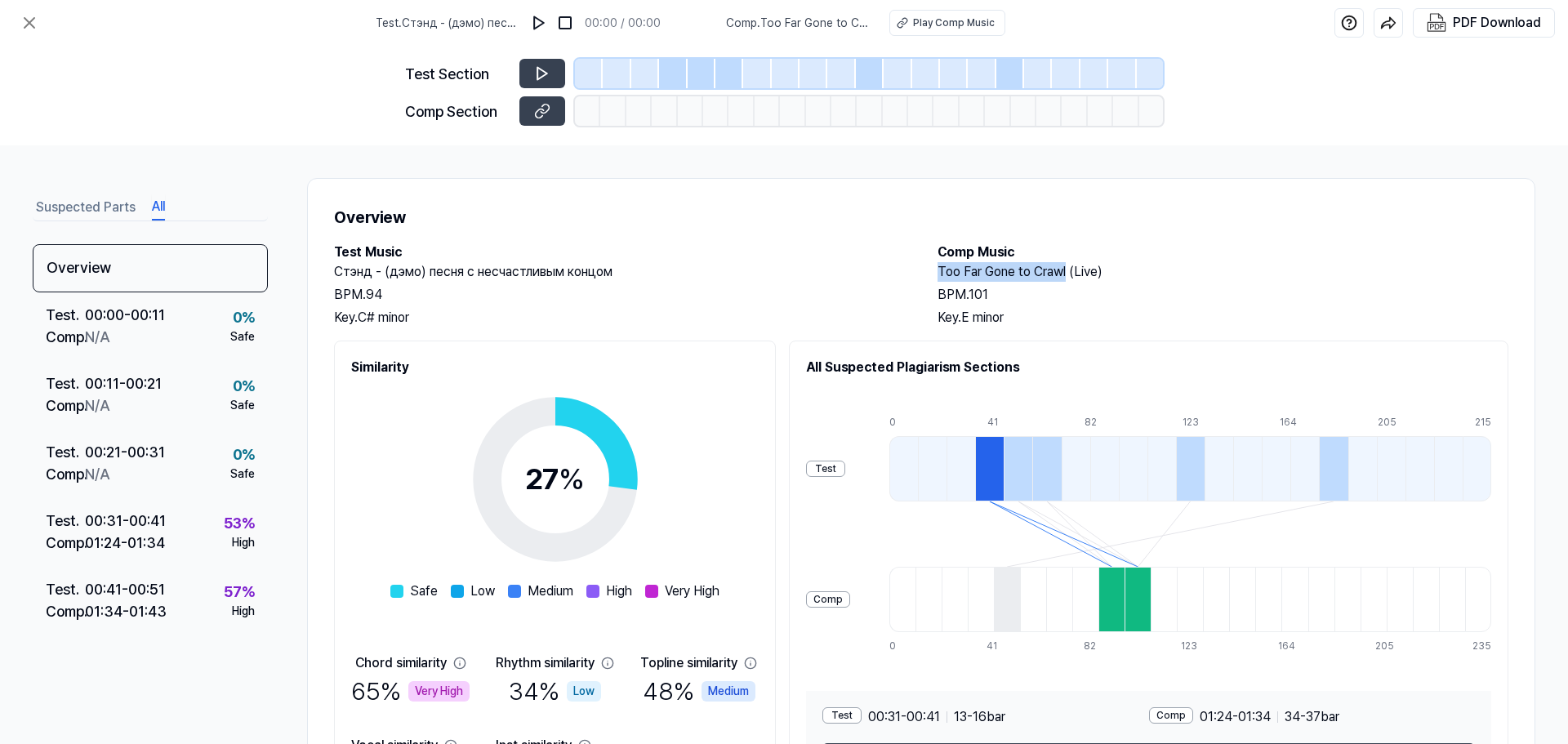
click at [162, 204] on button "All" at bounding box center [158, 207] width 13 height 26
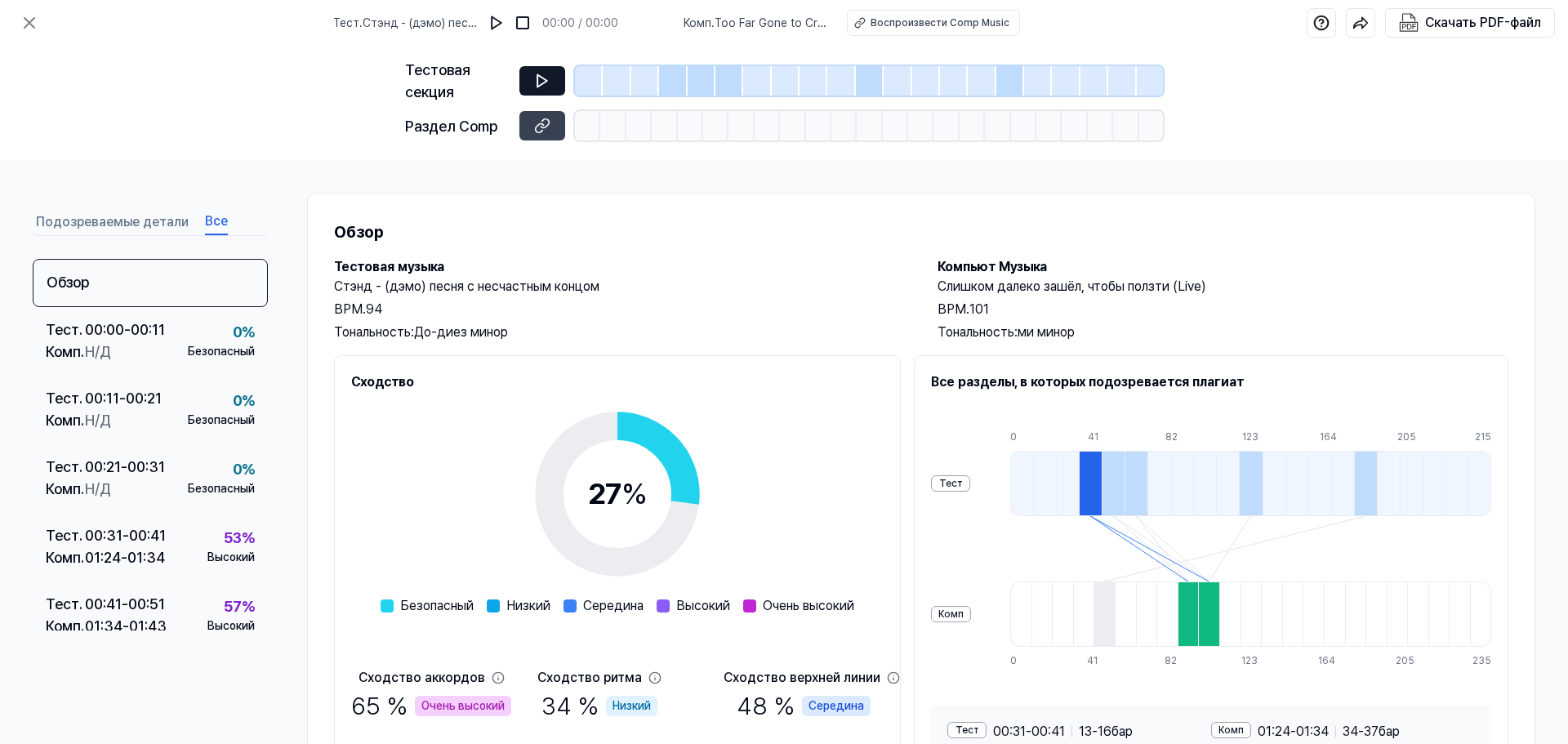
click at [535, 79] on icon at bounding box center [542, 81] width 17 height 17
click at [555, 81] on button at bounding box center [542, 80] width 46 height 29
click at [535, 78] on icon at bounding box center [542, 81] width 17 height 17
click at [432, 17] on font "Стэнд - (дэмо) песня с несчастным концом" at bounding box center [405, 32] width 144 height 30
click at [114, 284] on div "Обзор" at bounding box center [150, 283] width 236 height 48
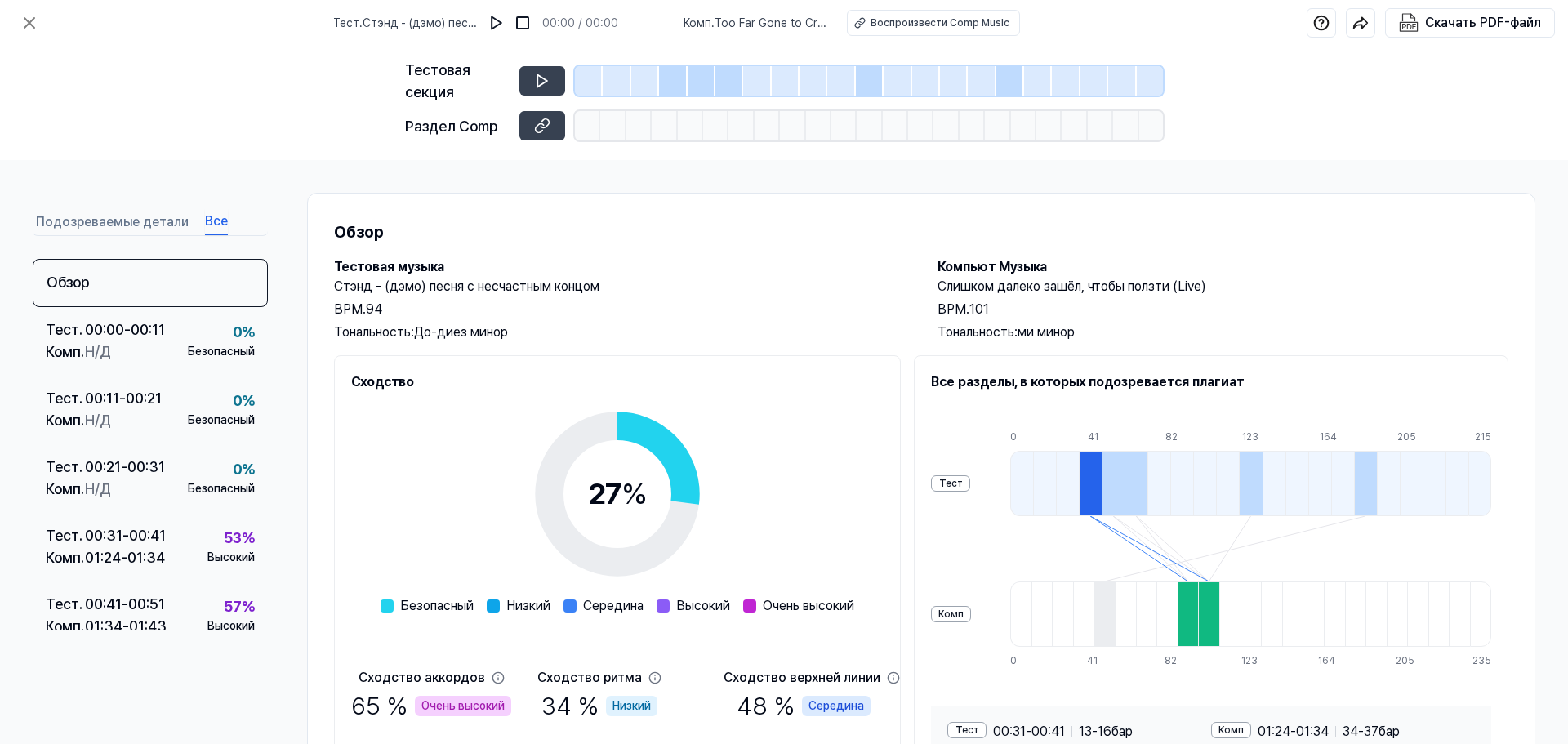
click at [119, 226] on font "Подозреваемые детали" at bounding box center [113, 221] width 153 height 16
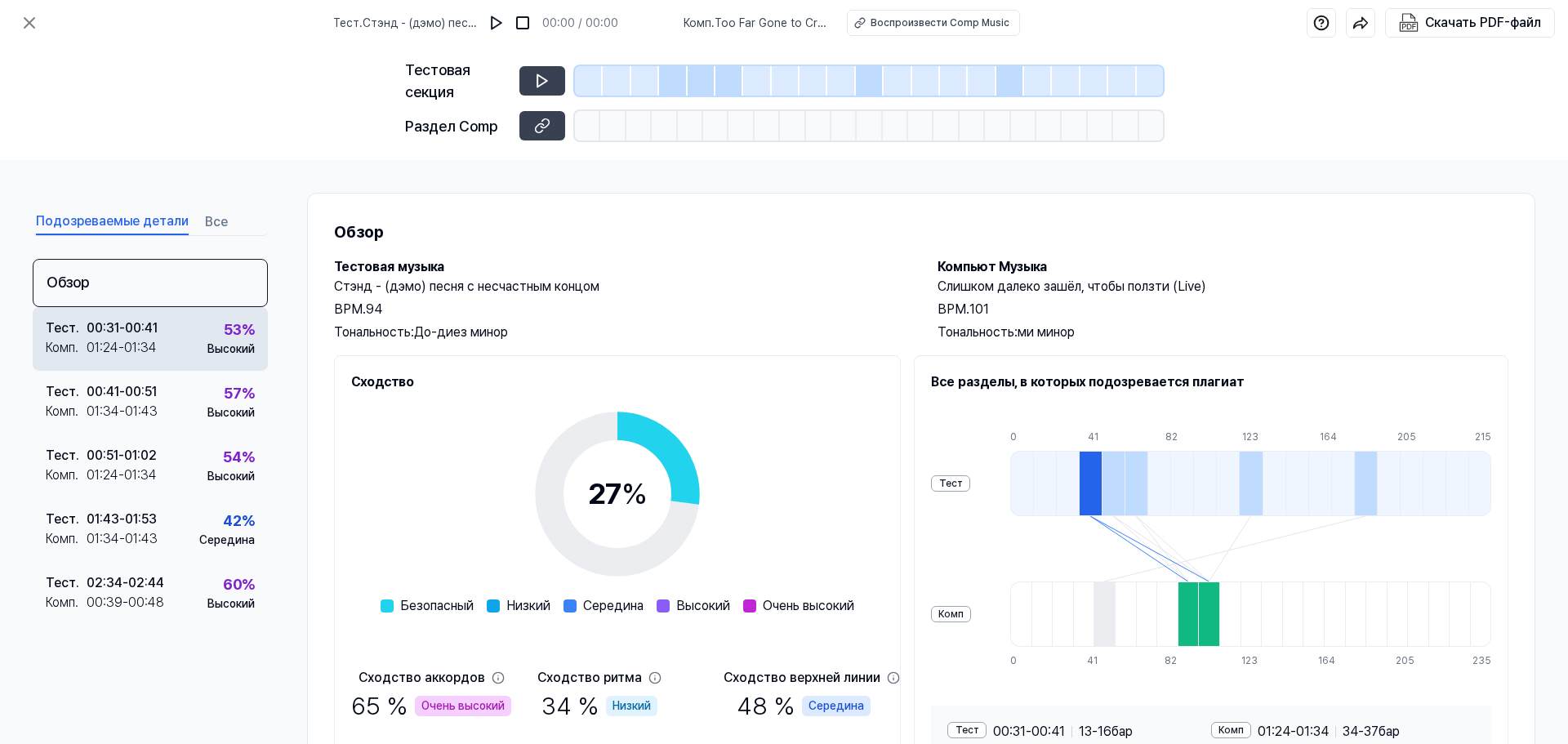
click at [120, 333] on font "00:31" at bounding box center [103, 328] width 33 height 16
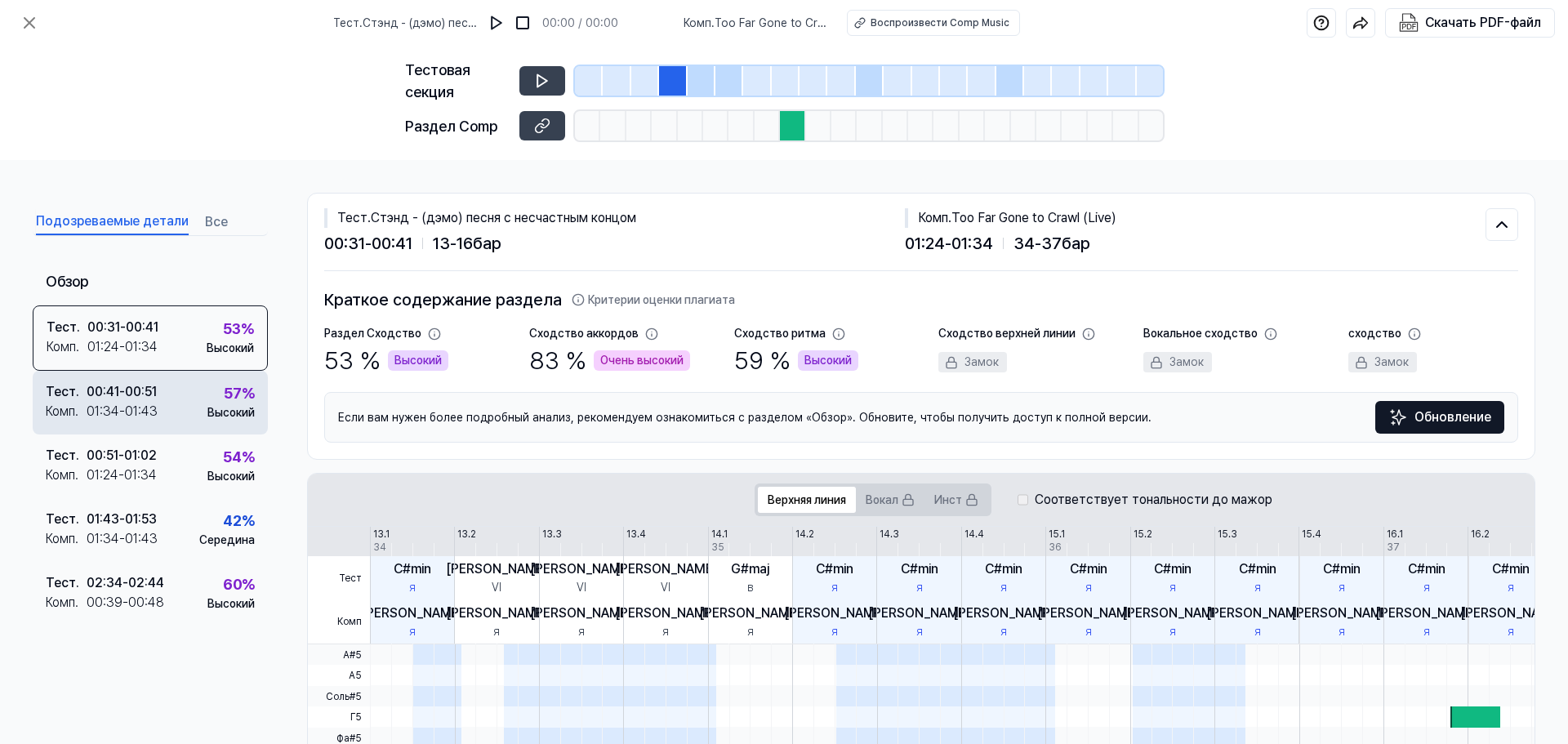
click at [156, 395] on font "00:51" at bounding box center [141, 392] width 32 height 16
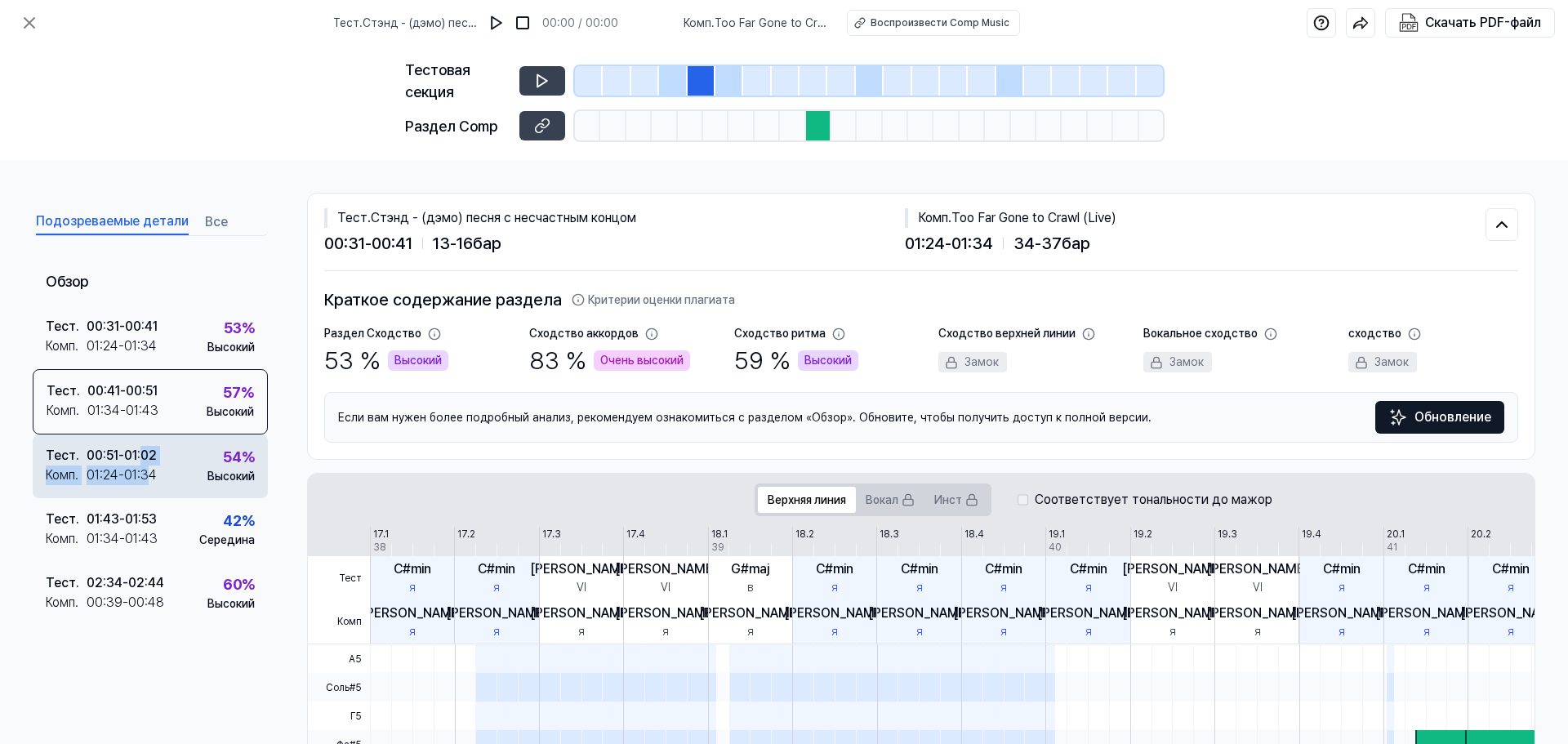
click at [152, 466] on div "Тест . 00:51 - 01:02 Комп . 01:24 - 01:34" at bounding box center [101, 465] width 111 height 40
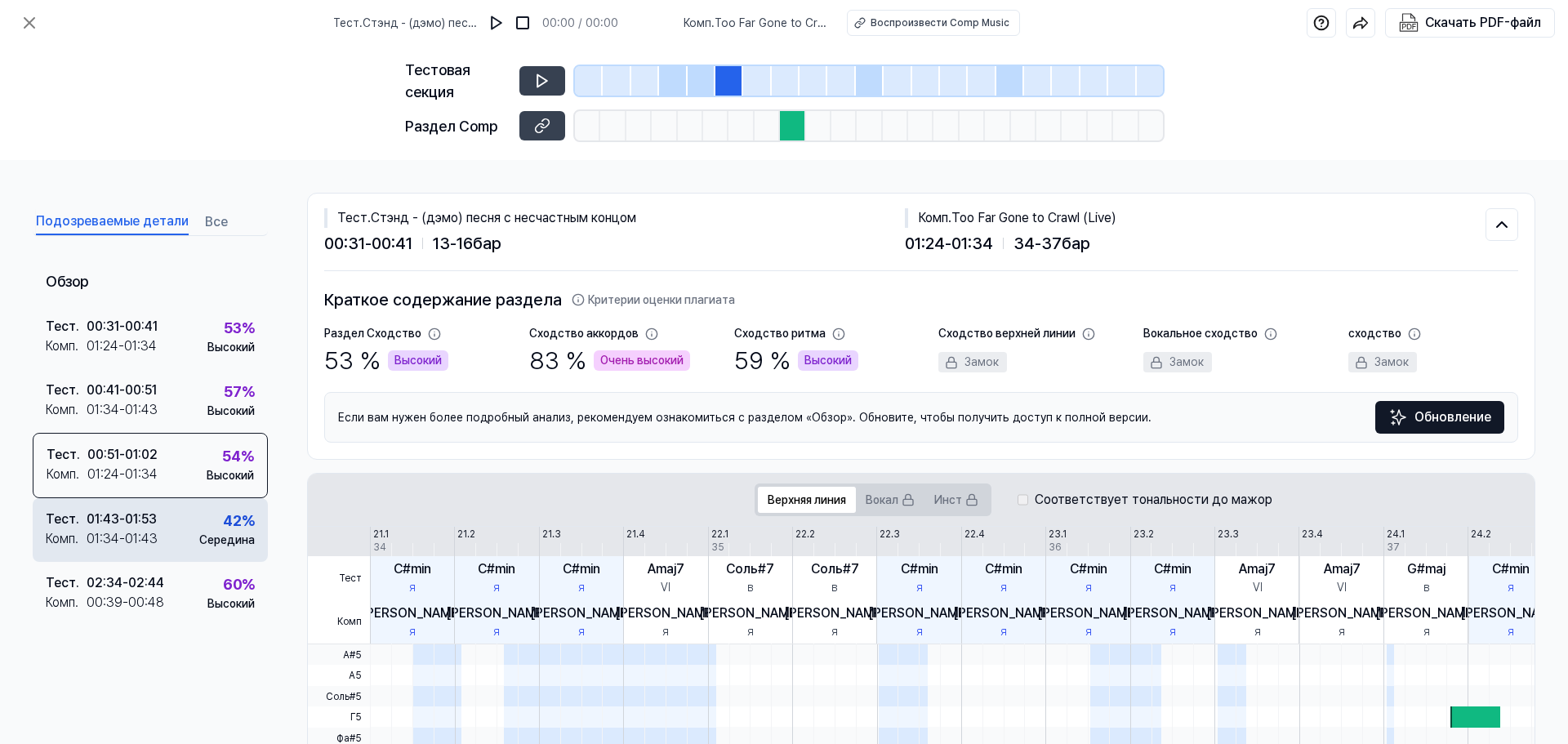
click at [143, 535] on font "01:43" at bounding box center [141, 538] width 33 height 16
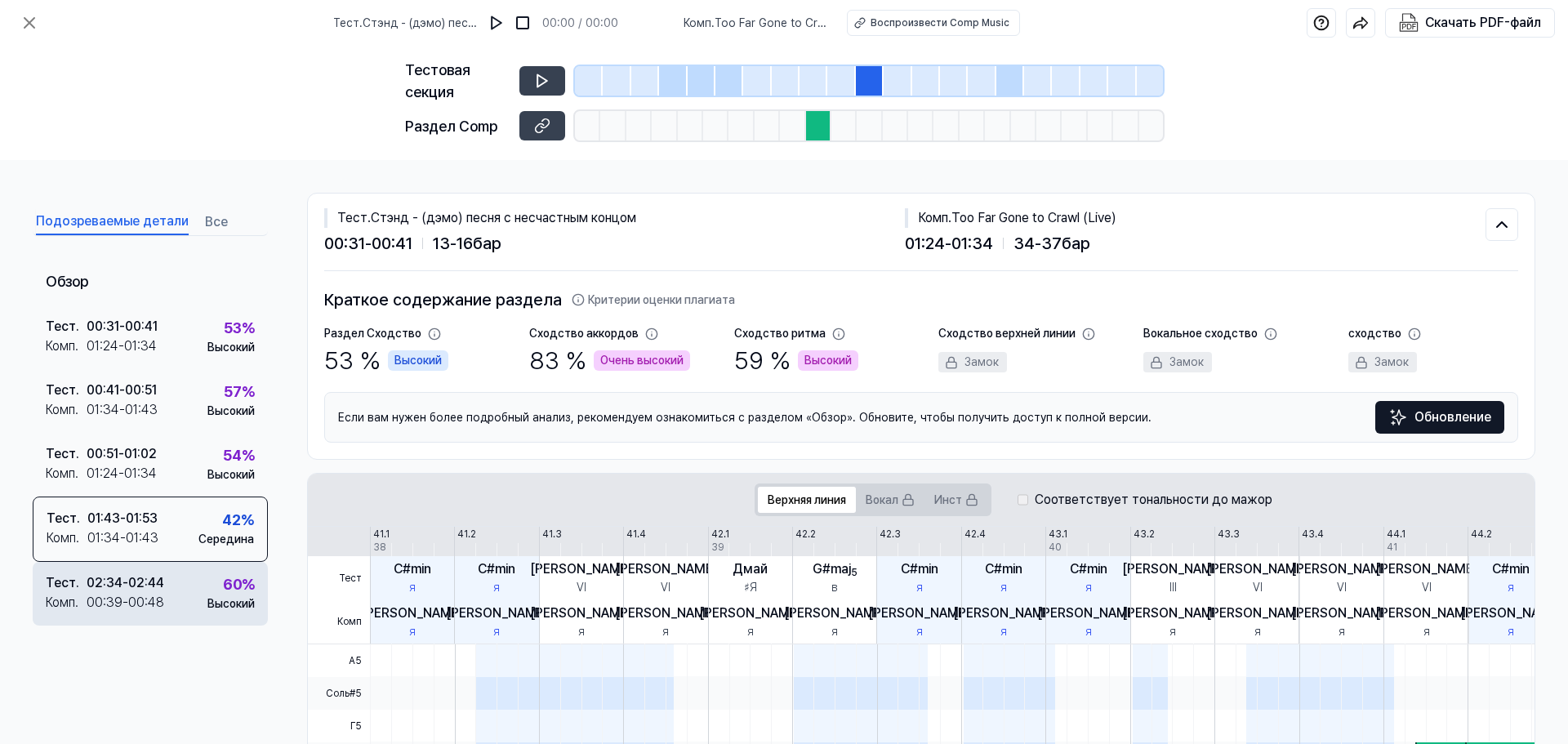
click at [142, 595] on font "00:48" at bounding box center [146, 603] width 36 height 16
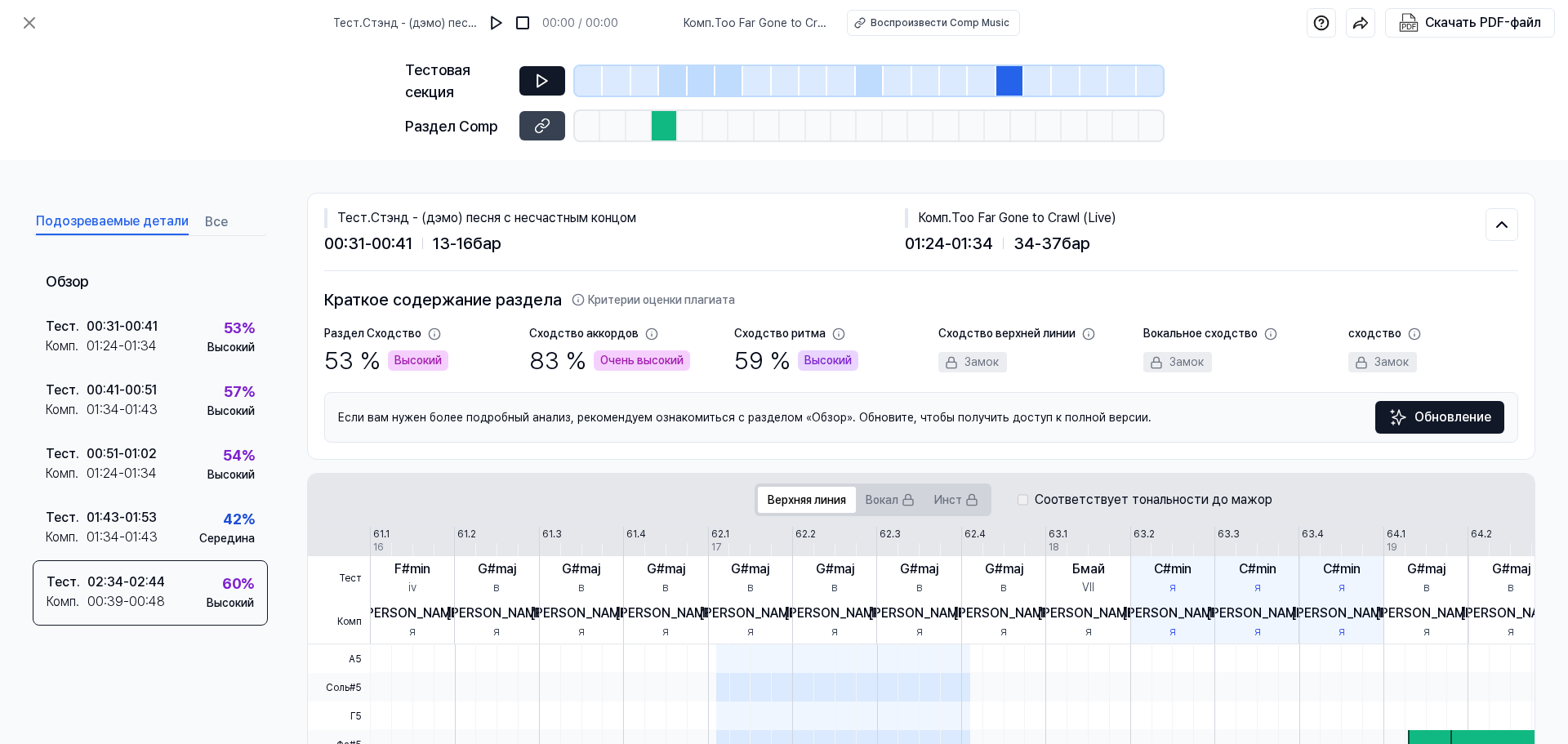
click at [527, 93] on button at bounding box center [542, 80] width 46 height 29
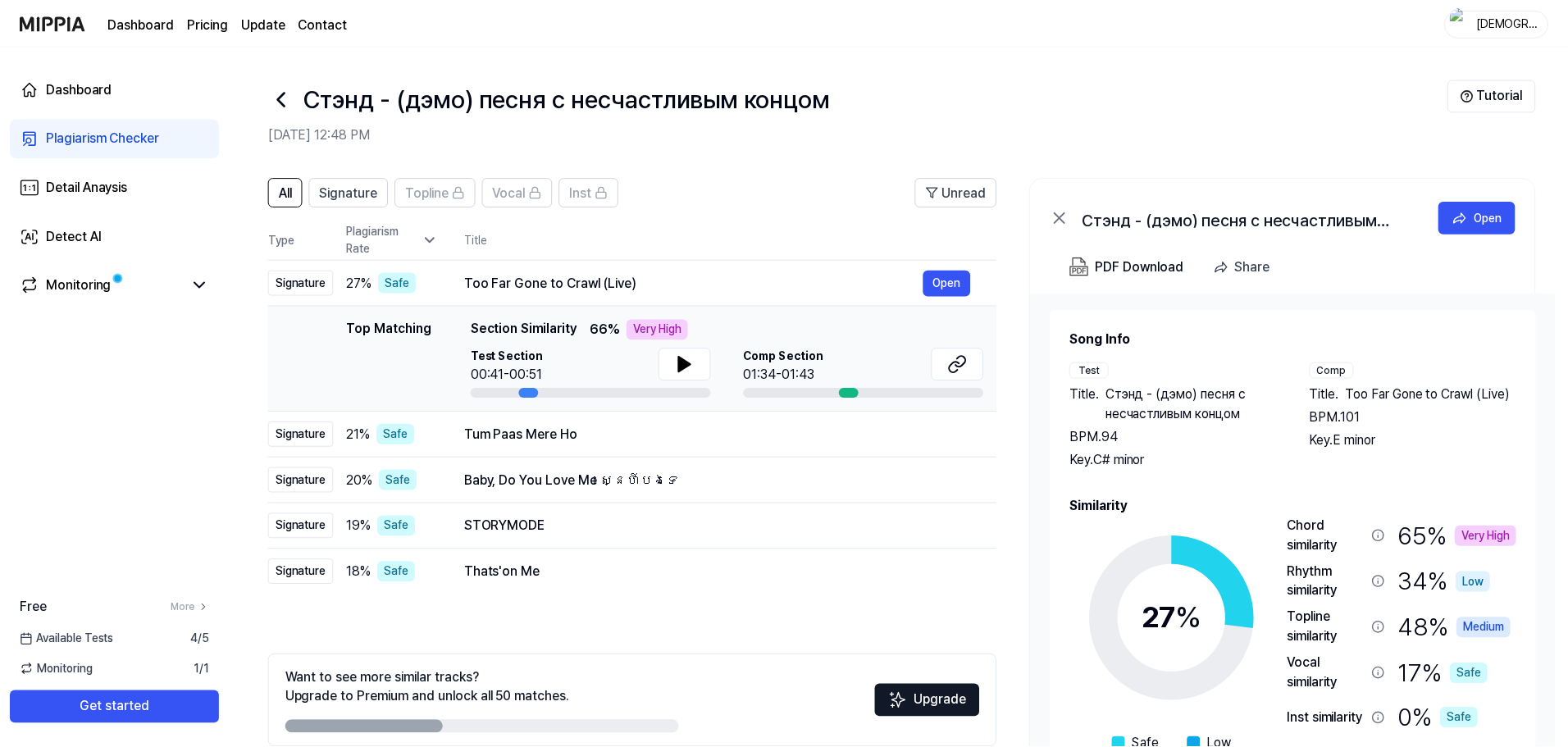
scroll to position [79, 0]
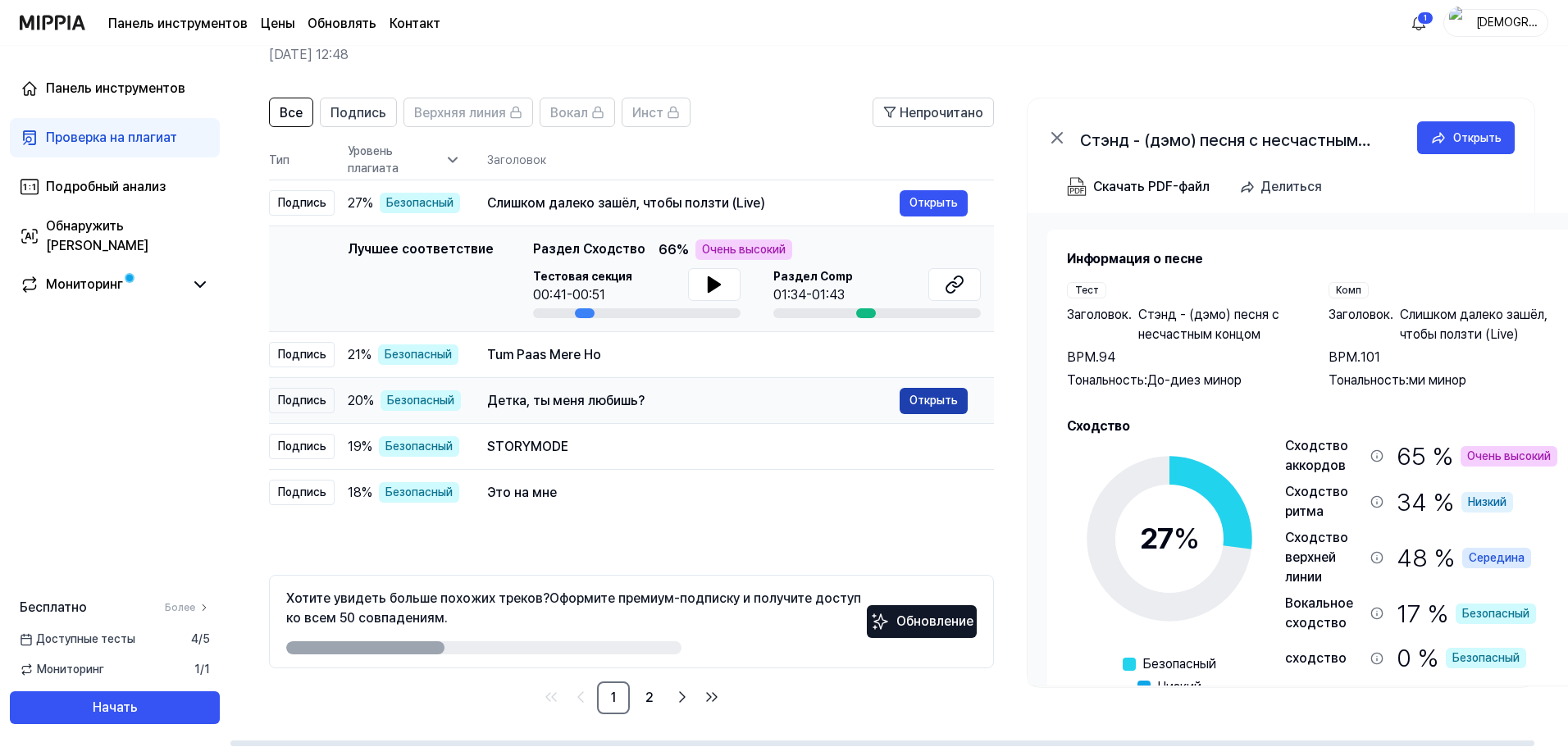
click at [918, 402] on font "Открыть" at bounding box center [934, 400] width 49 height 13
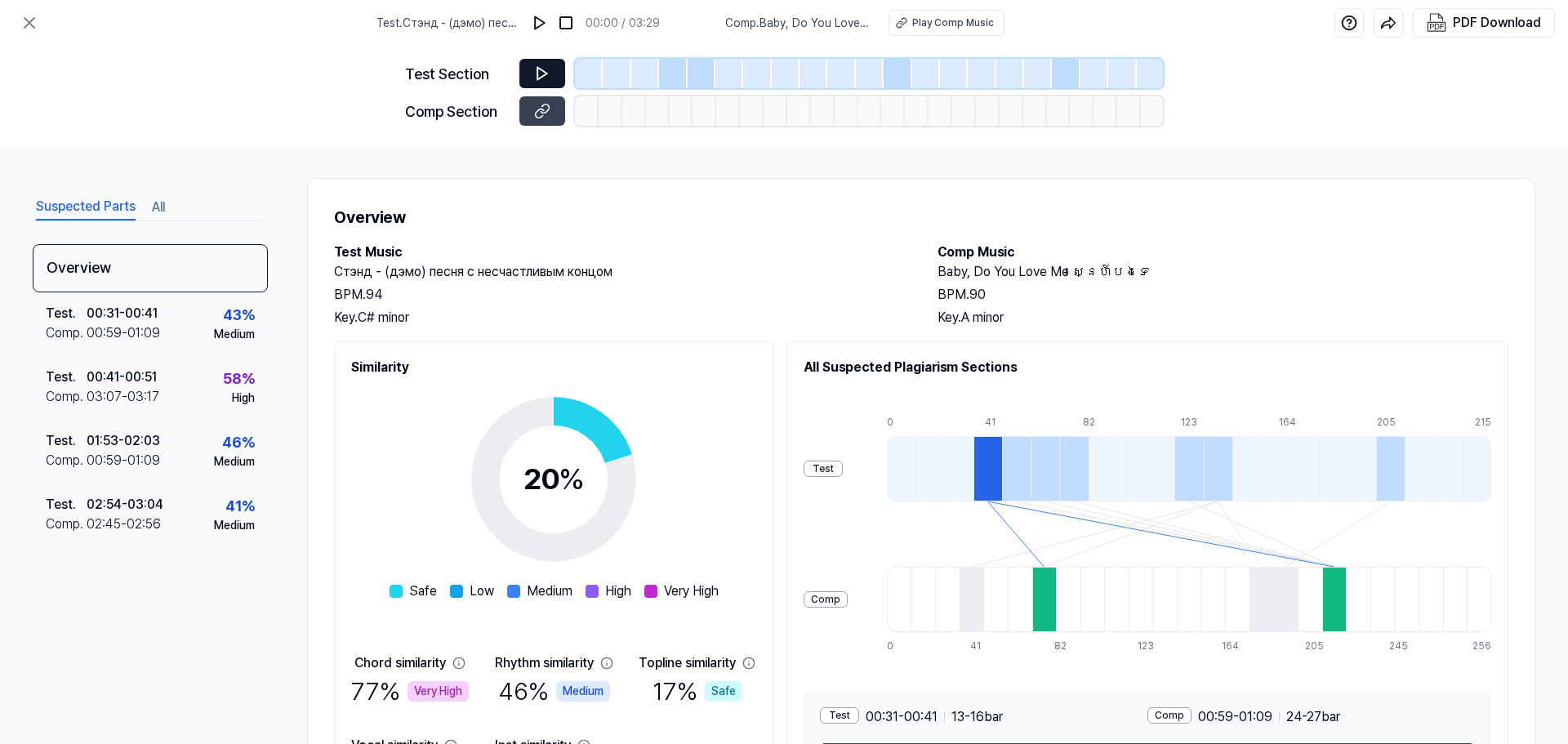
click at [539, 69] on button at bounding box center [542, 73] width 46 height 29
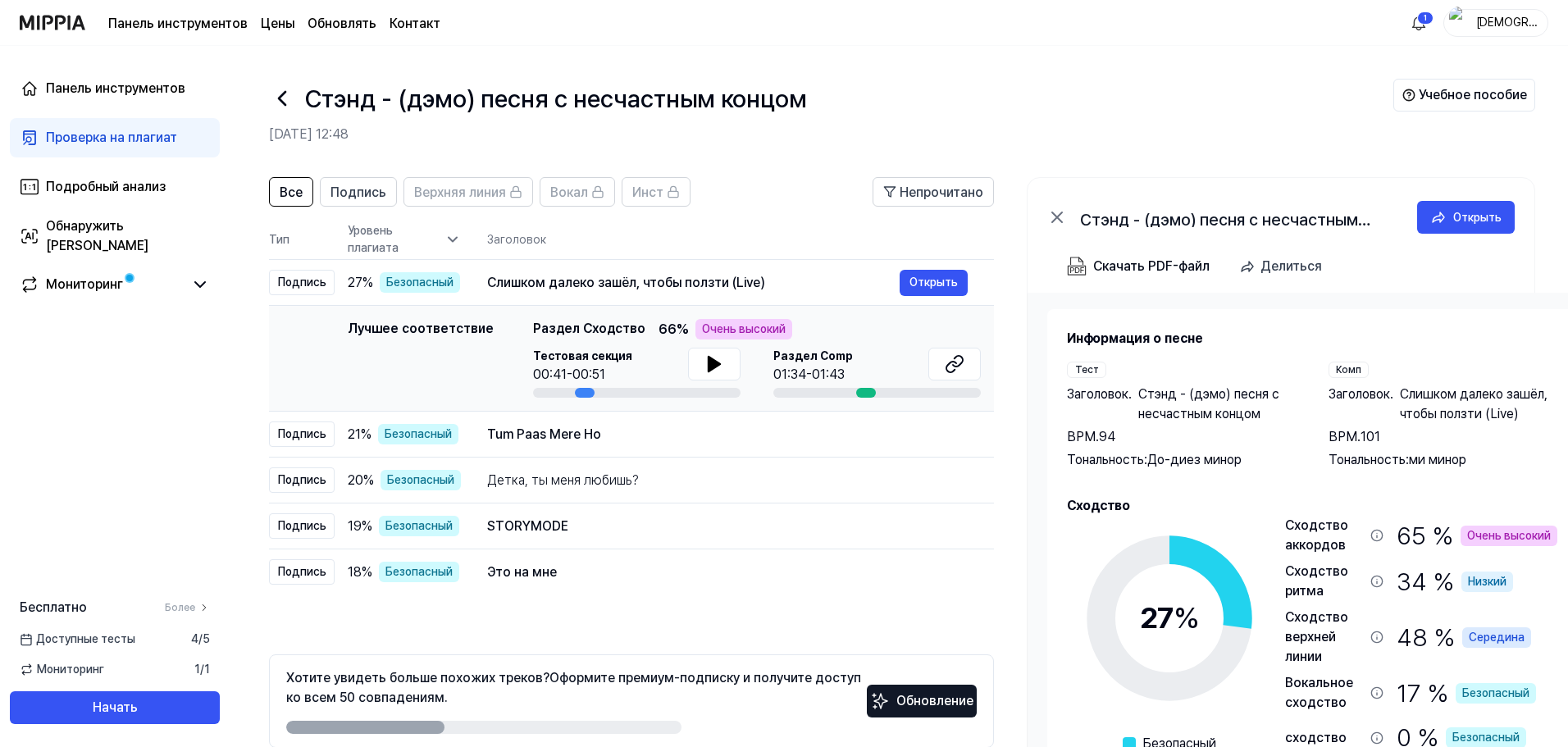
click at [454, 239] on tr "Тип Уровень плагиата Заголовок" at bounding box center [631, 240] width 724 height 41
click at [379, 241] on font "Уровень плагиата" at bounding box center [373, 239] width 51 height 30
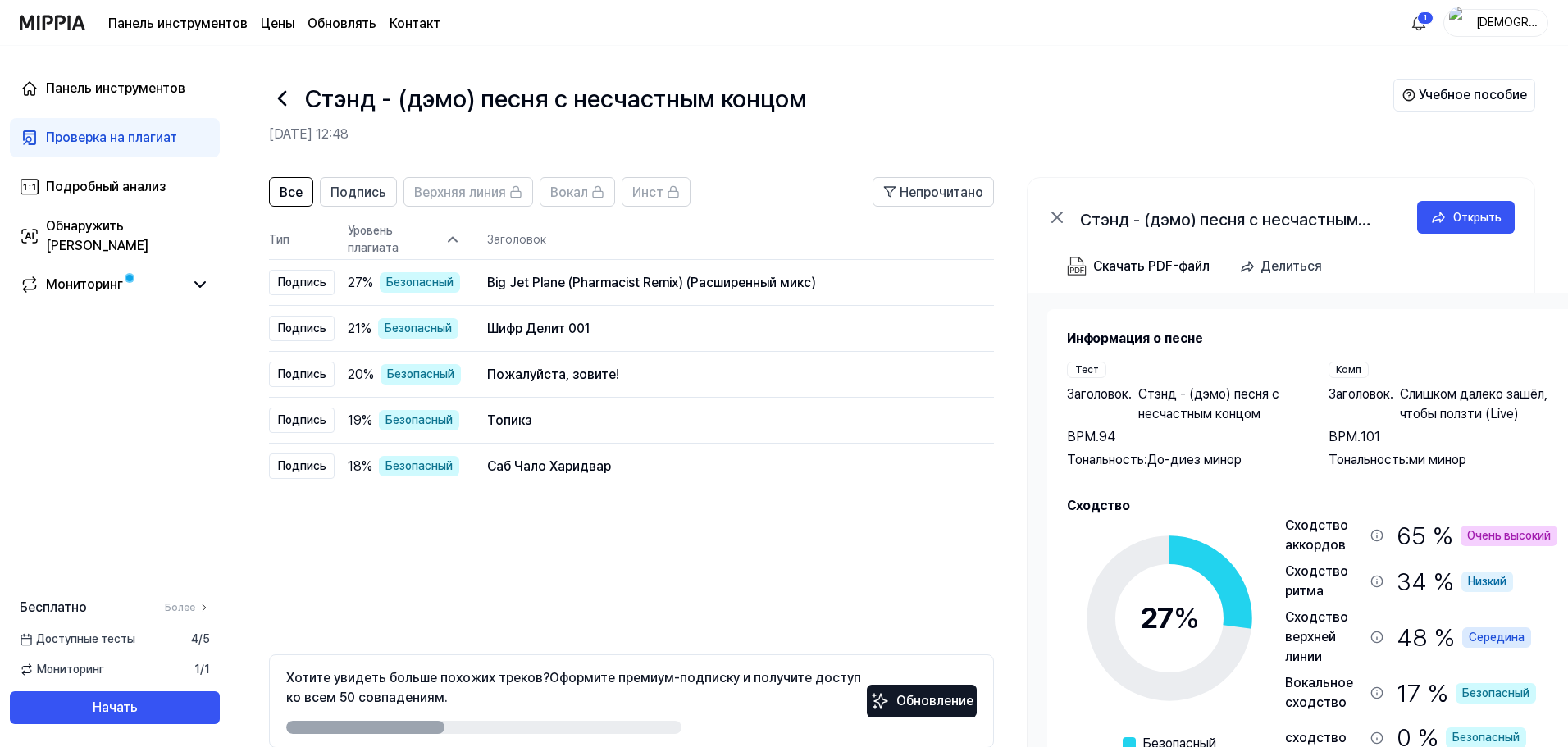
click at [379, 241] on font "Уровень плагиата" at bounding box center [373, 239] width 51 height 30
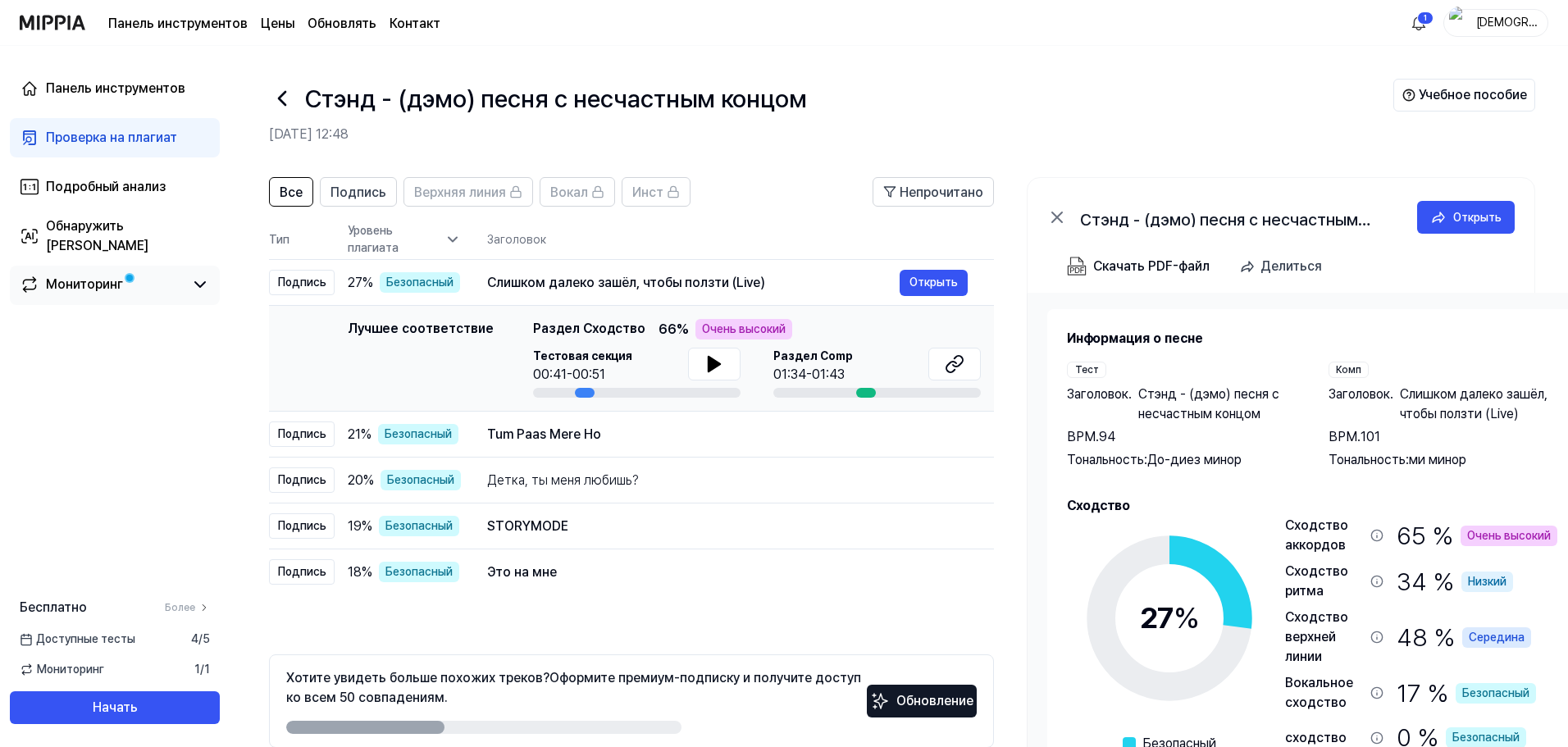
click at [121, 291] on font "Мониторинг" at bounding box center [84, 284] width 77 height 16
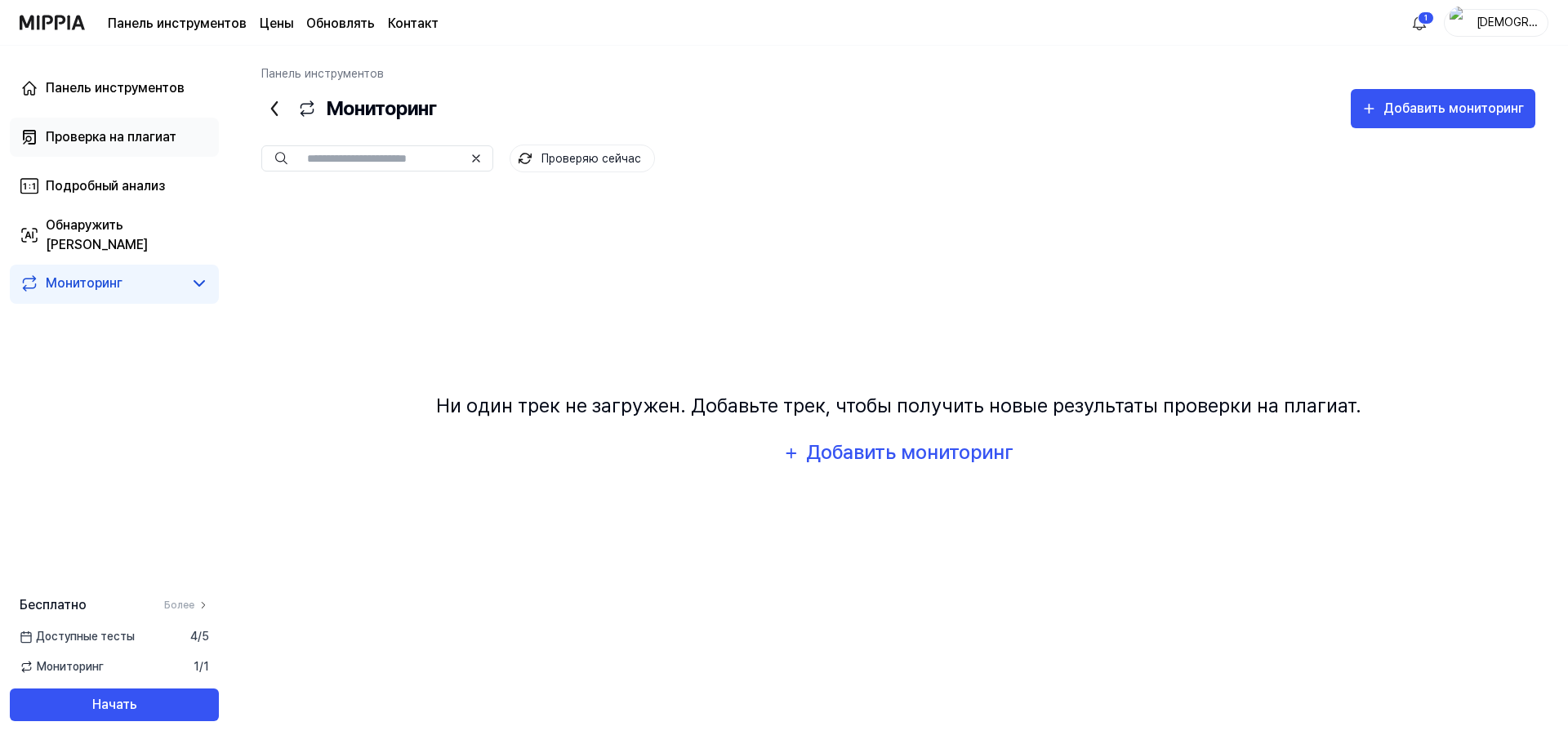
click at [114, 137] on font "Проверка на плагиат" at bounding box center [111, 137] width 131 height 16
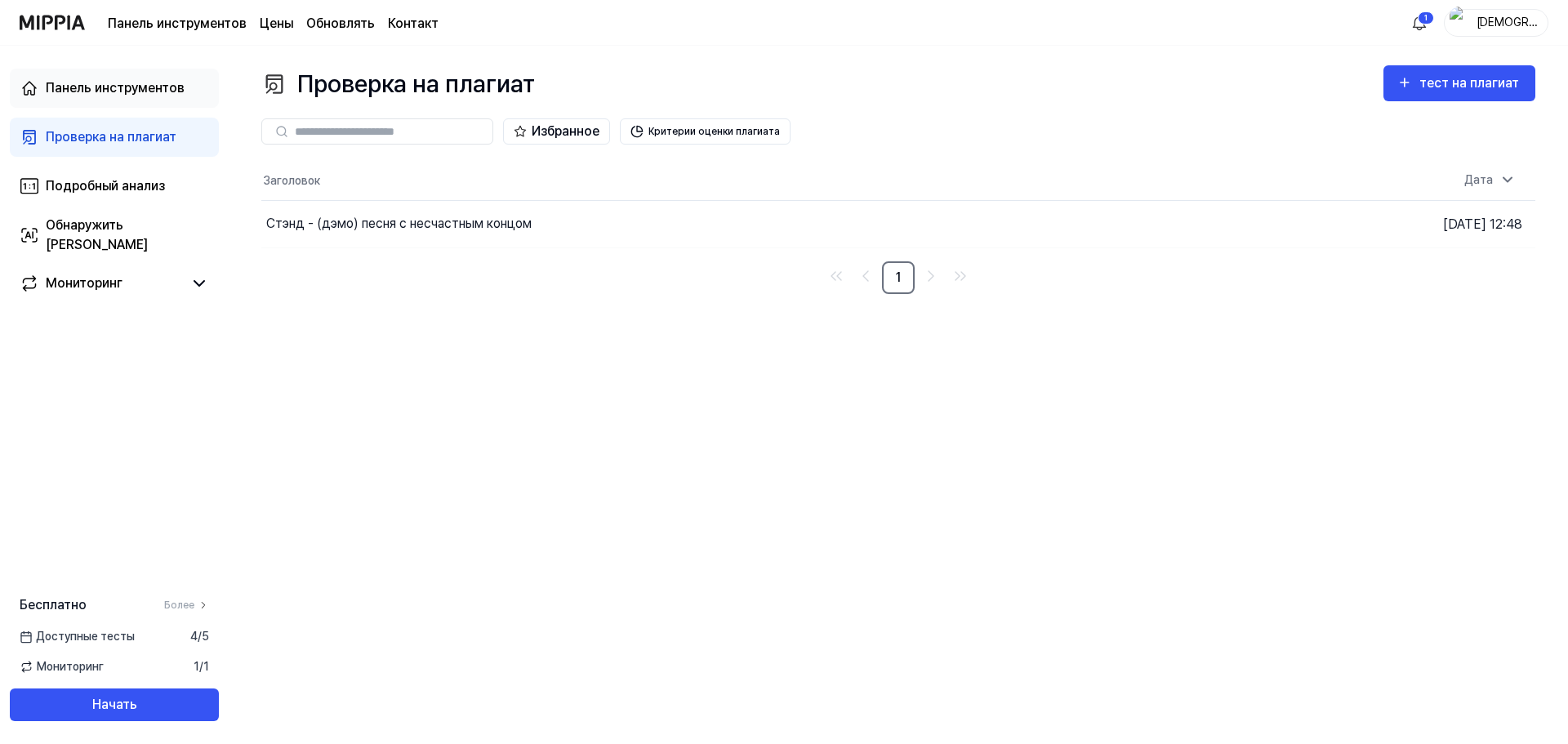
click at [117, 87] on font "Панель инструментов" at bounding box center [115, 88] width 139 height 16
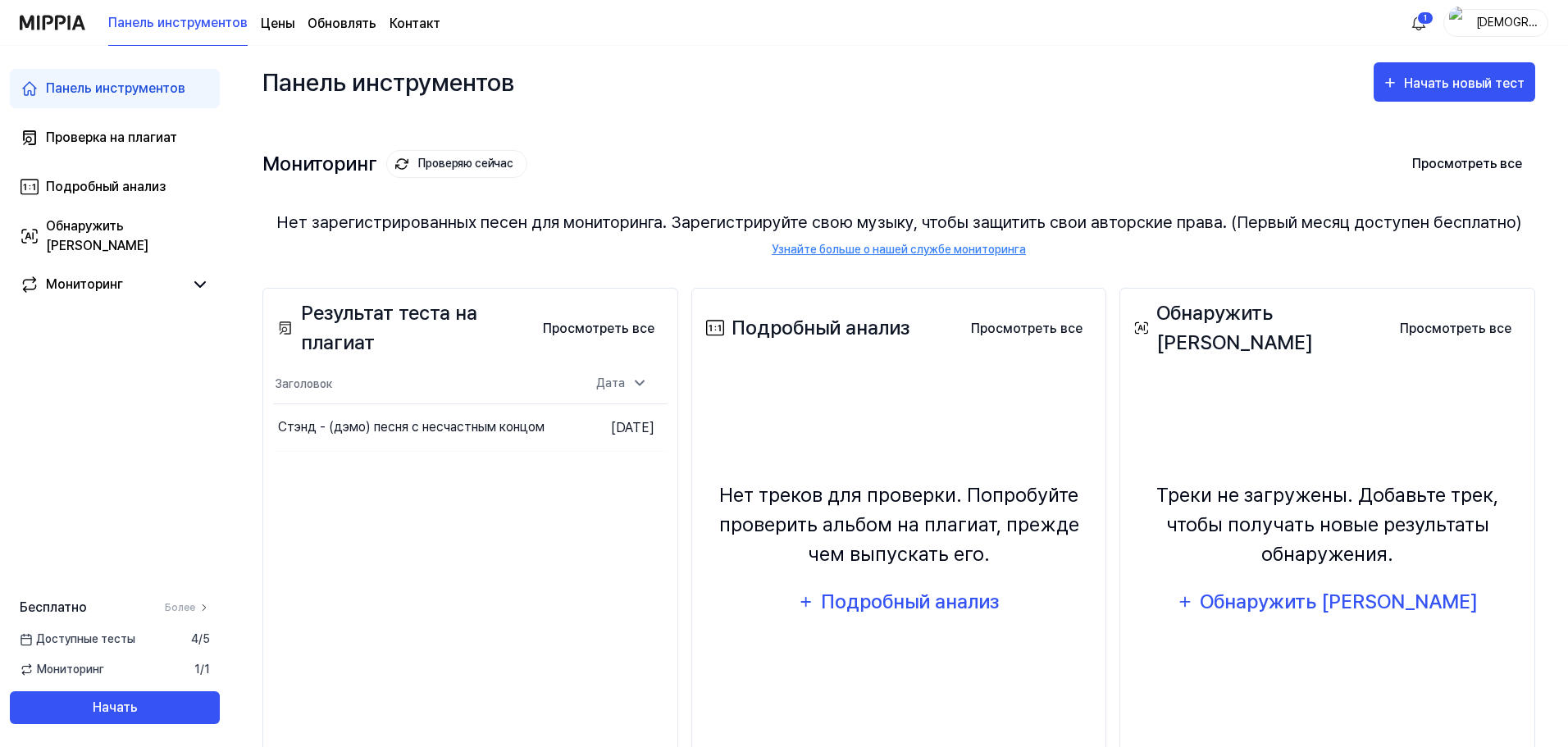
click at [673, 122] on div "Мониторинг Проверяю сейчас Просмотреть все Мониторинг Нет зарегистрированных пе…" at bounding box center [898, 186] width 1272 height 137
click at [612, 339] on button "Просмотреть все" at bounding box center [598, 328] width 138 height 33
